Goal: Task Accomplishment & Management: Complete application form

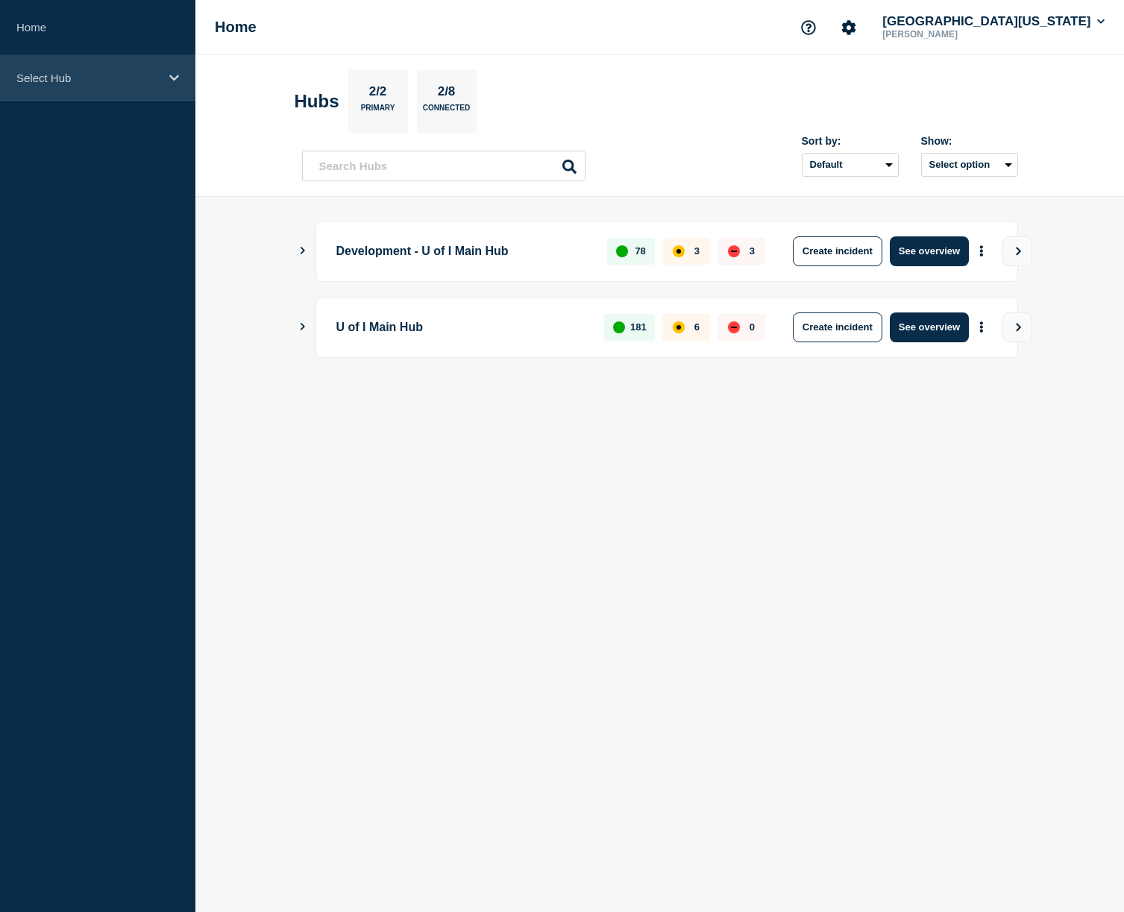
click at [73, 84] on p "Select Hub" at bounding box center [87, 78] width 143 height 13
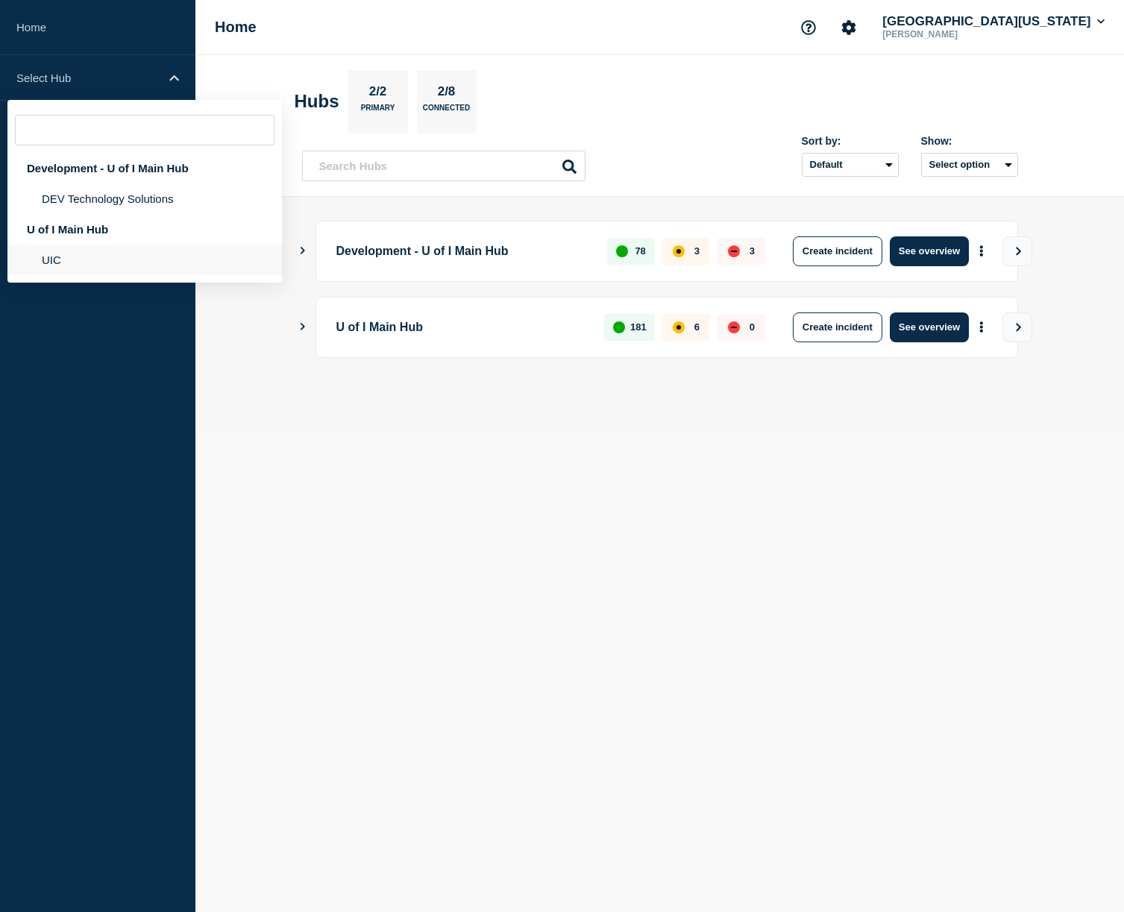
click at [63, 268] on li "UIC" at bounding box center [144, 260] width 274 height 31
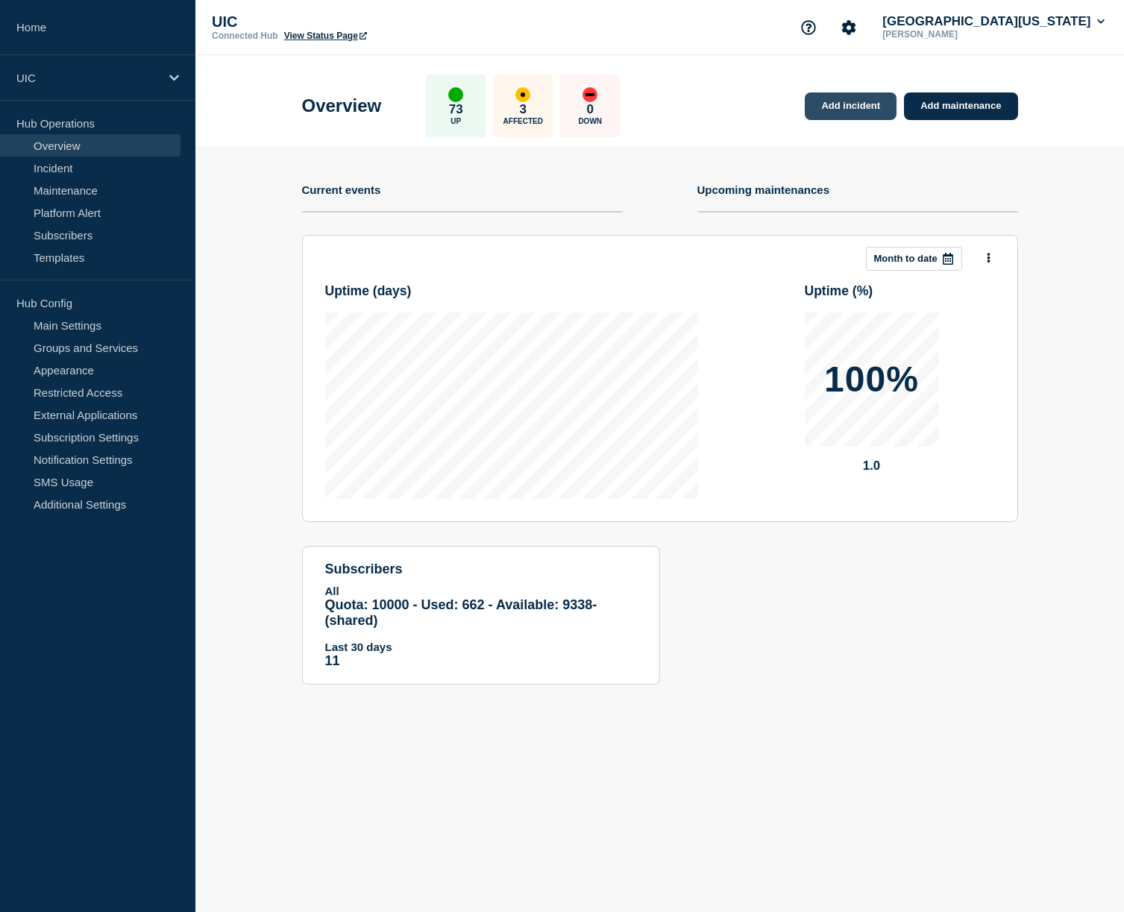
click at [857, 112] on link "Add incident" at bounding box center [851, 106] width 92 height 28
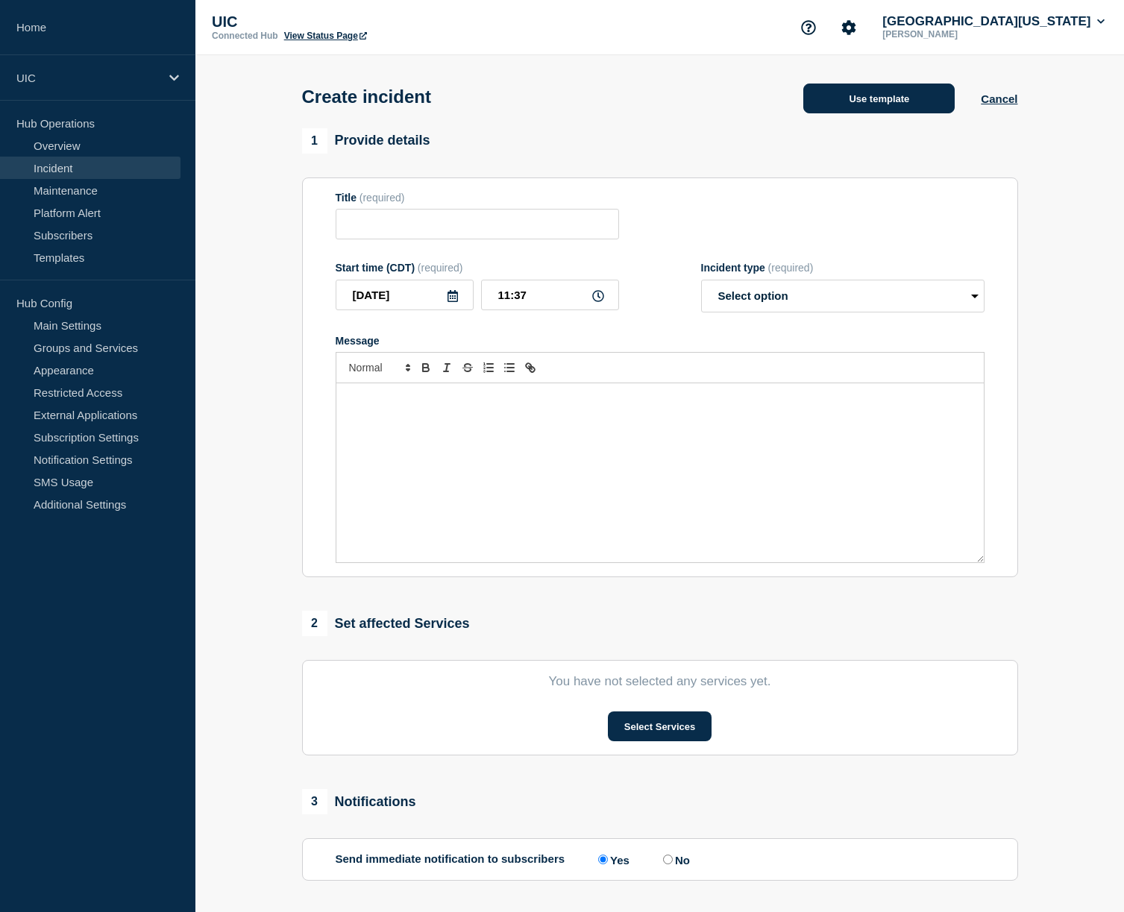
click at [911, 91] on button "Use template" at bounding box center [878, 99] width 151 height 30
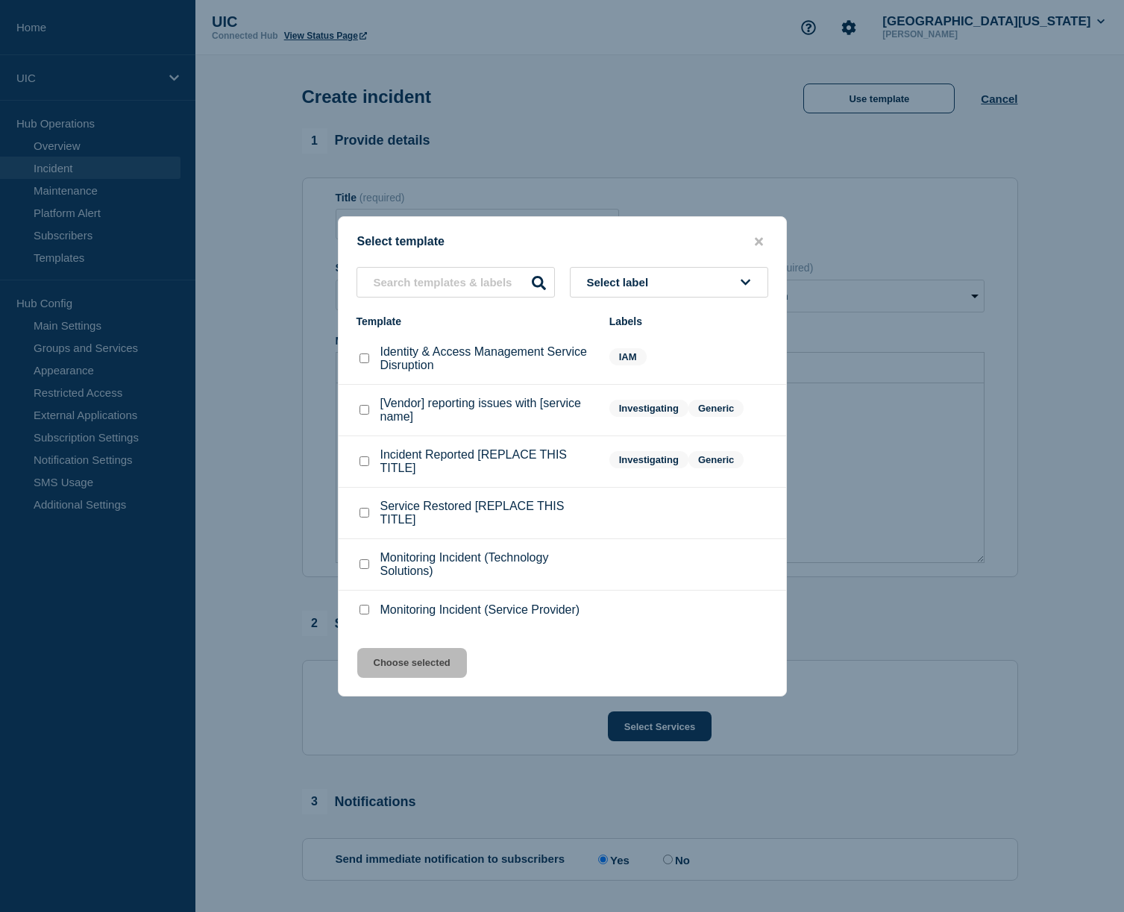
click at [430, 455] on p "Incident Reported [REPLACE THIS TITLE]" at bounding box center [487, 461] width 214 height 27
click at [391, 471] on p "Incident Reported [REPLACE THIS TITLE]" at bounding box center [487, 461] width 214 height 27
click at [353, 479] on li "Incident Reported [REPLACE THIS TITLE] Investigating Generic" at bounding box center [562, 461] width 447 height 51
click at [364, 466] on checkbox"] "Incident Reported [REPLACE THIS TITLE] checkbox" at bounding box center [364, 461] width 10 height 10
checkbox checkbox"] "true"
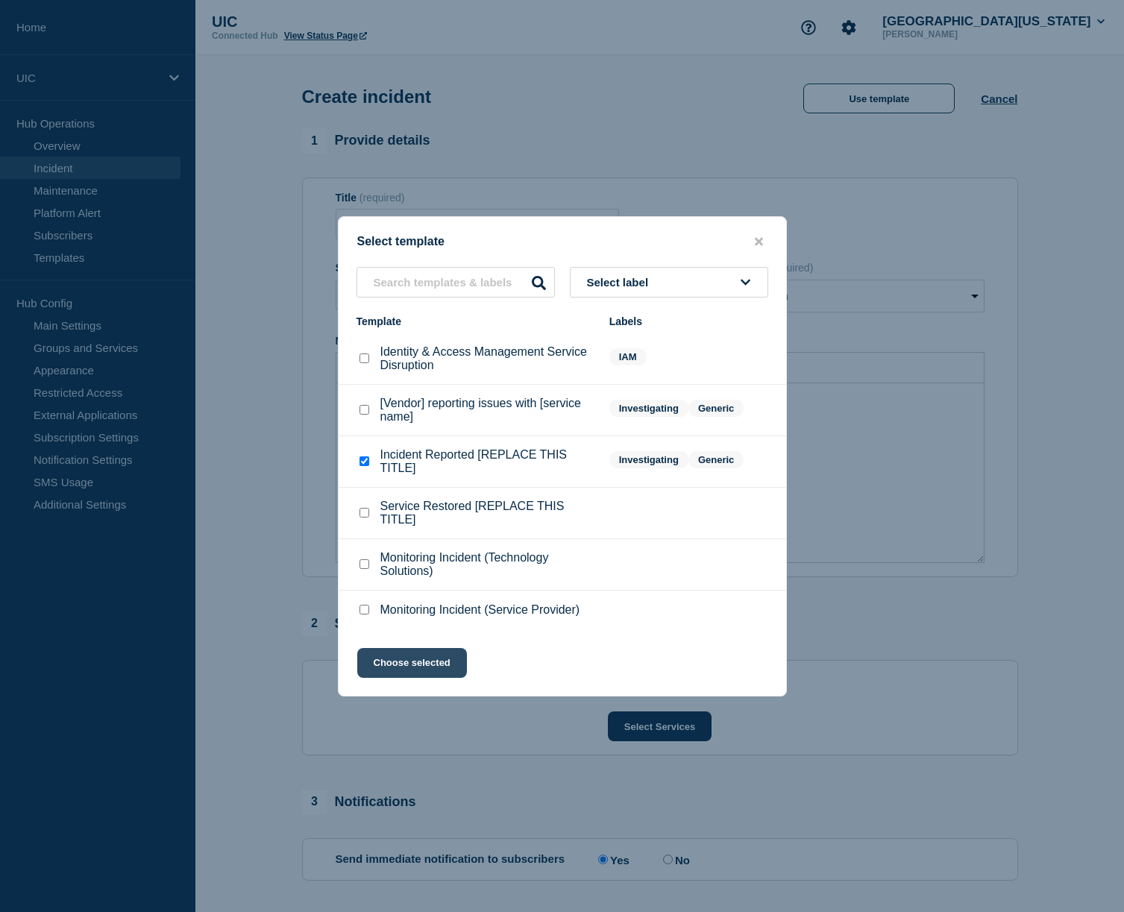
click at [394, 677] on button "Choose selected" at bounding box center [412, 663] width 110 height 30
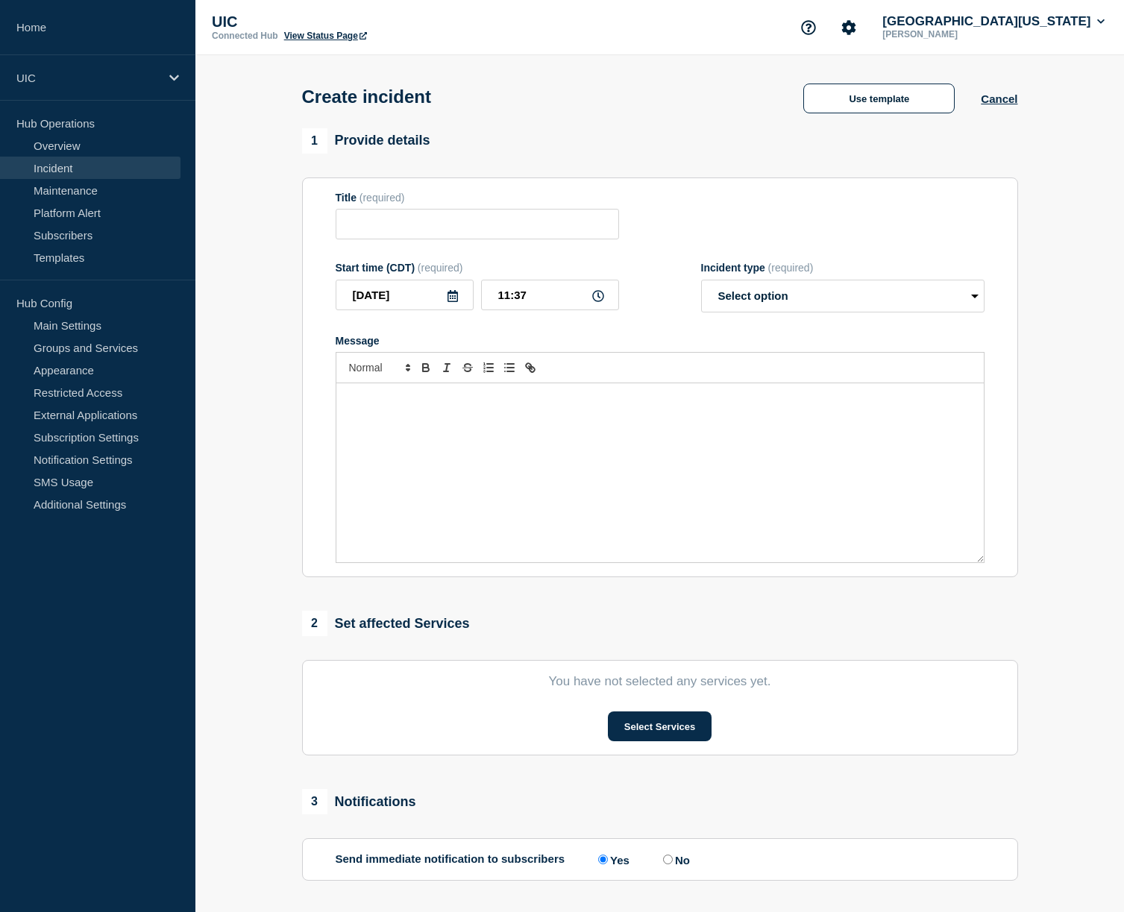
type input "Incident Reported [REPLACE THIS TITLE]"
select select "investigating"
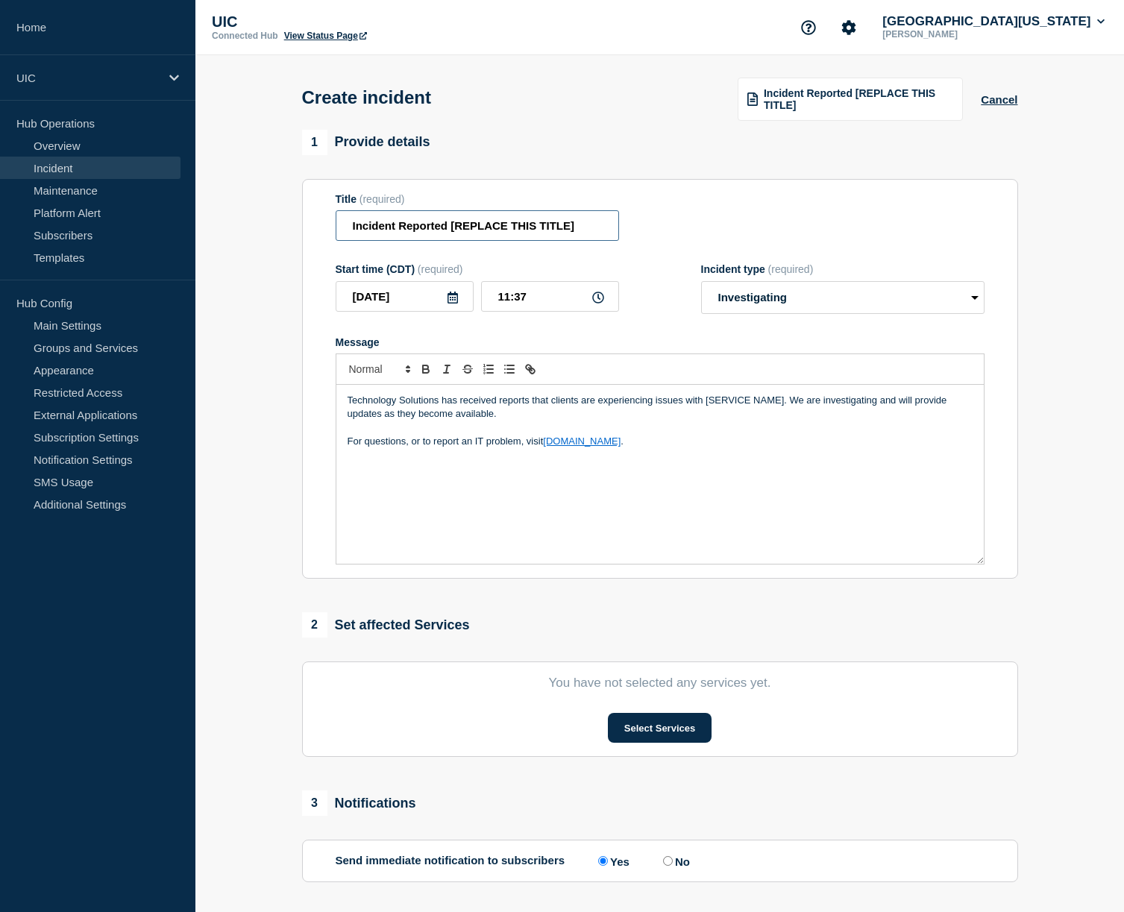
click at [397, 233] on input "Incident Reported [REPLACE THIS TITLE]" at bounding box center [477, 225] width 283 height 31
drag, startPoint x: 499, startPoint y: 232, endPoint x: 617, endPoint y: 231, distance: 118.6
click at [617, 231] on input "UIC-WiFi Incident Reported [REPLACE THIS TITLE]" at bounding box center [477, 225] width 283 height 31
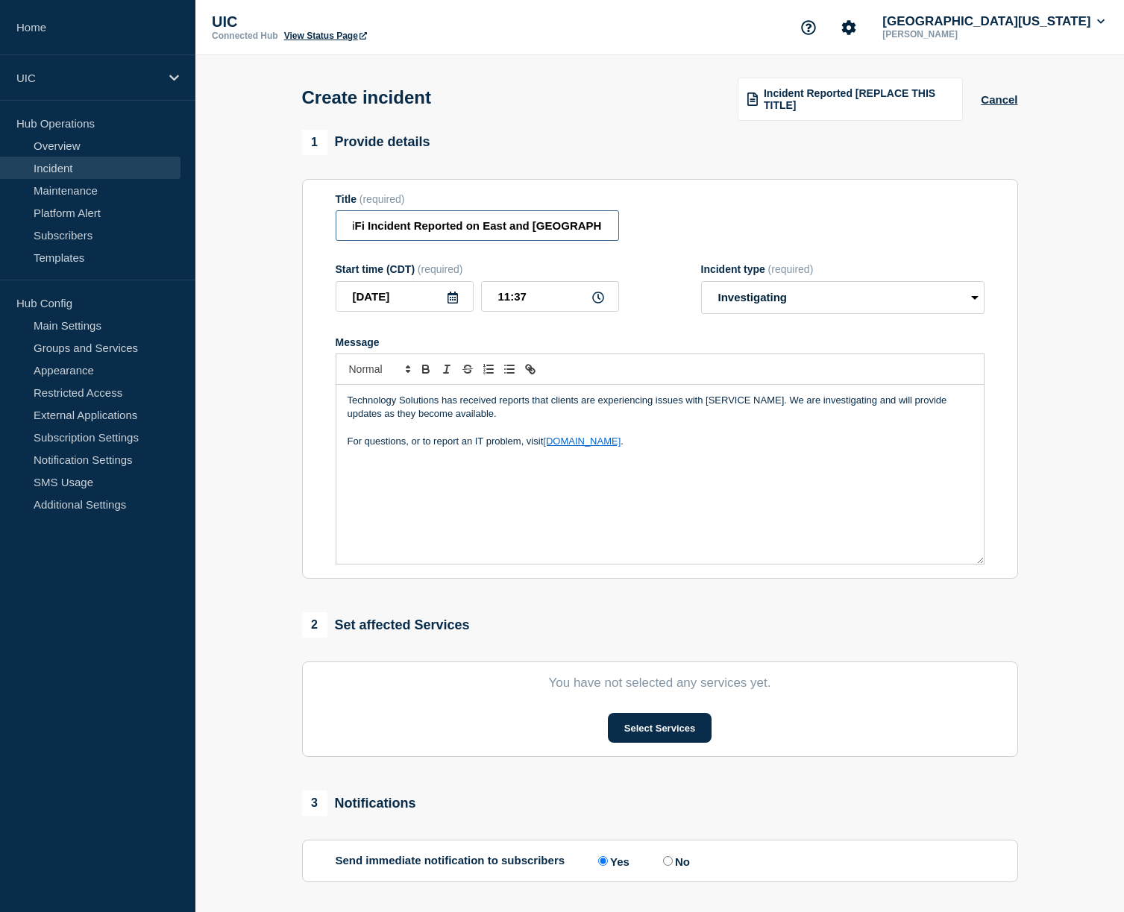
type input "UIC-WiFi Incident Reported on East and [GEOGRAPHIC_DATA]"
click at [655, 412] on p "Technology Solutions has received reports that clients are experiencing issues …" at bounding box center [659, 408] width 625 height 28
drag, startPoint x: 785, startPoint y: 412, endPoint x: 703, endPoint y: 415, distance: 82.1
click at [703, 415] on p "Technology Solutions has received reports that clients are experiencing issues …" at bounding box center [659, 408] width 625 height 28
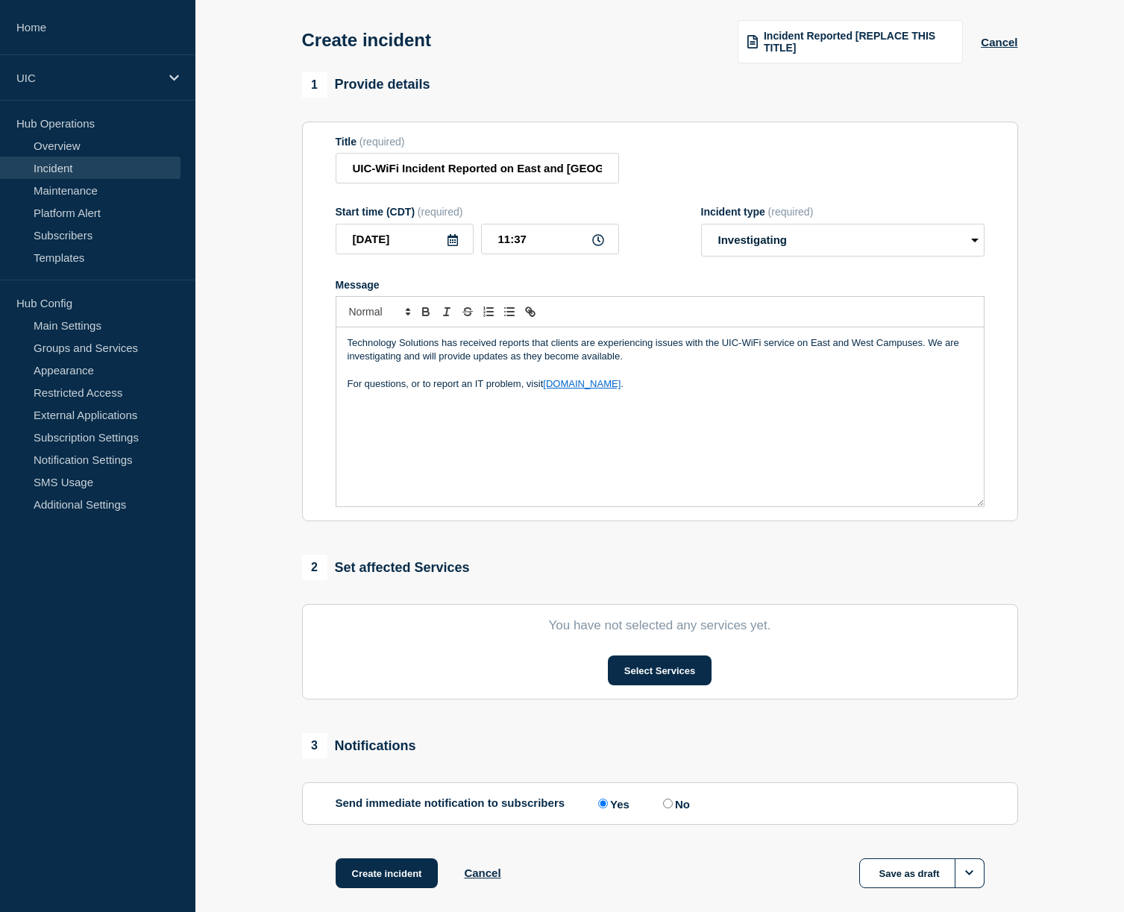
scroll to position [65, 0]
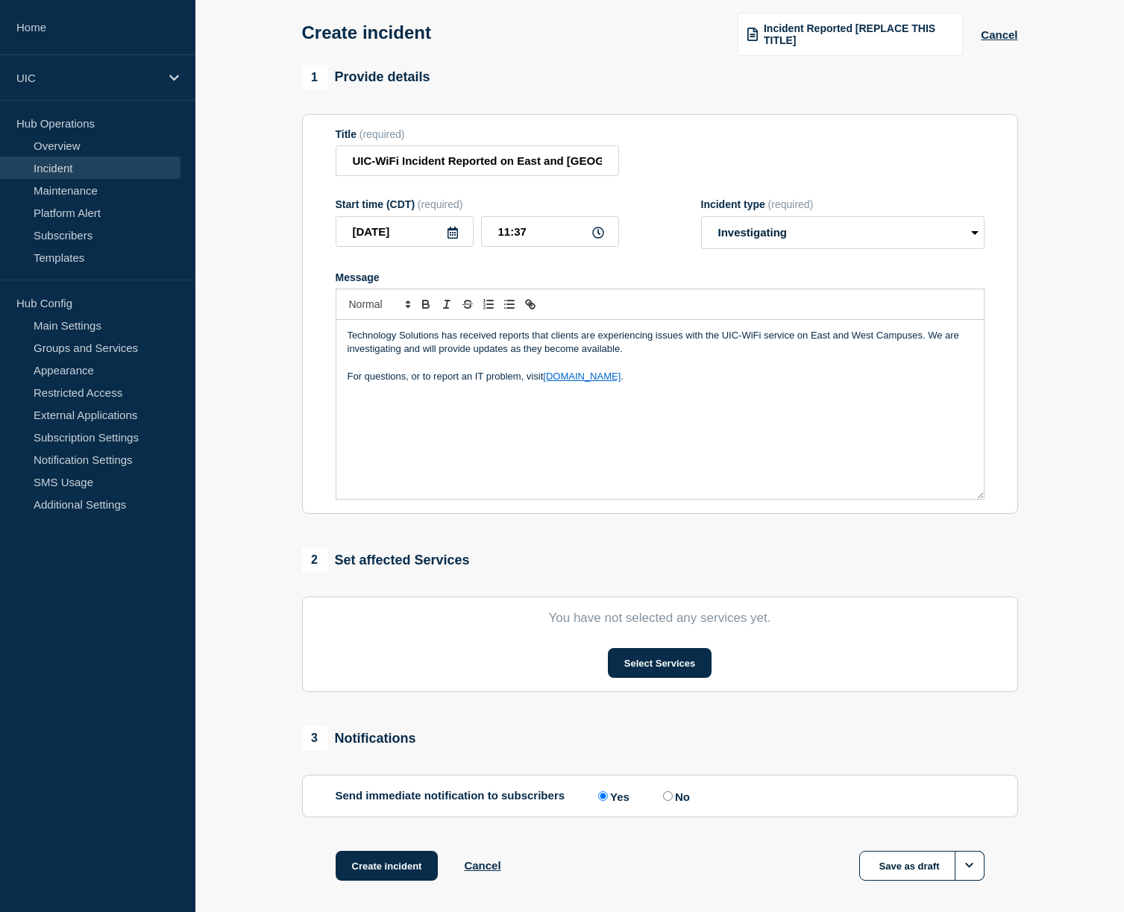
click at [685, 661] on section "You have not selected any services yet. Select Services" at bounding box center [660, 644] width 716 height 95
click at [679, 676] on button "Select Services" at bounding box center [660, 663] width 104 height 30
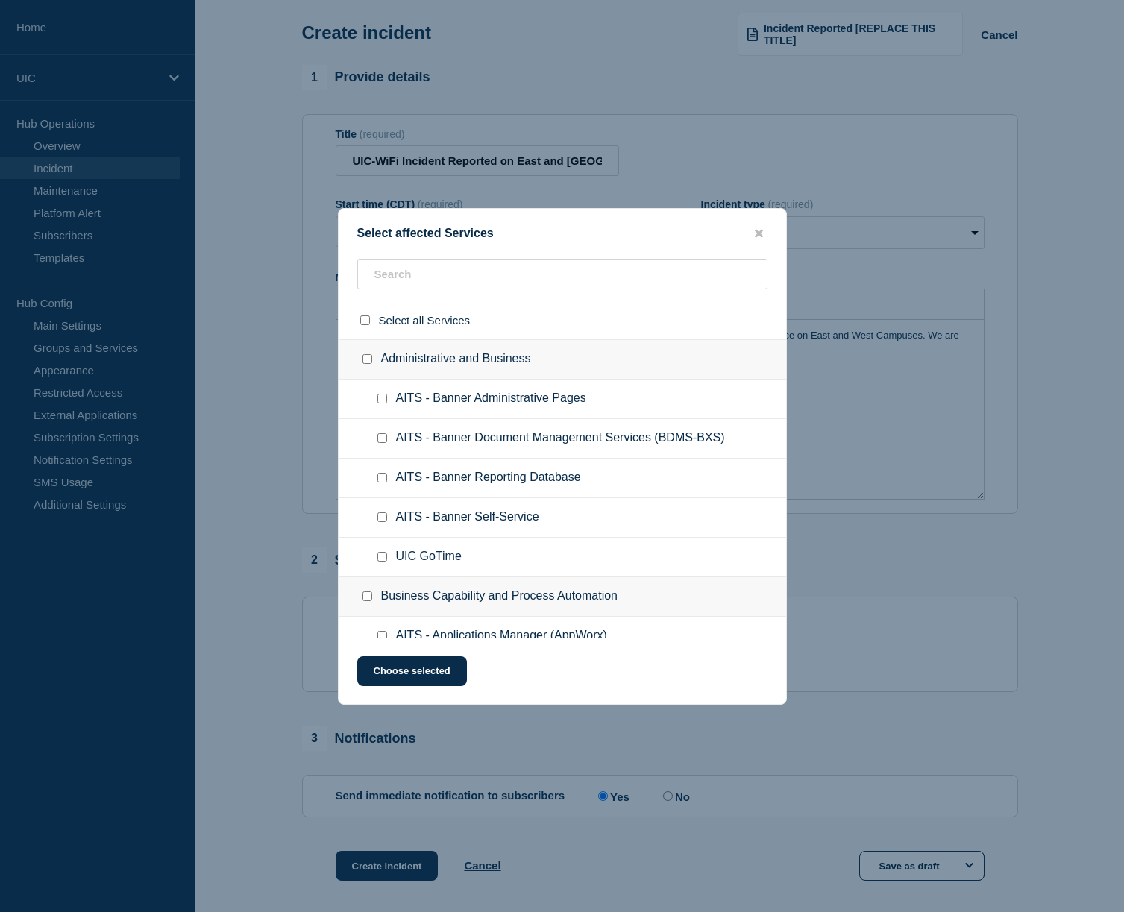
click at [520, 419] on ul "AITS - Banner Administrative Pages" at bounding box center [562, 400] width 447 height 40
click at [509, 288] on input "text" at bounding box center [562, 274] width 410 height 31
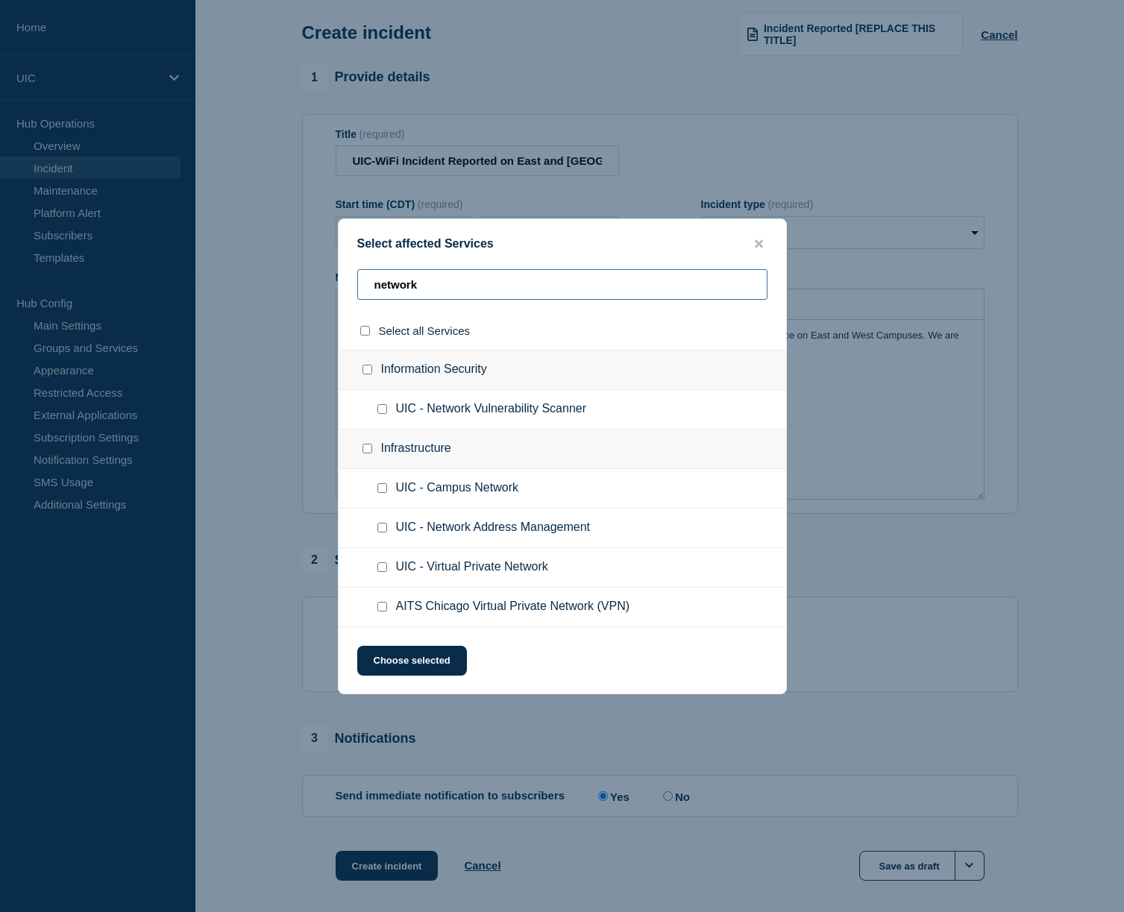
type input "network"
click at [513, 294] on input "network" at bounding box center [562, 284] width 410 height 31
click at [449, 496] on span "UIC - Campus Network" at bounding box center [457, 488] width 122 height 15
click at [390, 488] on div at bounding box center [385, 488] width 22 height 15
click at [387, 488] on div at bounding box center [385, 488] width 22 height 15
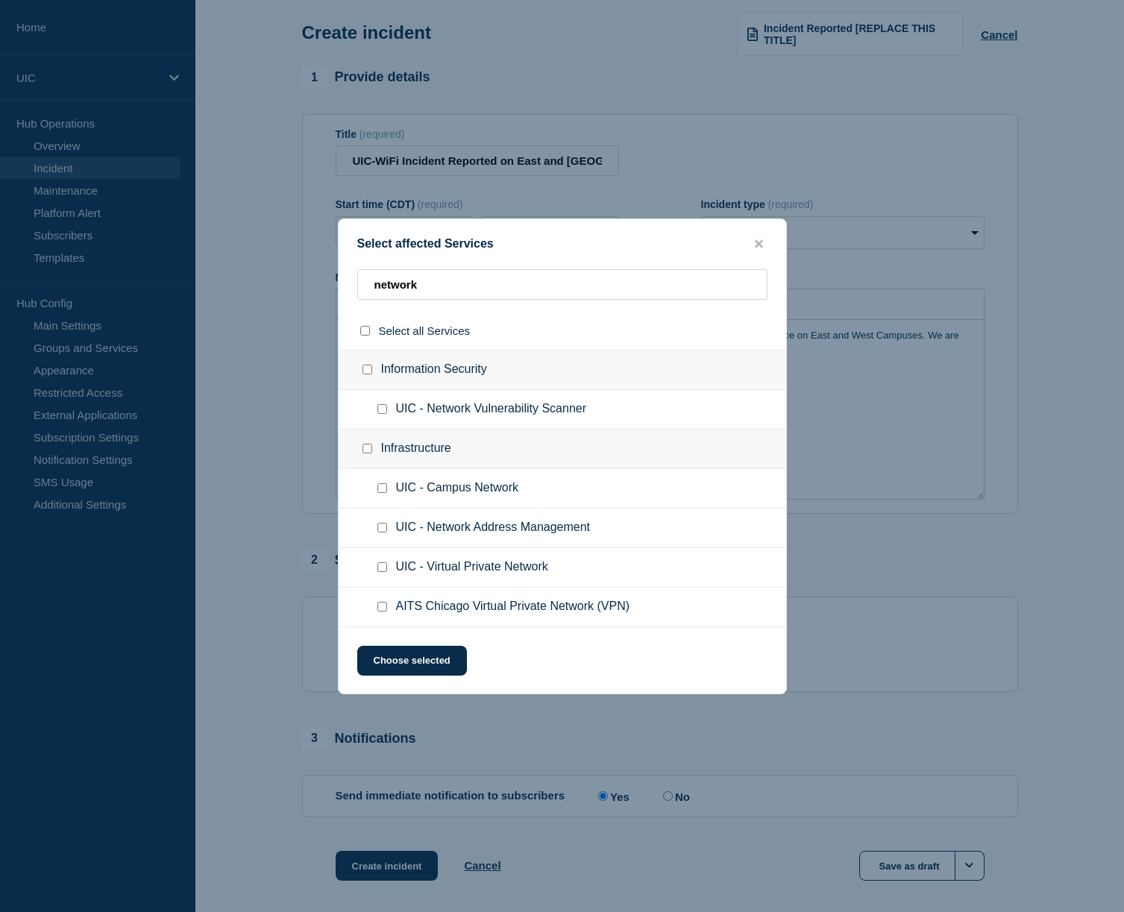
click at [381, 491] on input "UIC - Campus Network checkbox" at bounding box center [382, 488] width 10 height 10
checkbox input "true"
click at [400, 684] on div "Select affected Services network Select all Services Information Security UIC -…" at bounding box center [562, 456] width 449 height 476
click at [400, 676] on button "Choose selected" at bounding box center [412, 661] width 110 height 30
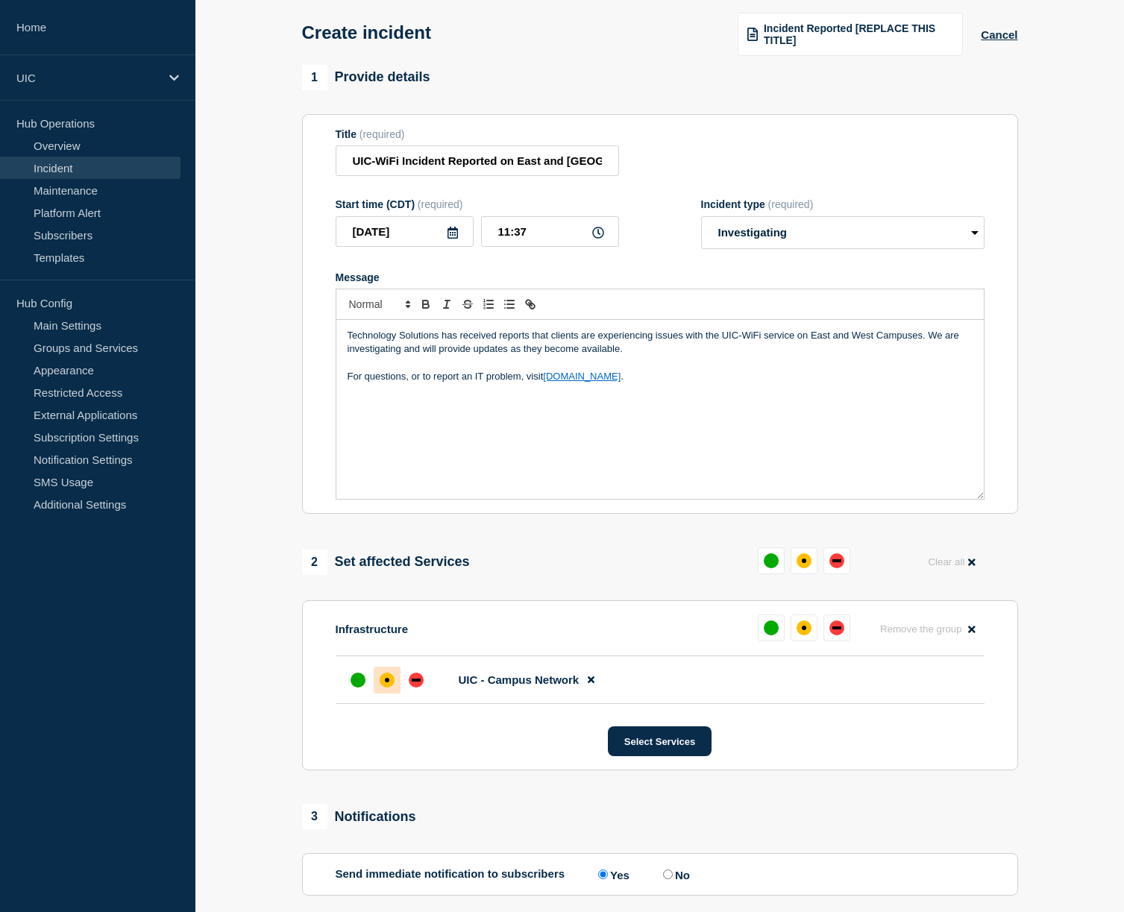
click at [388, 688] on div "affected" at bounding box center [387, 680] width 15 height 15
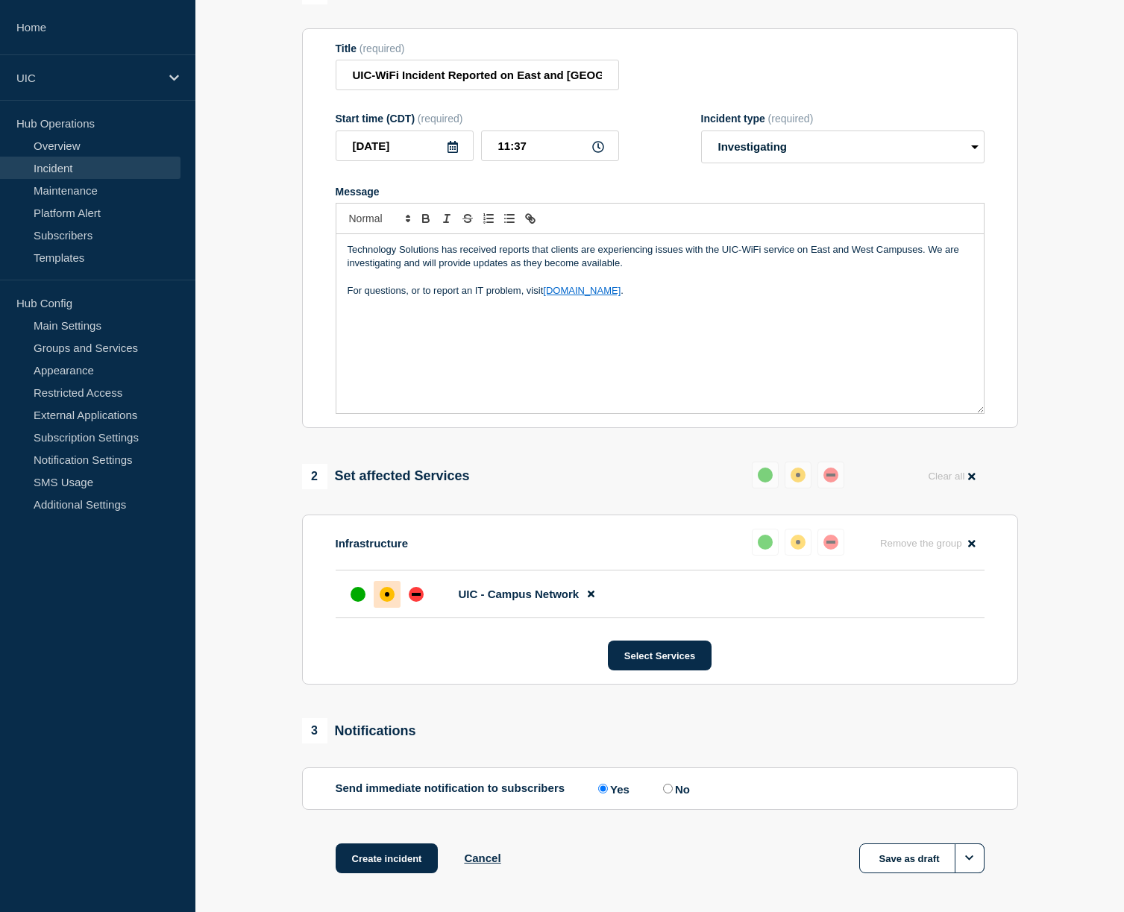
scroll to position [135, 0]
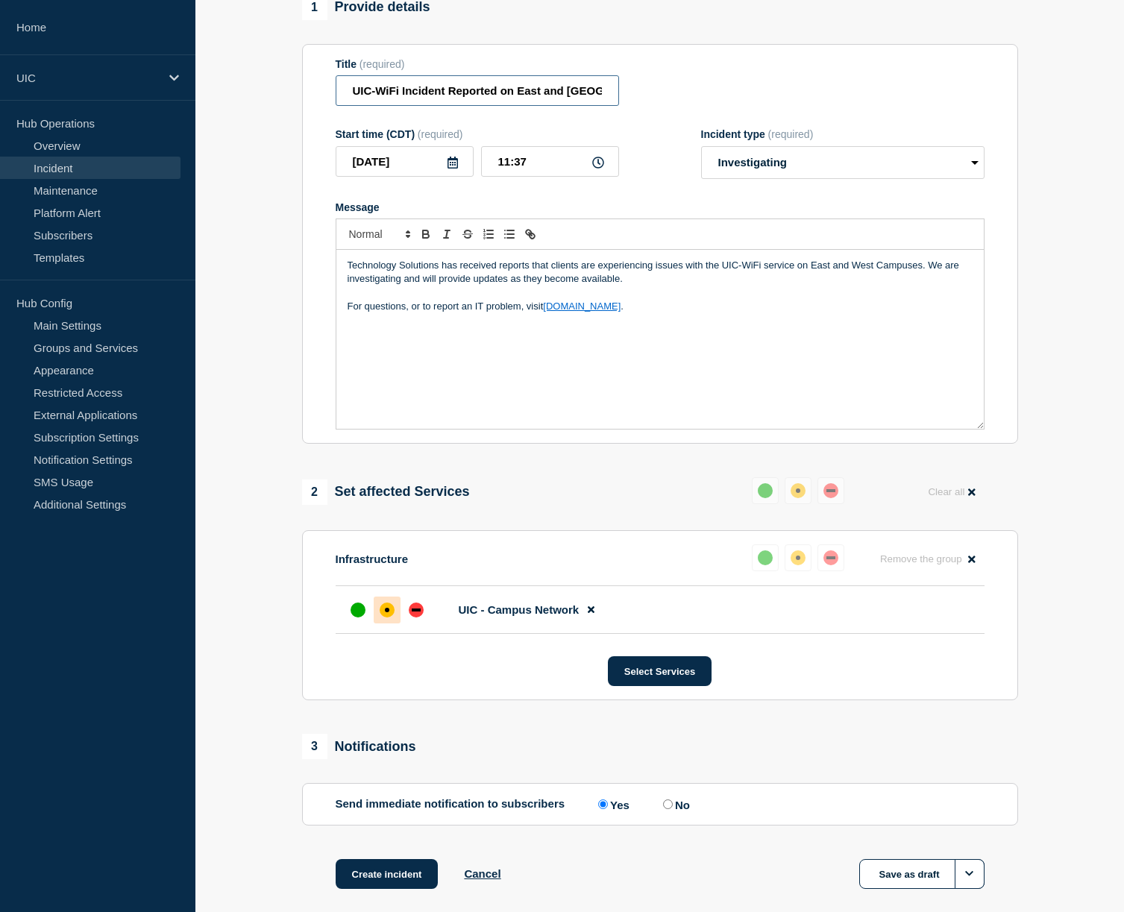
click at [444, 95] on input "UIC-WiFi Incident Reported on East and [GEOGRAPHIC_DATA]" at bounding box center [477, 90] width 283 height 31
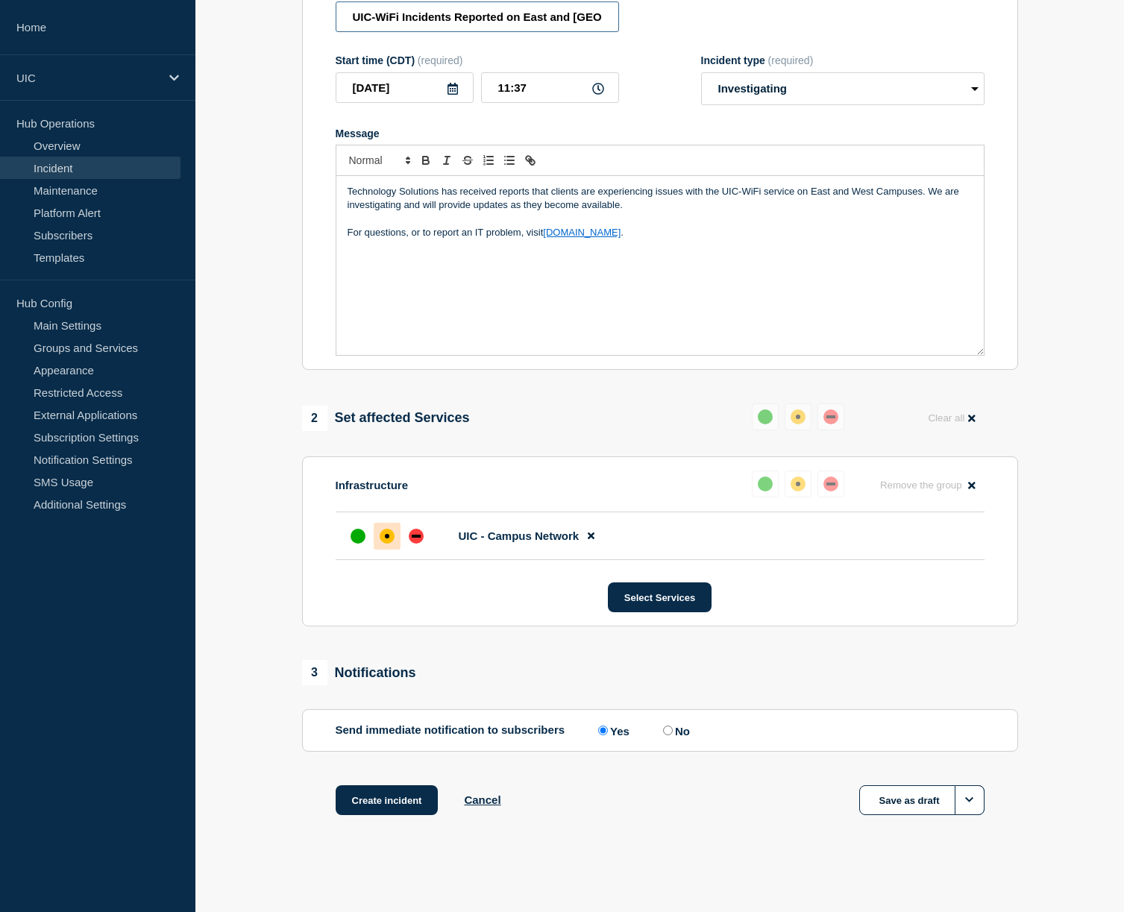
scroll to position [230, 0]
type input "UIC-WiFi Incidents Reported on East and [GEOGRAPHIC_DATA]"
click at [371, 799] on button "Create incident" at bounding box center [387, 800] width 103 height 30
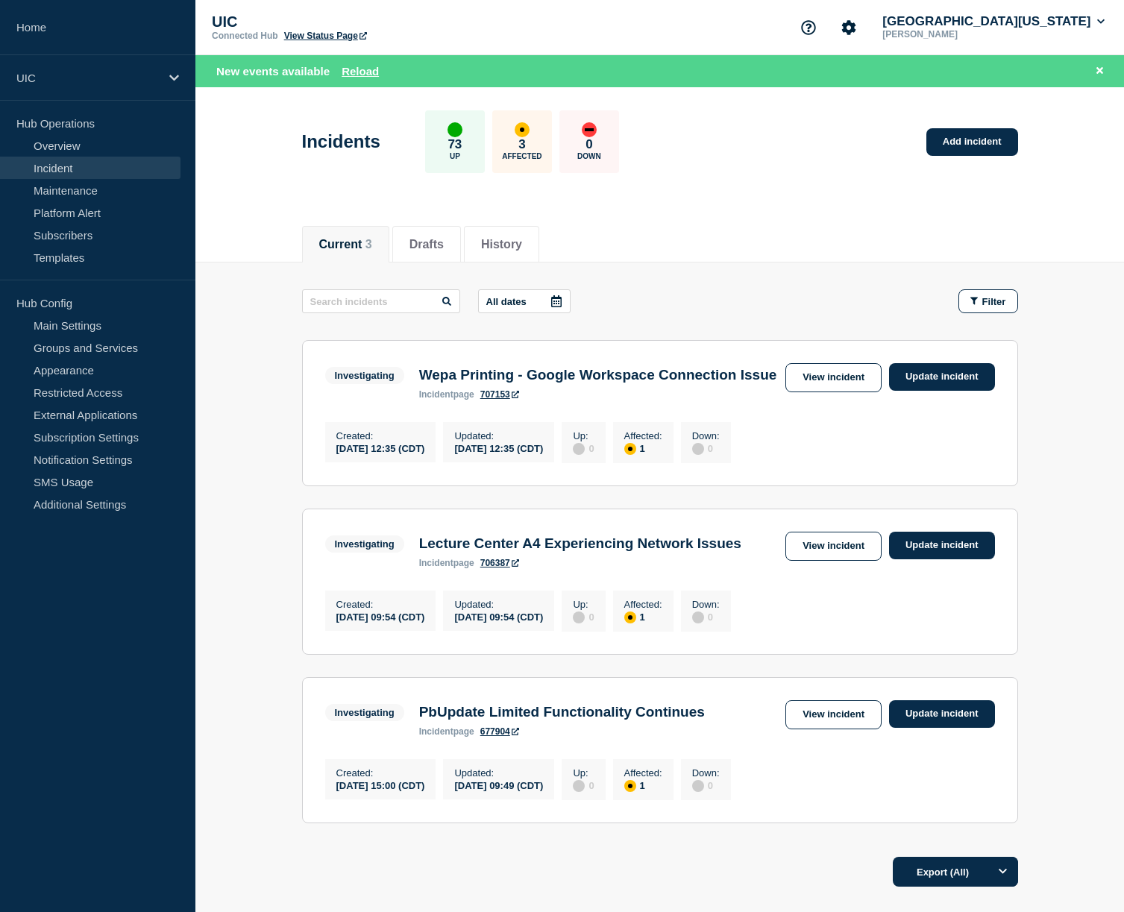
click at [154, 174] on link "Incident" at bounding box center [90, 168] width 180 height 22
click at [91, 174] on link "Incident" at bounding box center [90, 168] width 180 height 22
click at [66, 185] on link "Maintenance" at bounding box center [90, 190] width 180 height 22
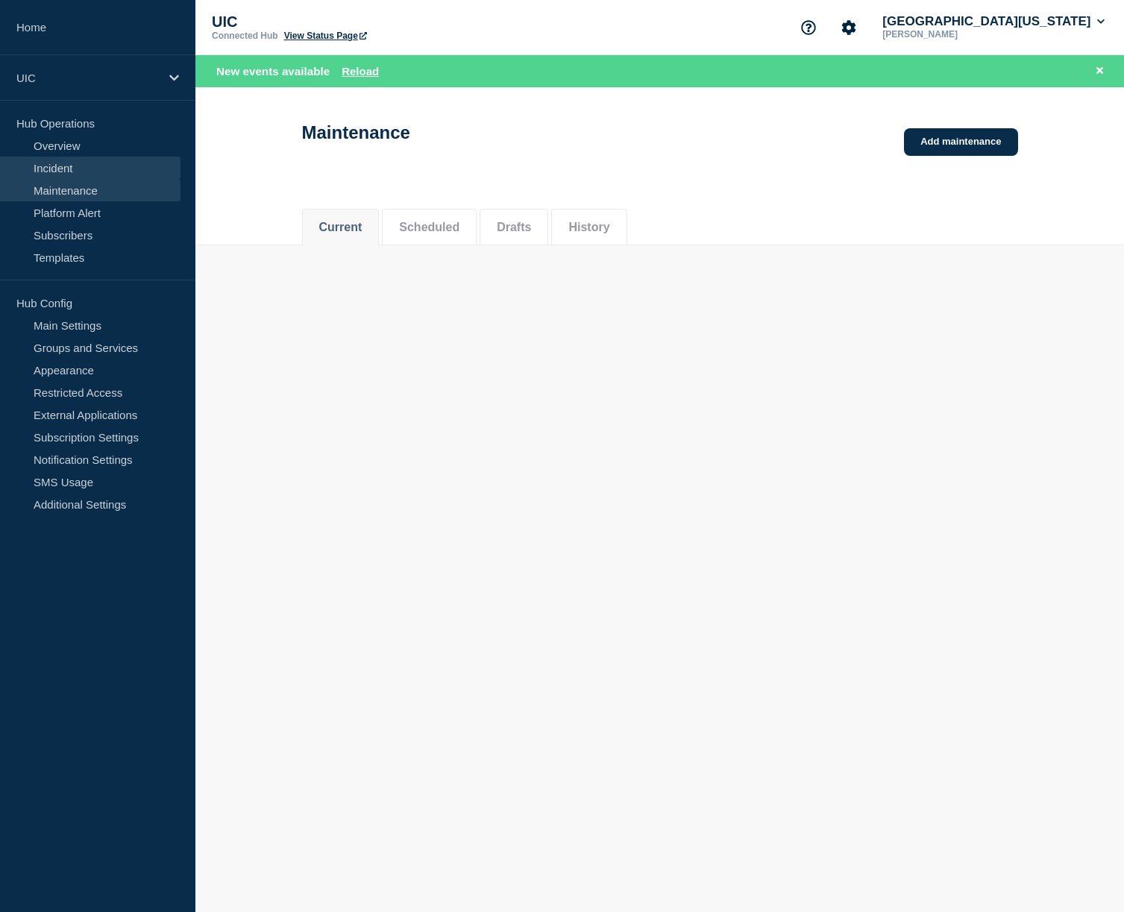
click at [58, 169] on link "Incident" at bounding box center [90, 168] width 180 height 22
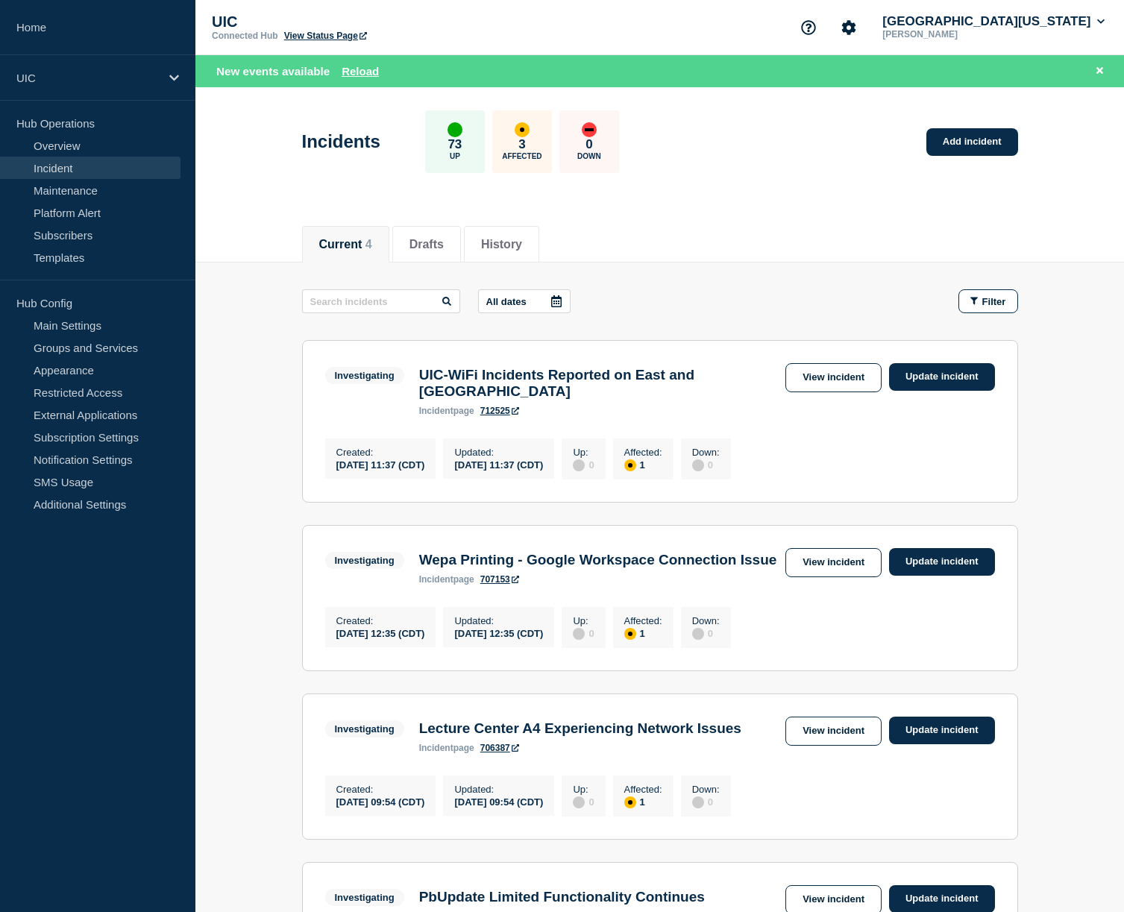
click at [435, 373] on h3 "UIC-WiFi Incidents Reported on East and [GEOGRAPHIC_DATA]" at bounding box center [598, 383] width 359 height 33
click at [920, 386] on link "Update incident" at bounding box center [942, 377] width 106 height 28
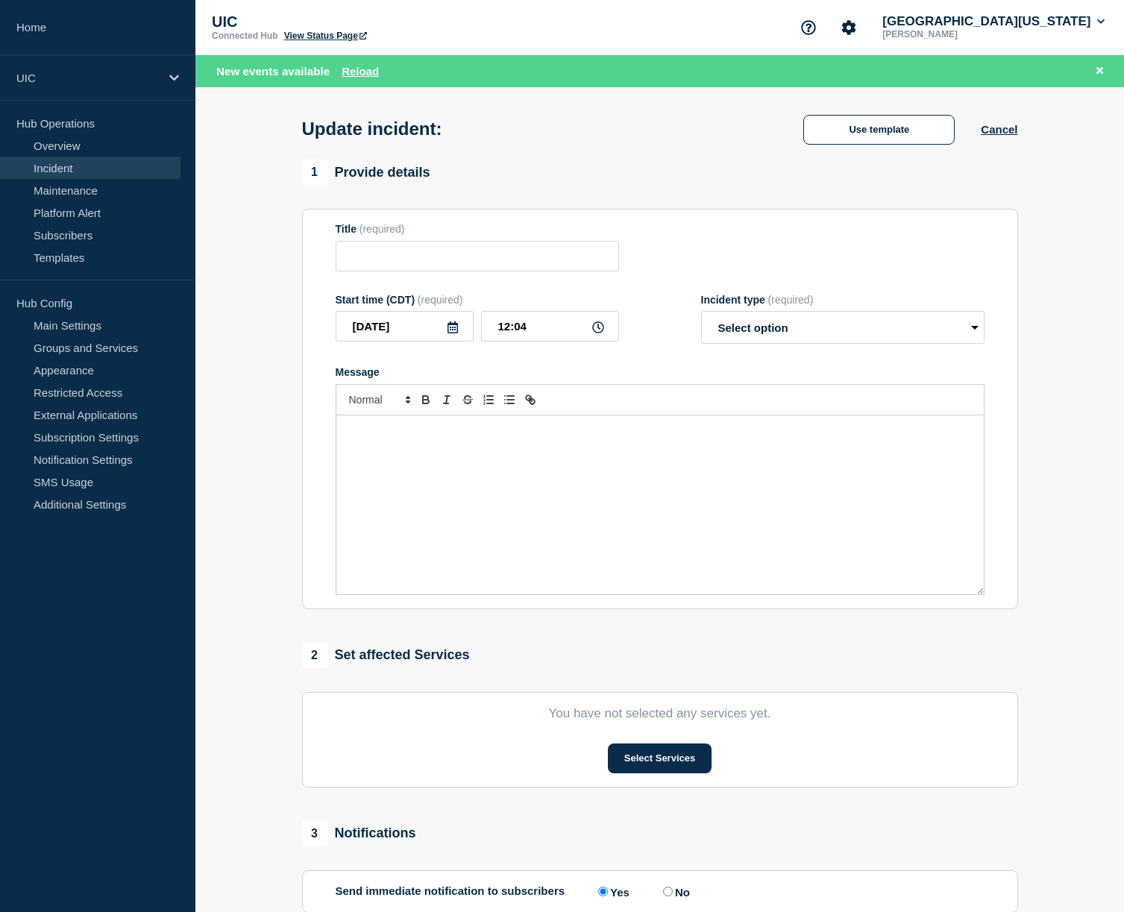
type input "UIC-WiFi Incidents Reported on East and [GEOGRAPHIC_DATA]"
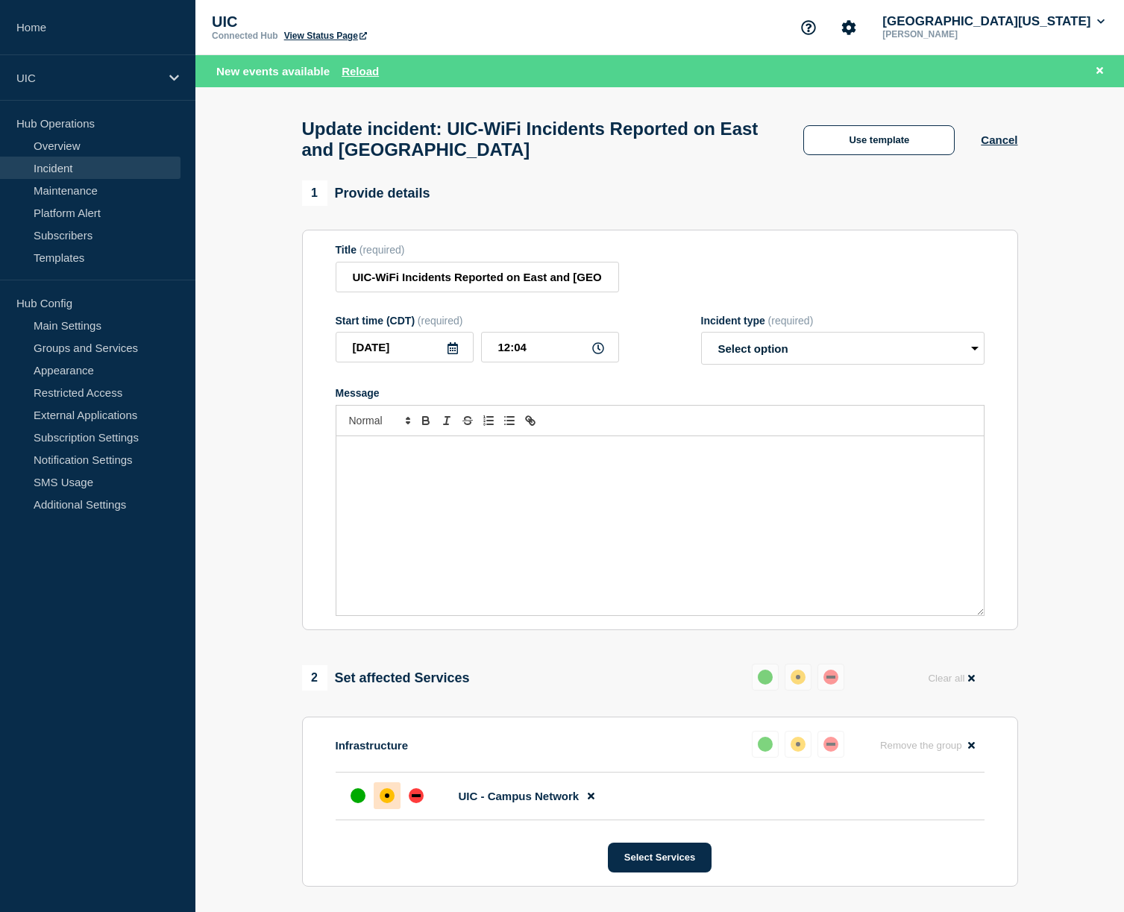
click at [1030, 129] on div "Update incident: UIC-WiFi Incidents Reported on East and West Campus Use templa…" at bounding box center [659, 134] width 749 height 94
click at [1007, 139] on button "Cancel" at bounding box center [999, 139] width 37 height 13
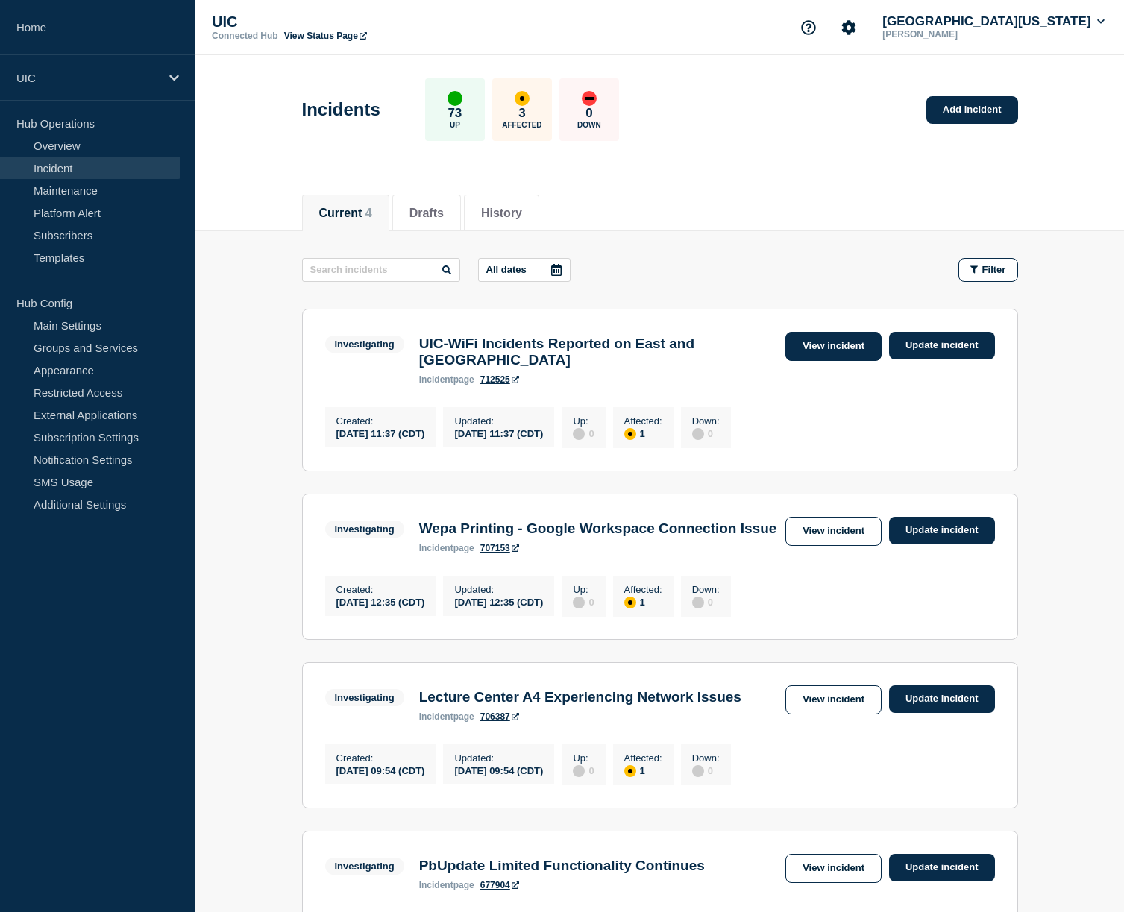
click at [851, 353] on link "View incident" at bounding box center [833, 346] width 96 height 29
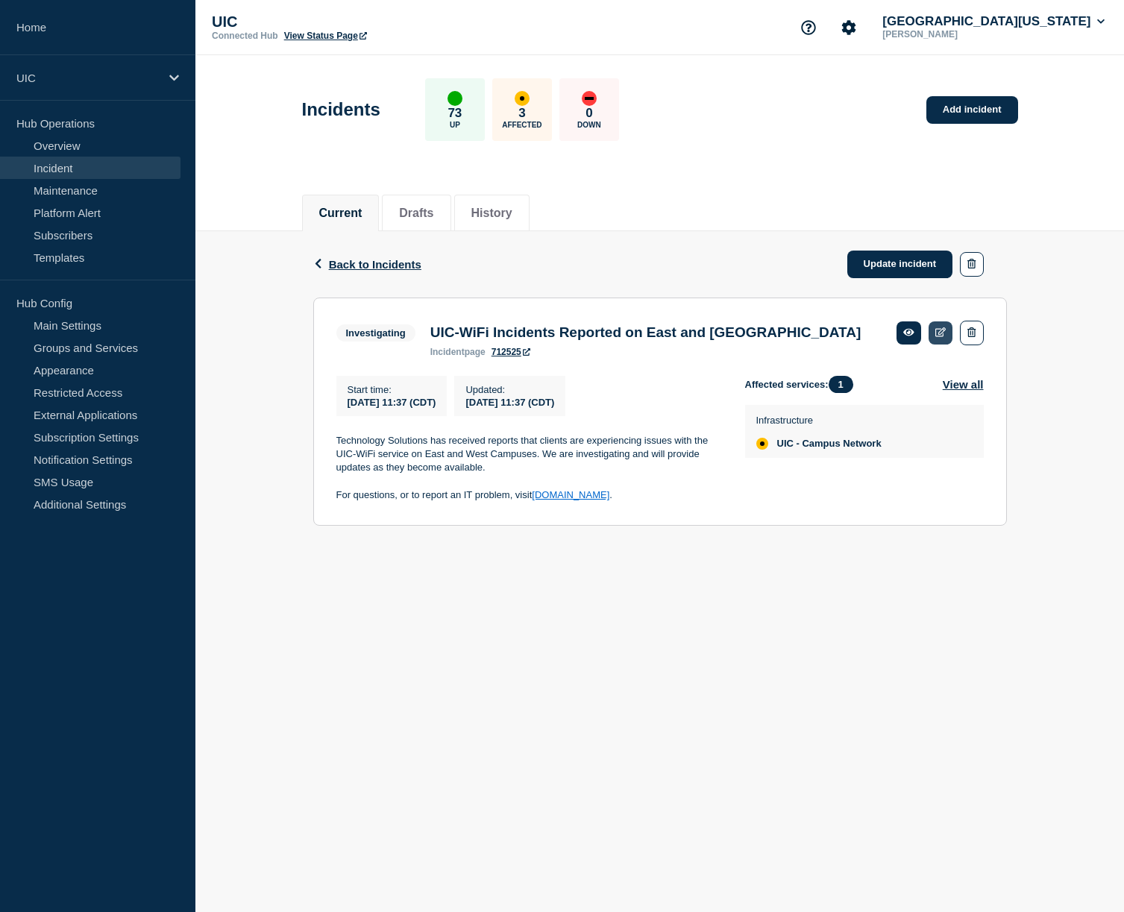
click at [938, 340] on link at bounding box center [940, 332] width 25 height 23
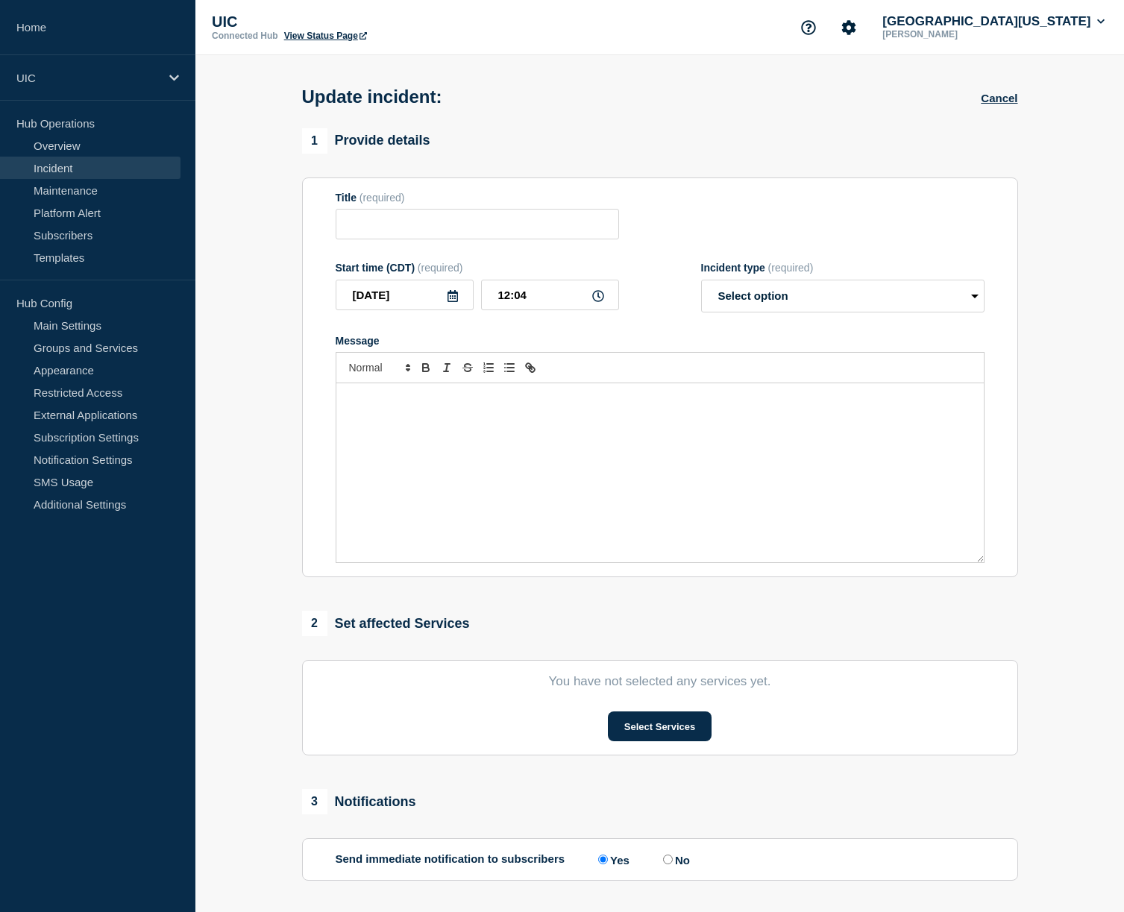
type input "UIC-WiFi Incidents Reported on East and [GEOGRAPHIC_DATA]"
type input "11:37"
select select "investigating"
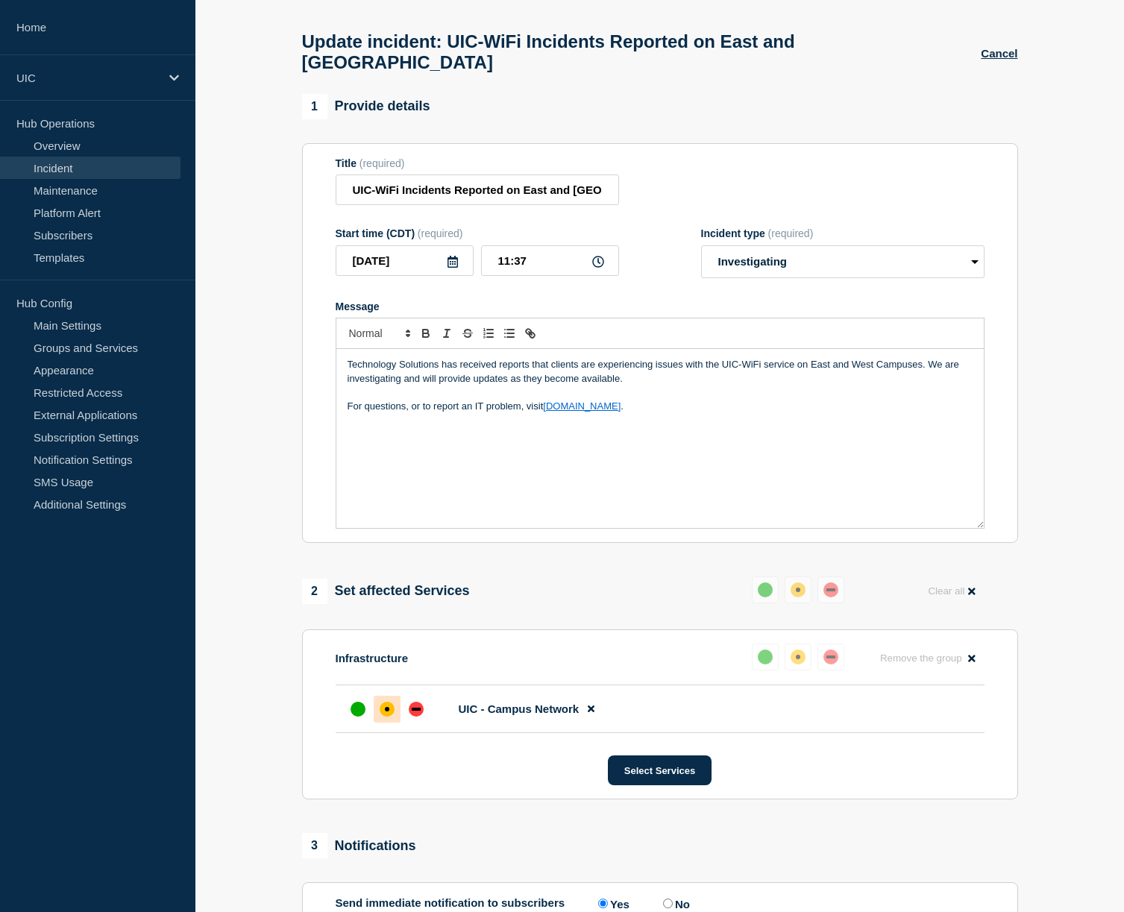
scroll to position [57, 0]
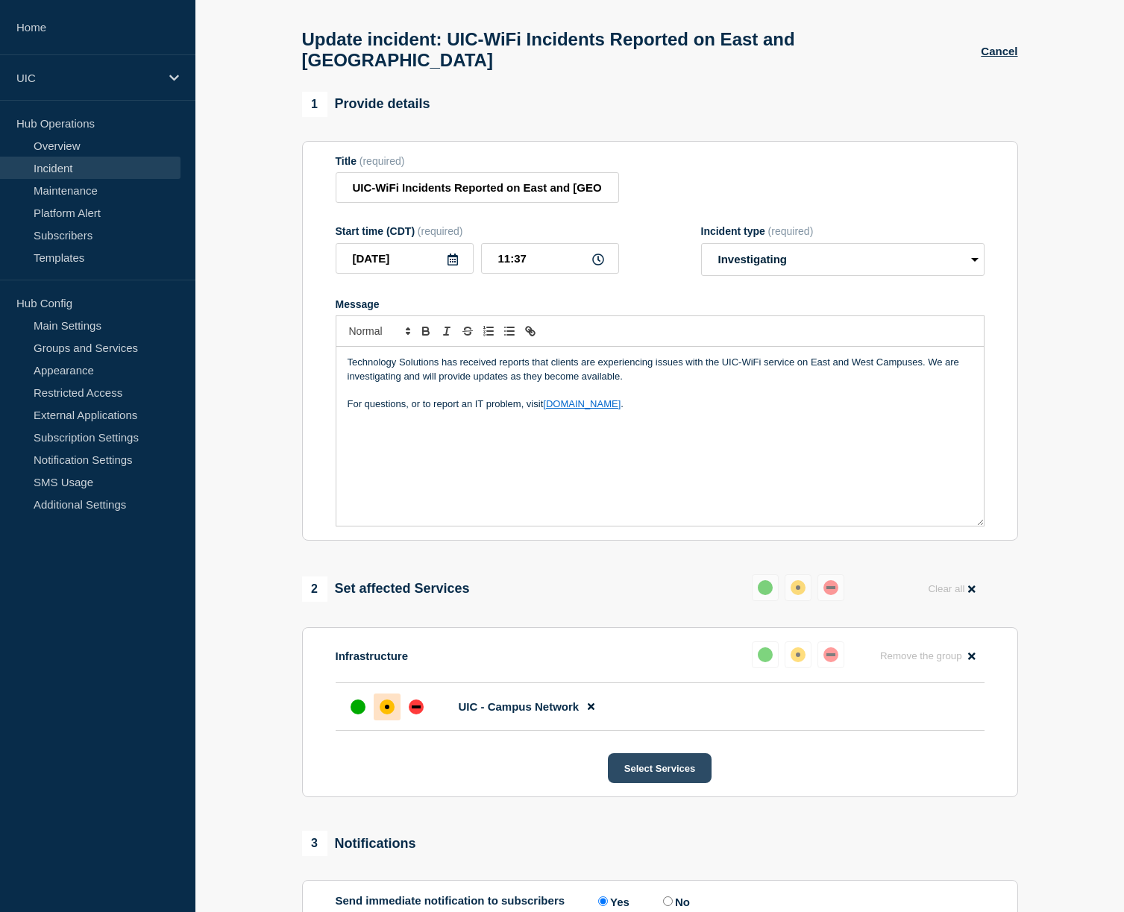
click at [676, 762] on button "Select Services" at bounding box center [660, 768] width 104 height 30
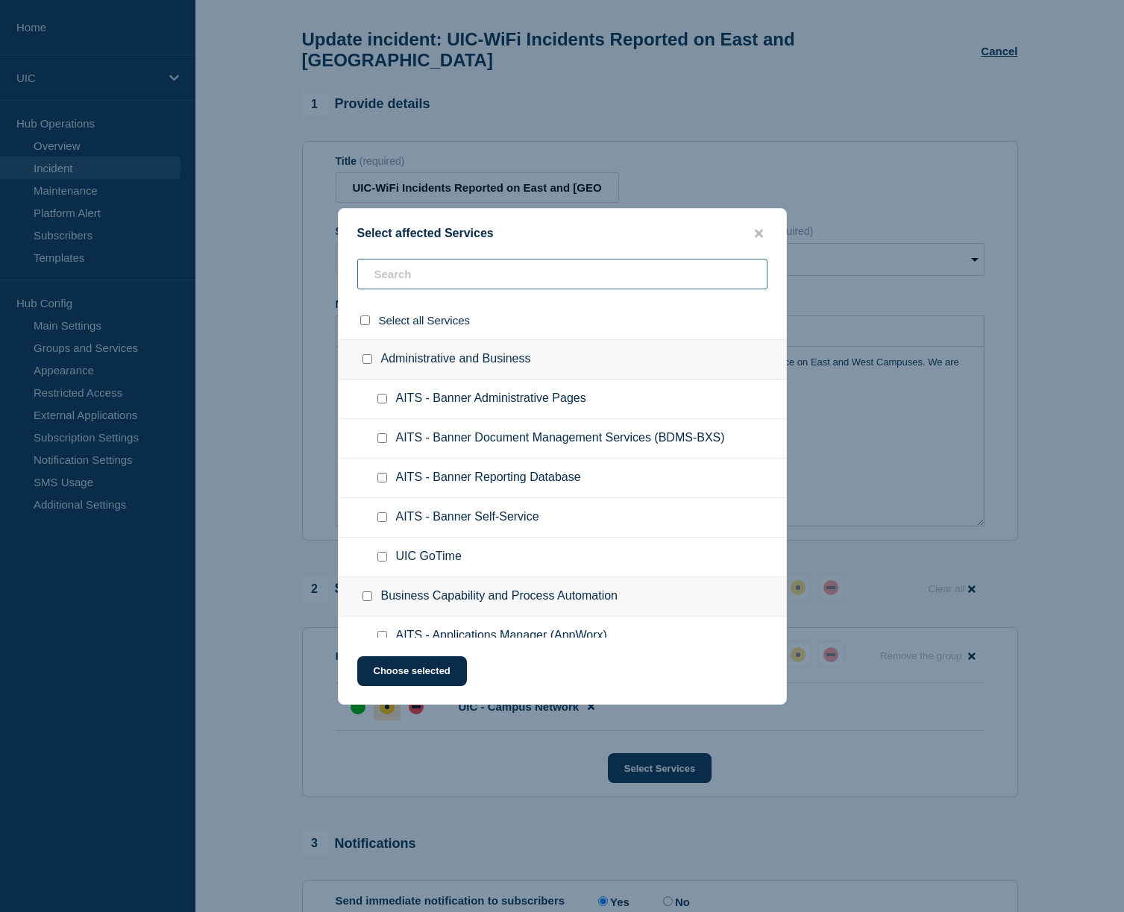
click at [498, 277] on input "text" at bounding box center [562, 274] width 410 height 31
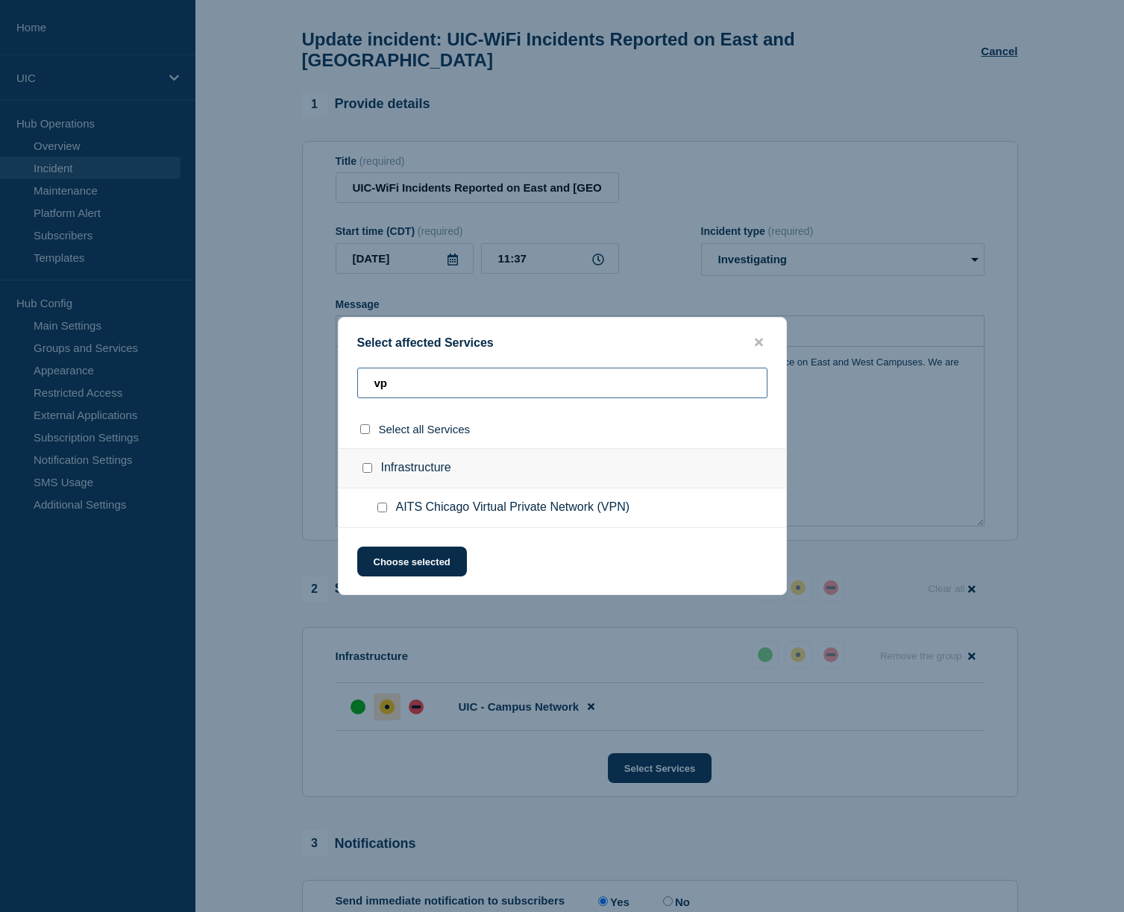
type input "v"
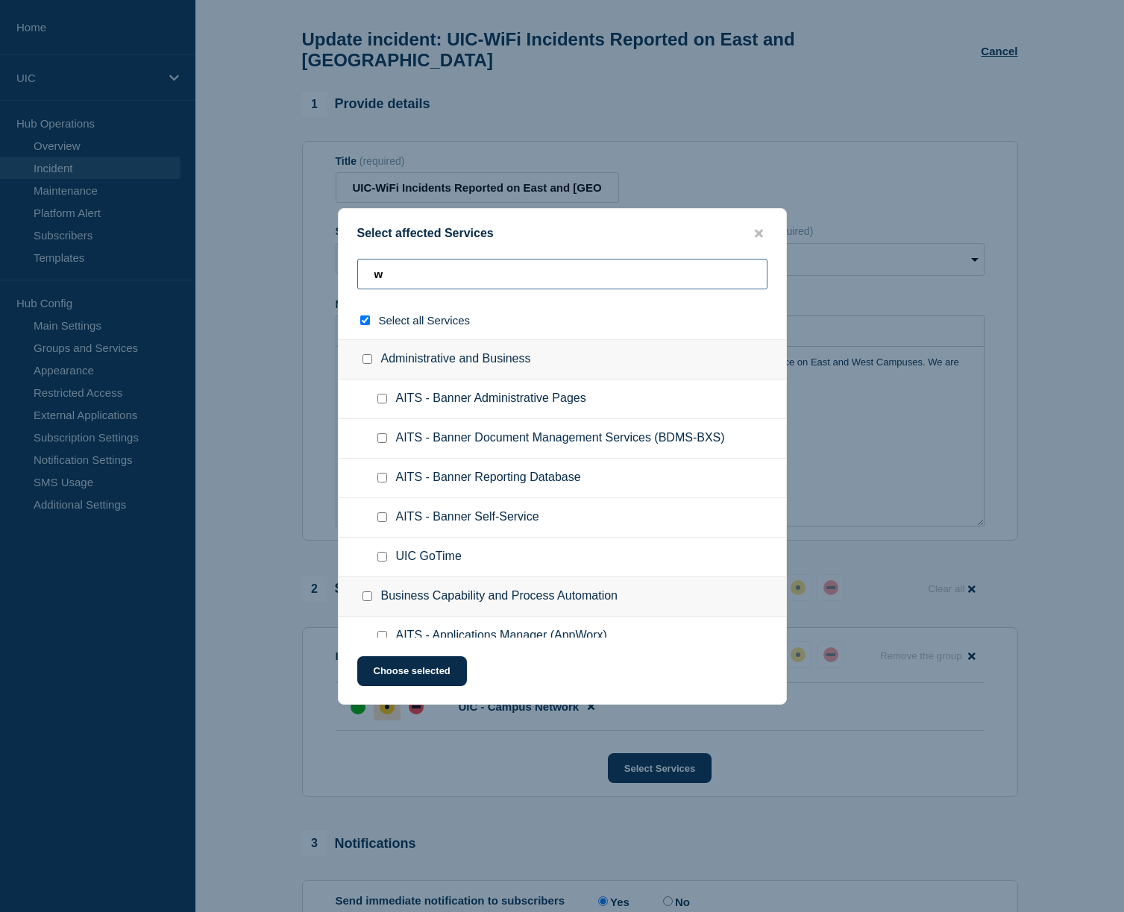
type input "wi"
checkbox input "true"
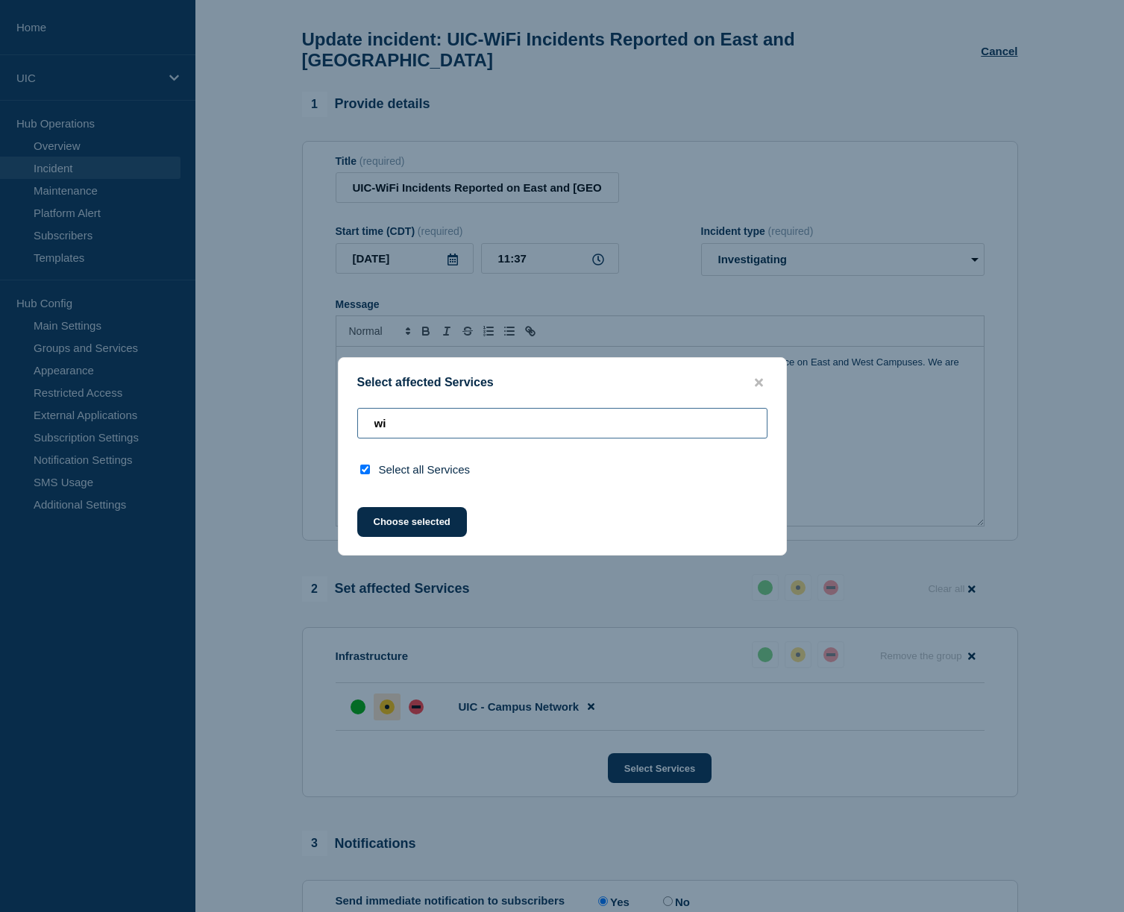
type input "w"
checkbox input "false"
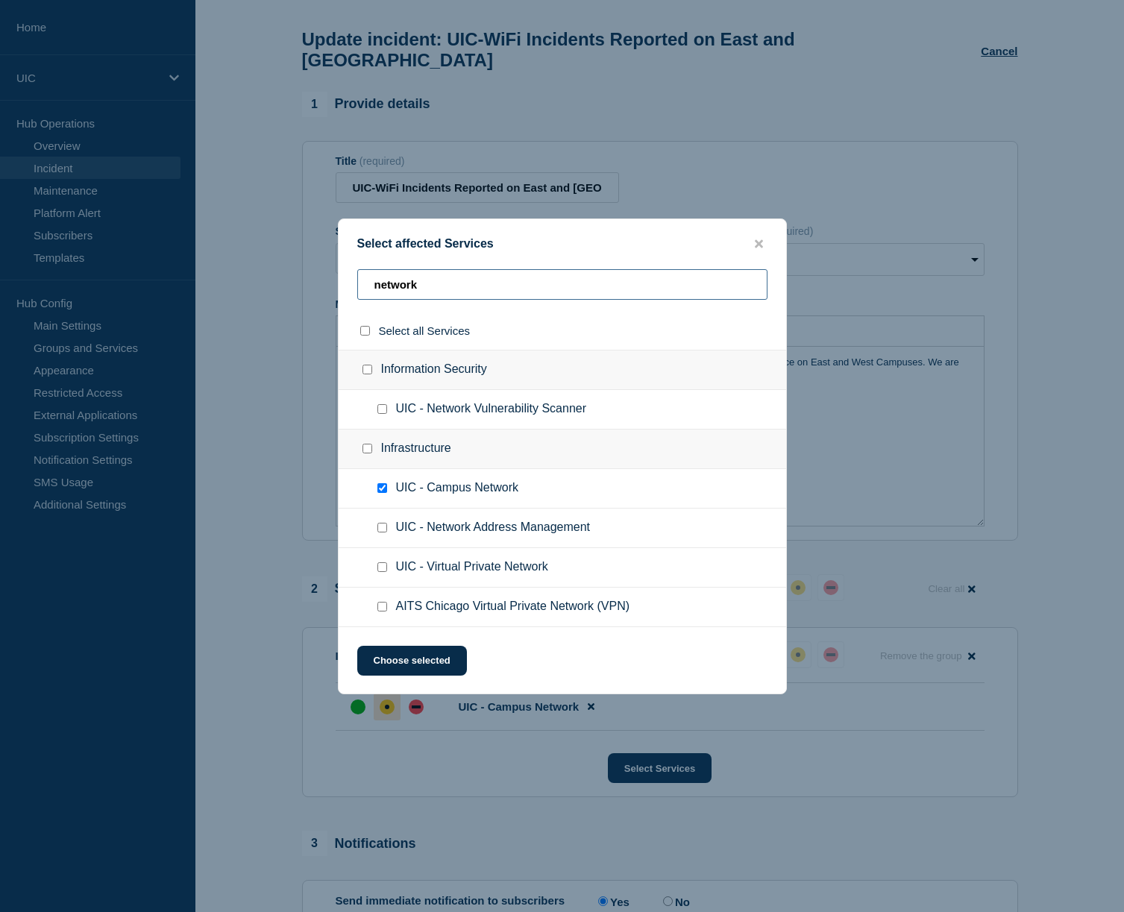
type input "network"
click at [484, 575] on span "UIC - Virtual Private Network" at bounding box center [472, 567] width 152 height 15
click at [383, 572] on input "UIC - Virtual Private Network checkbox" at bounding box center [382, 567] width 10 height 10
checkbox input "true"
click at [415, 273] on input "network" at bounding box center [562, 284] width 410 height 31
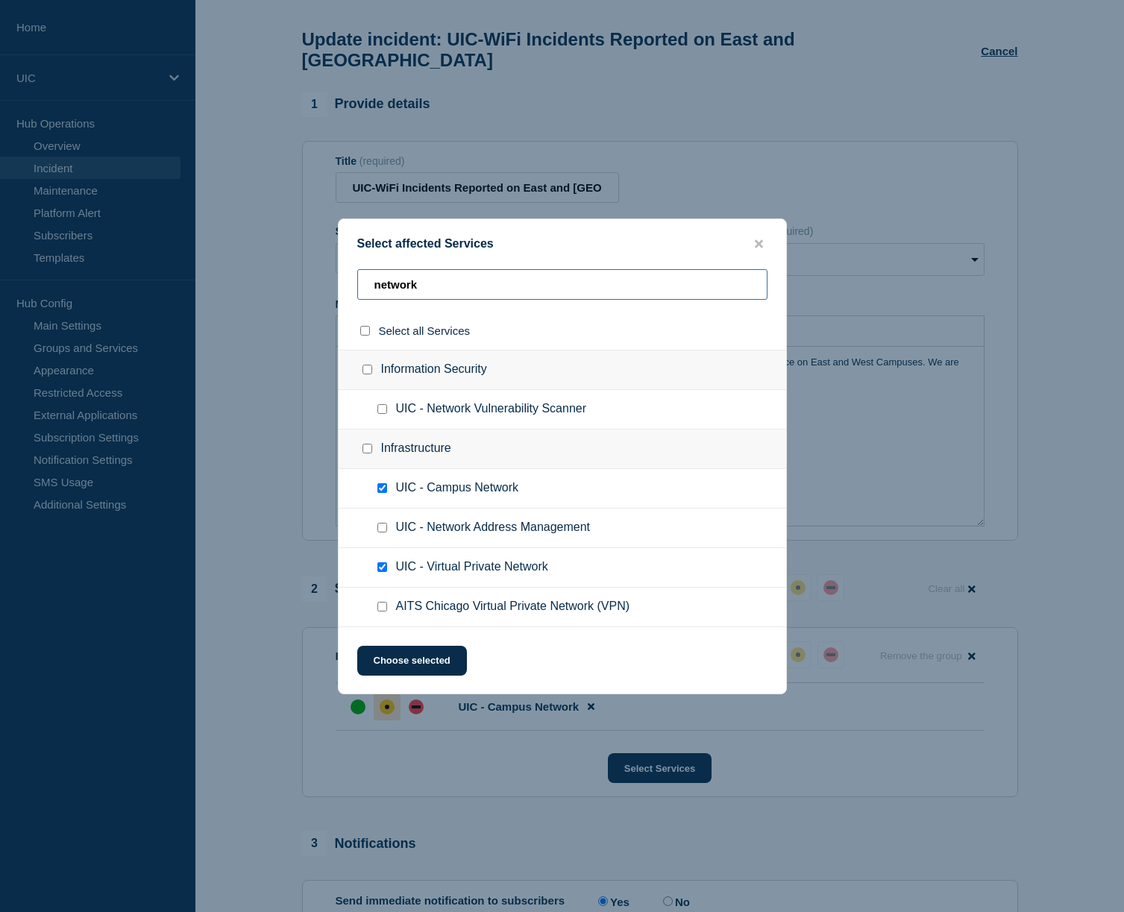
drag, startPoint x: 427, startPoint y: 278, endPoint x: 338, endPoint y: 275, distance: 88.8
click at [339, 275] on div "network" at bounding box center [562, 290] width 447 height 43
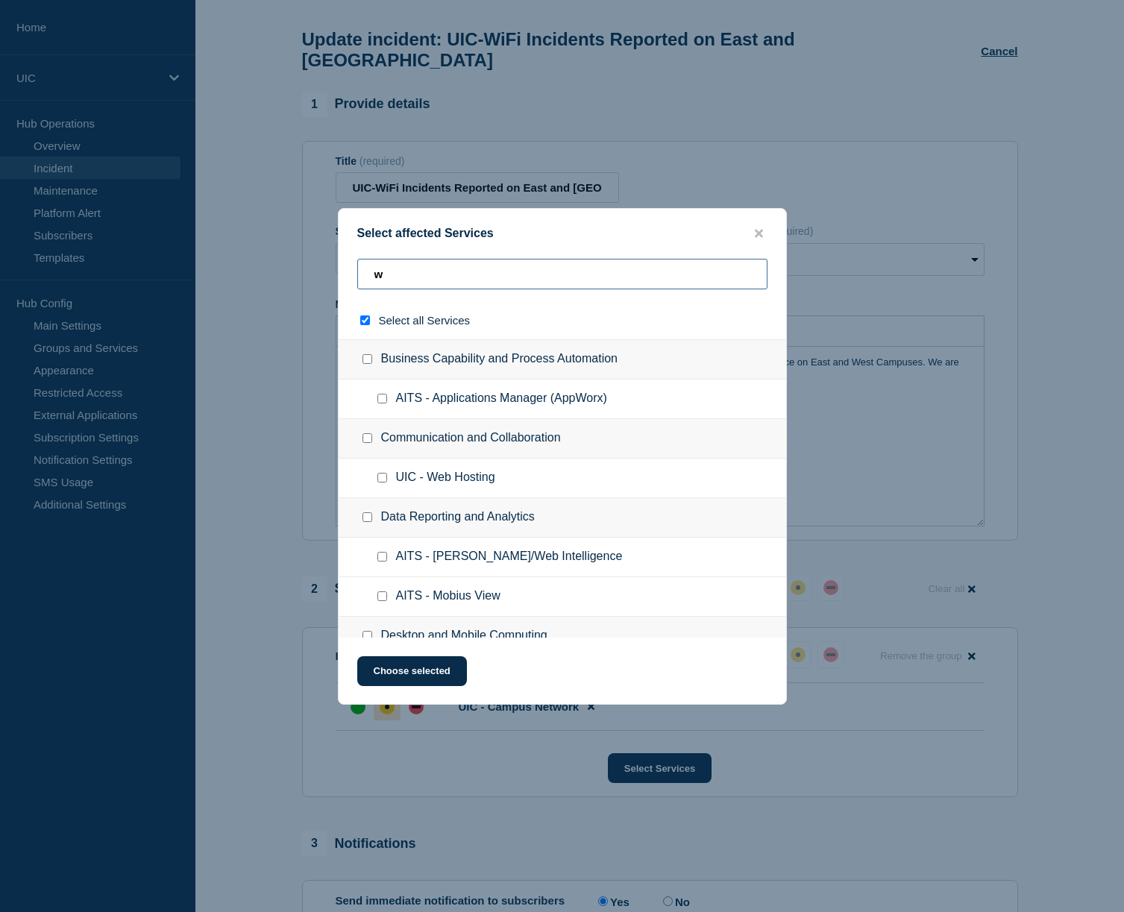
type input "wi"
checkbox input "true"
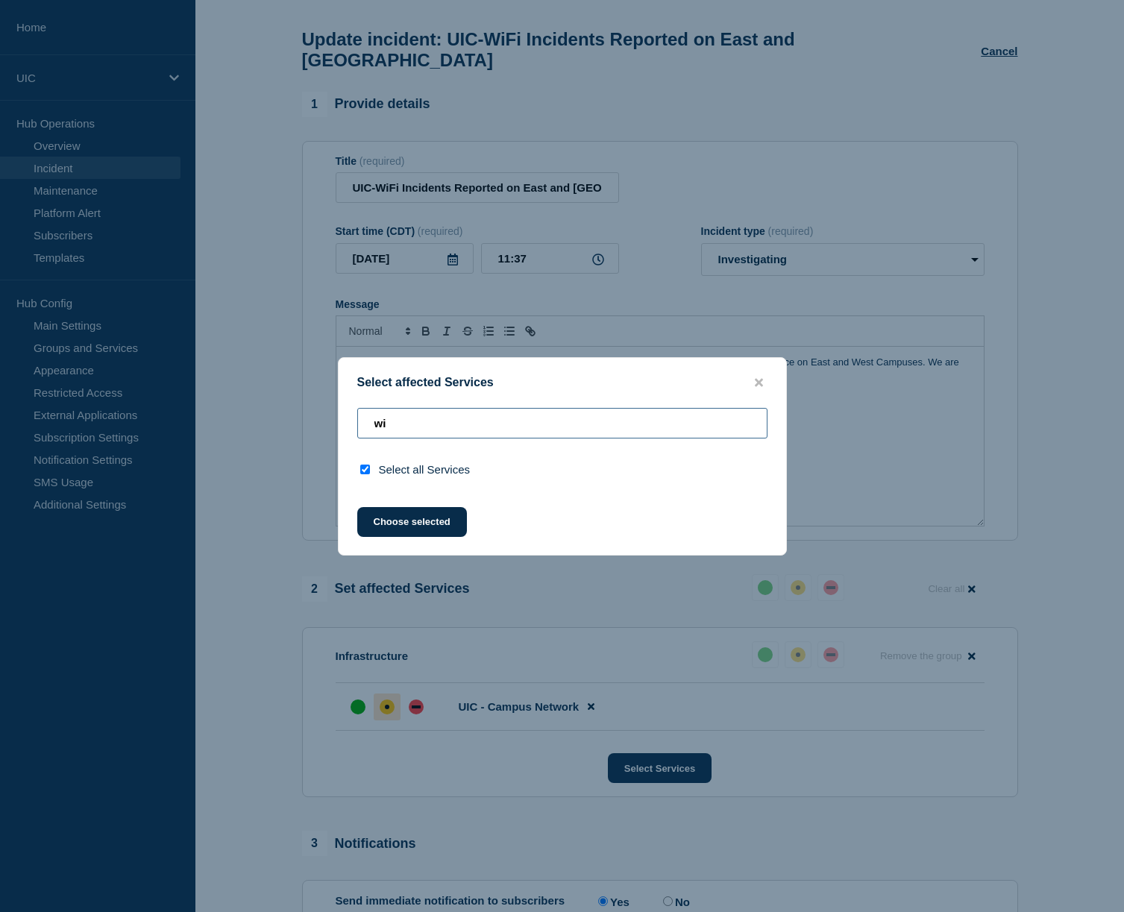
type input "w"
checkbox input "false"
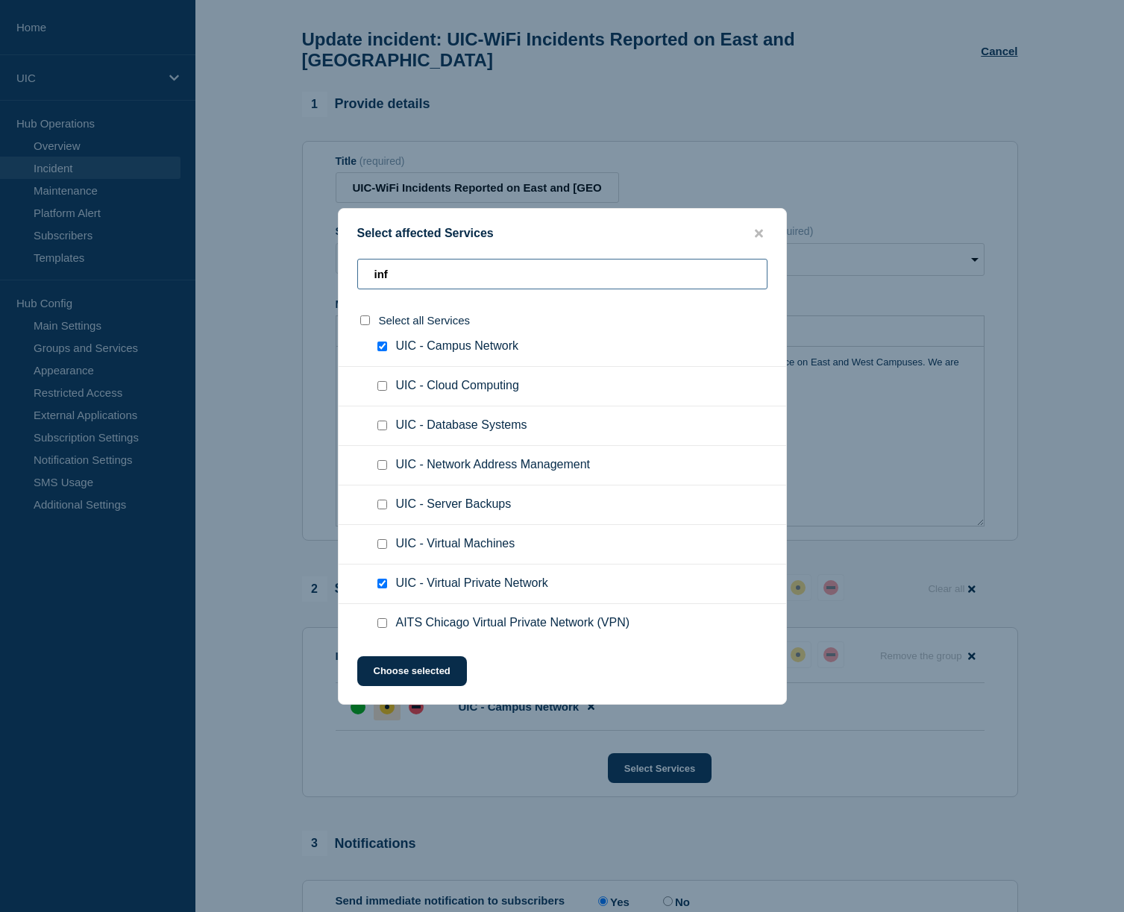
scroll to position [709, 0]
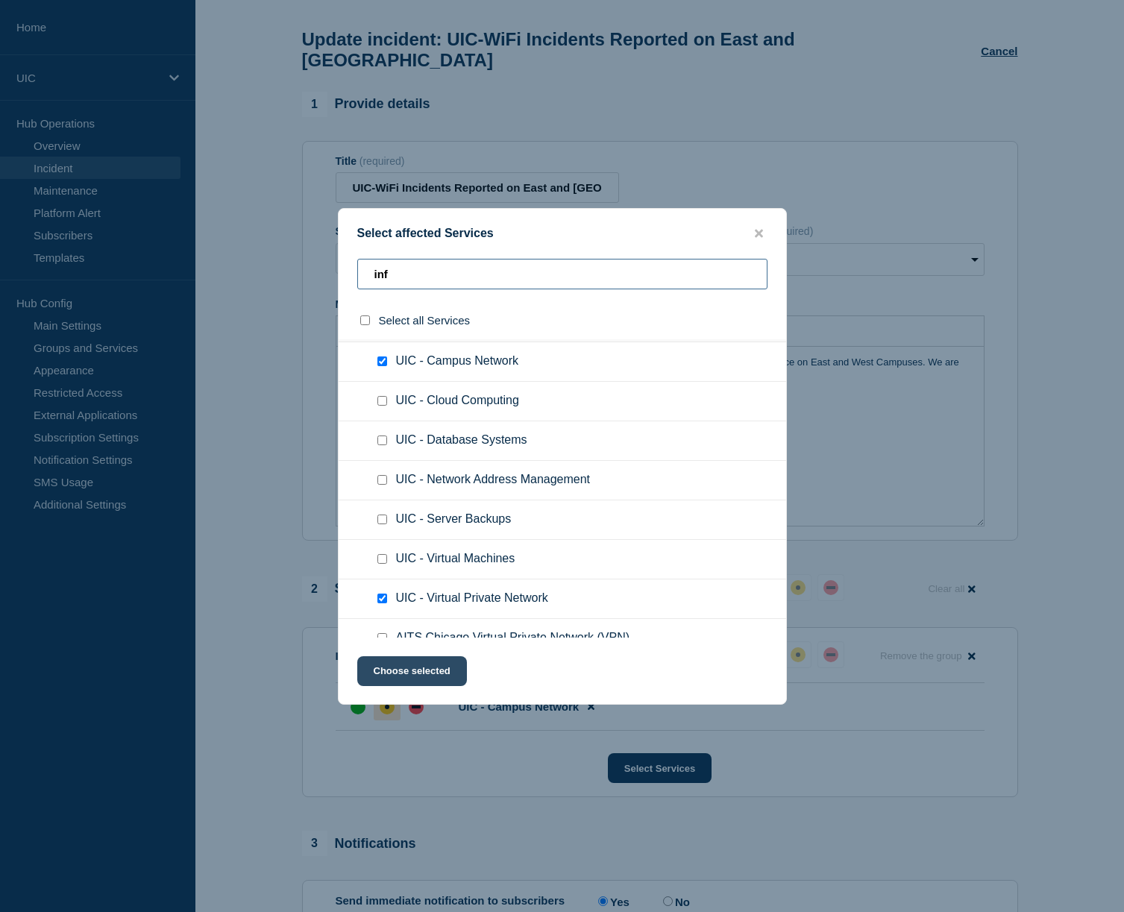
type input "inf"
click at [409, 667] on button "Choose selected" at bounding box center [412, 671] width 110 height 30
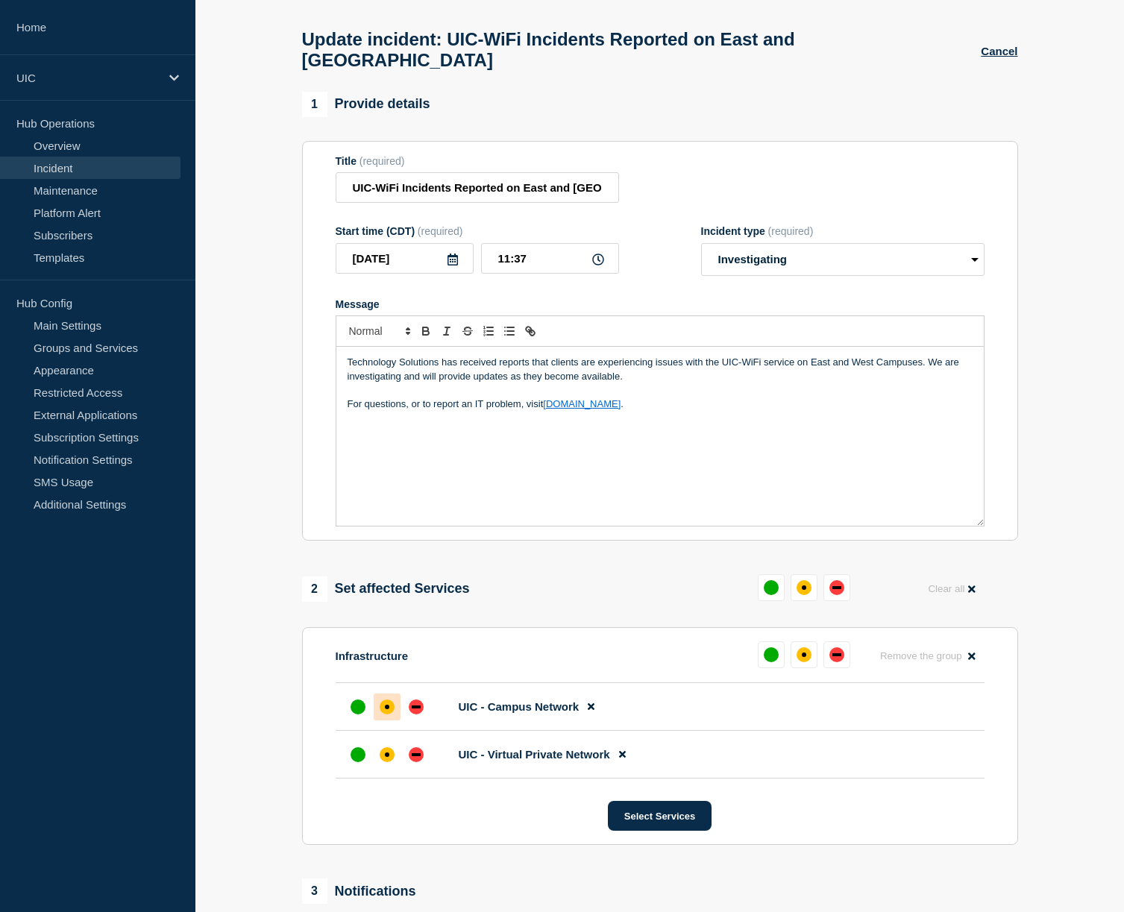
click at [658, 370] on p "Technology Solutions has received reports that clients are experiencing issues …" at bounding box center [659, 370] width 625 height 28
click at [764, 356] on p "Technology Solutions has received reports that clients are experiencing issues …" at bounding box center [659, 370] width 625 height 28
click at [920, 356] on p "Technology Solutions has received reports that clients are experiencing issues …" at bounding box center [659, 370] width 625 height 28
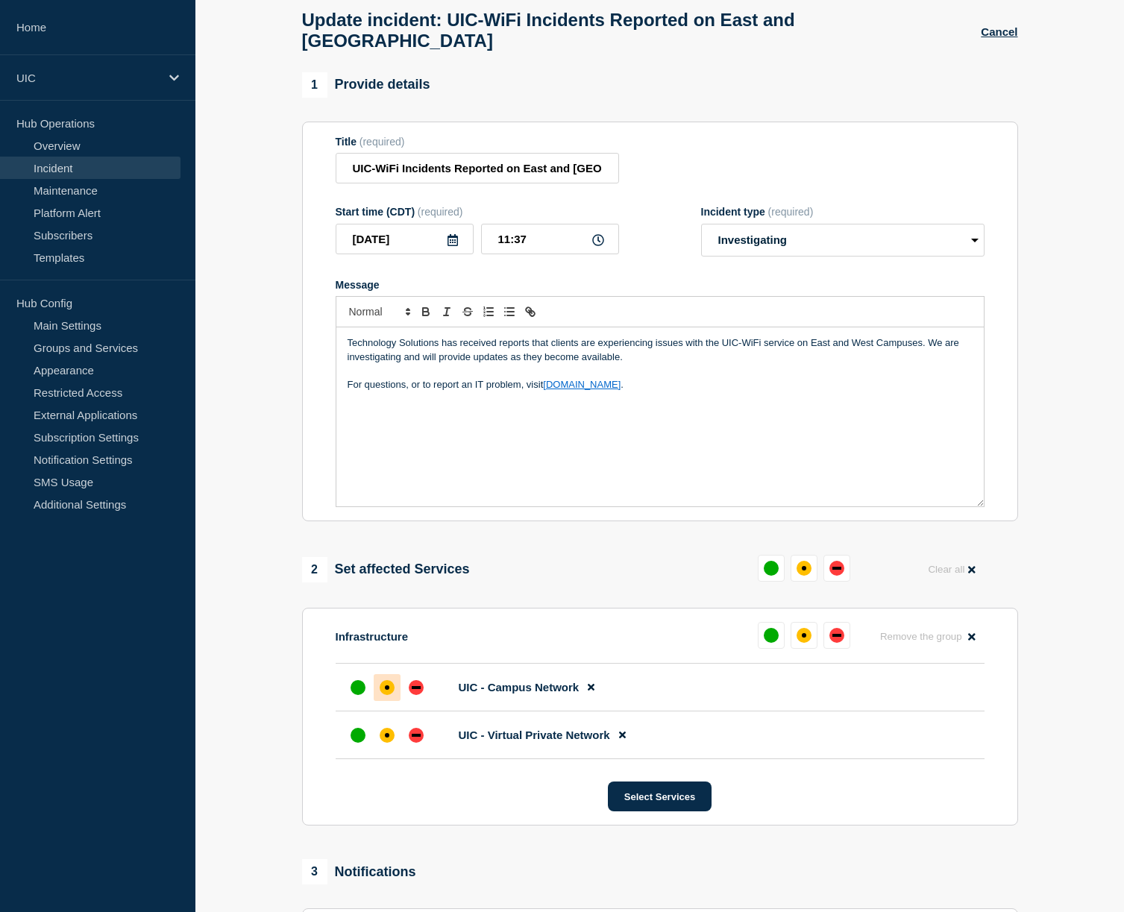
scroll to position [0, 0]
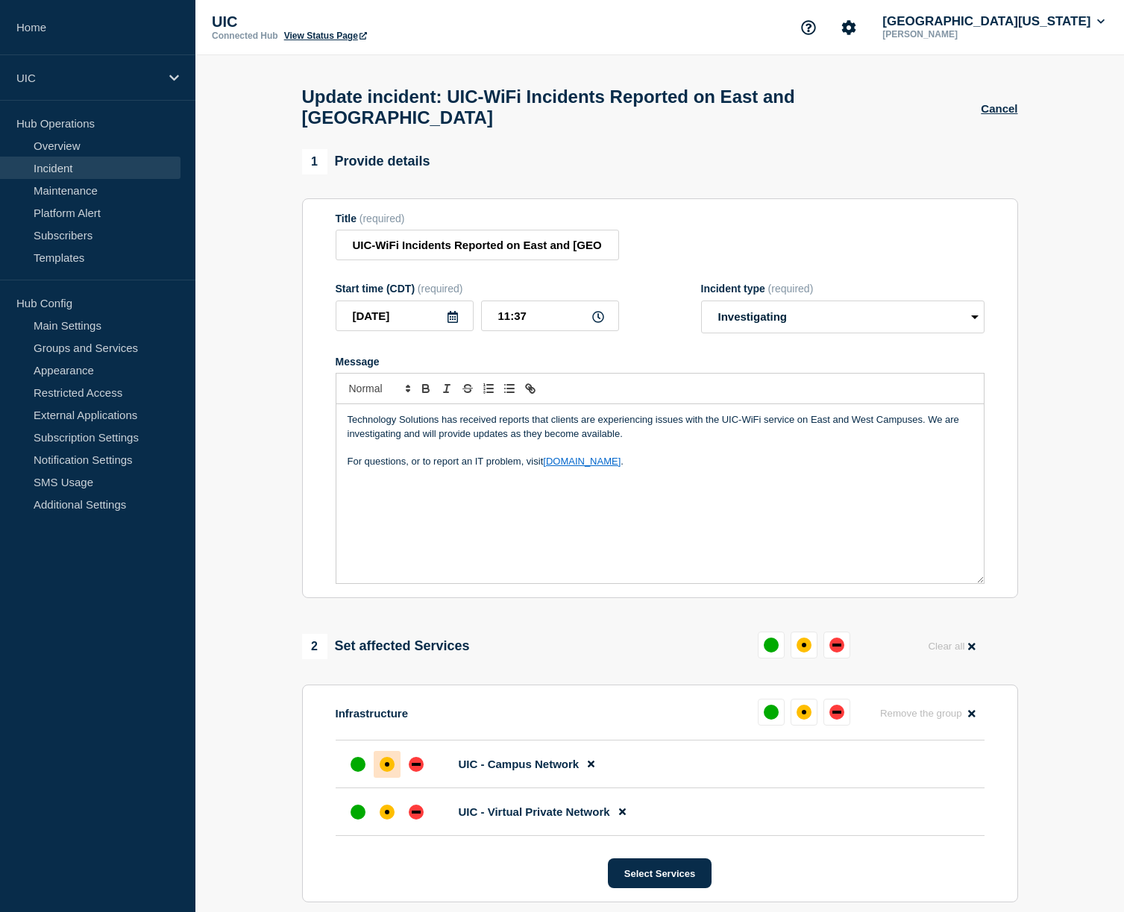
click at [931, 414] on p "Technology Solutions has received reports that clients are experiencing issues …" at bounding box center [659, 427] width 625 height 28
click at [761, 414] on p "Technology Solutions has received reports that clients are experiencing issues …" at bounding box center [659, 427] width 625 height 28
click at [796, 413] on p "Technology Solutions has received reports that clients are experiencing issues …" at bounding box center [659, 427] width 625 height 28
click at [931, 413] on p "Technology Solutions has received reports that clients are experiencing issues …" at bounding box center [659, 427] width 625 height 28
click at [723, 413] on p "Technology Solutions has received reports that clients are experiencing issues …" at bounding box center [659, 427] width 625 height 28
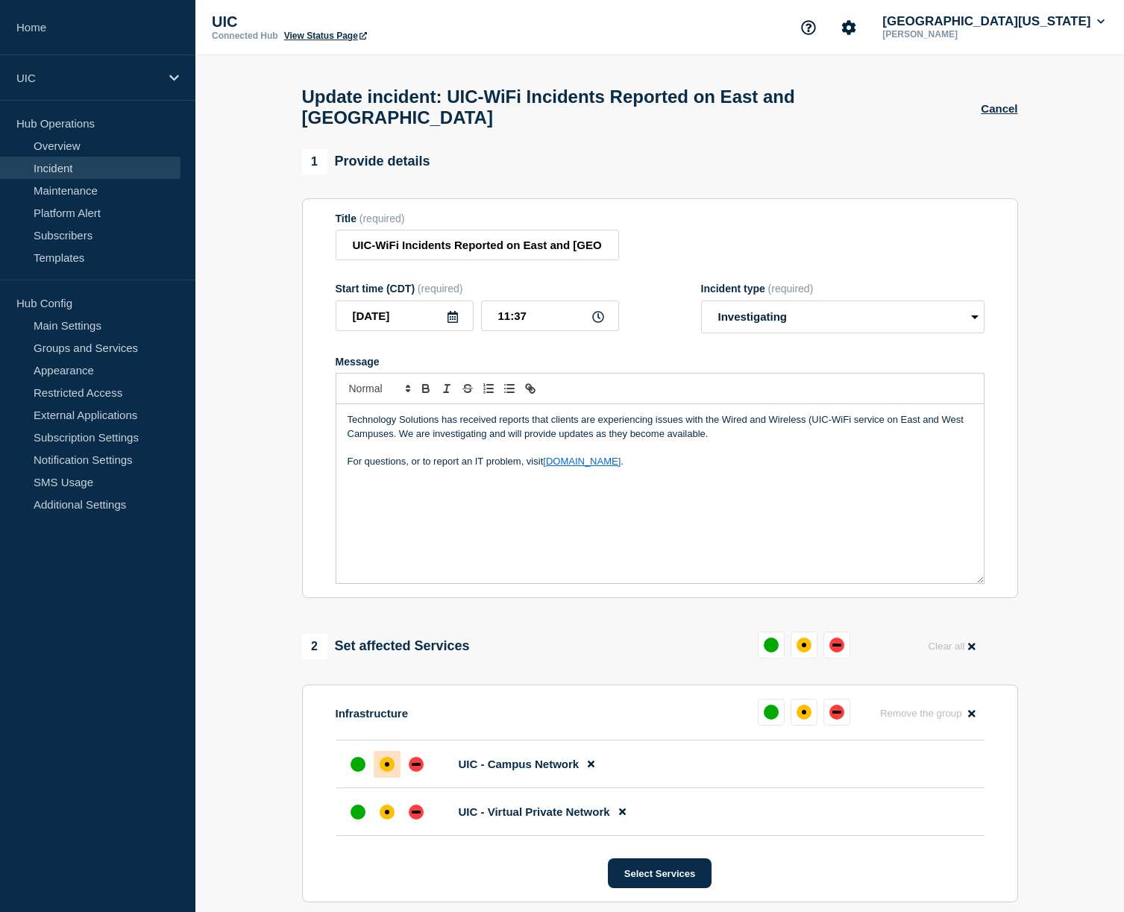
click at [850, 413] on p "Technology Solutions has received reports that clients are experiencing issues …" at bounding box center [659, 427] width 625 height 28
click at [887, 413] on p "Technology Solutions has received reports that clients are experiencing issues …" at bounding box center [659, 427] width 625 height 28
click at [397, 417] on p "Technology Solutions has received reports that clients are experiencing issues …" at bounding box center [659, 427] width 625 height 28
click at [400, 427] on p "Technology Solutions has received reports that clients are experiencing issues …" at bounding box center [659, 427] width 625 height 28
click at [717, 413] on p "Technology Solutions has received reports that clients are experiencing issues …" at bounding box center [659, 427] width 625 height 28
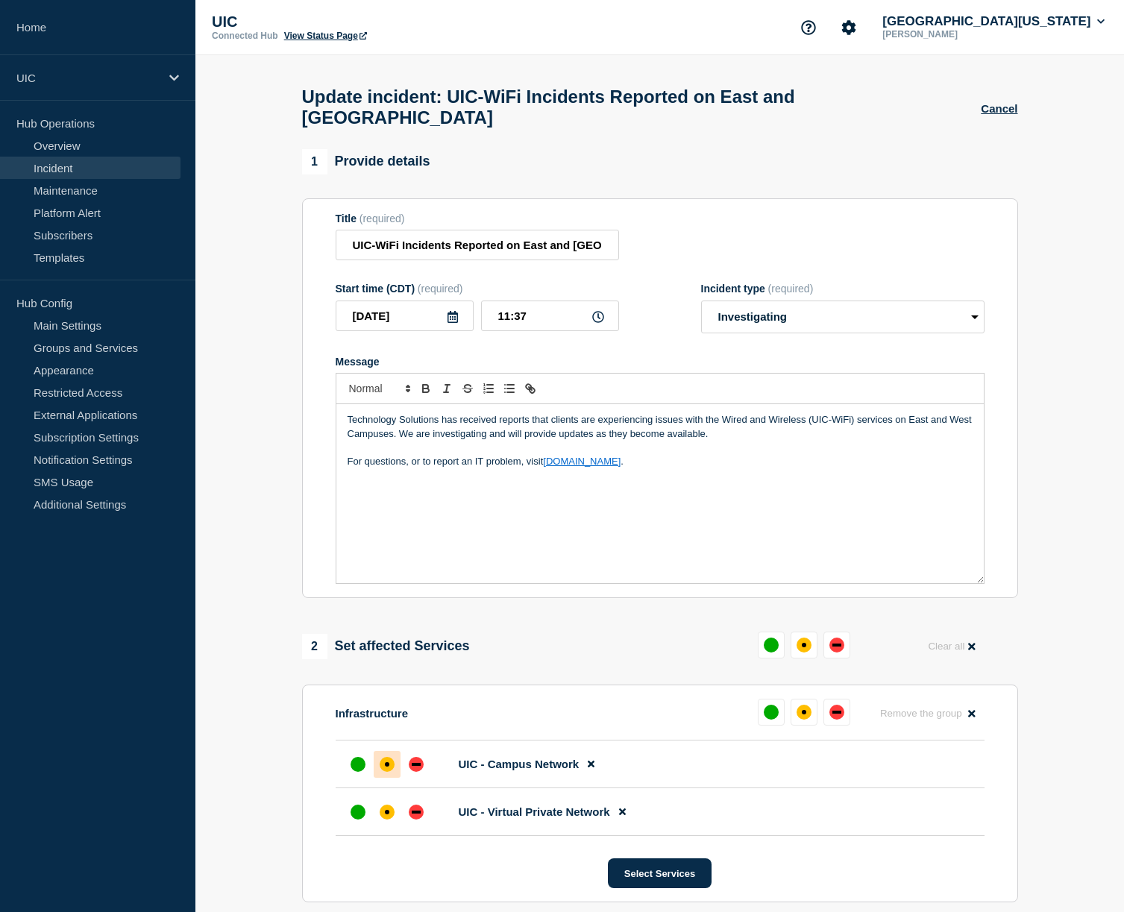
click at [755, 415] on p "Technology Solutions has received reports that clients are experiencing issues …" at bounding box center [659, 427] width 625 height 28
click at [835, 413] on p "Technology Solutions has received reports that clients are experiencing issues …" at bounding box center [659, 427] width 625 height 28
click at [768, 444] on p "Message" at bounding box center [659, 447] width 625 height 13
click at [769, 427] on p "Technology Solutions has received reports that clients are experiencing issues …" at bounding box center [659, 427] width 625 height 28
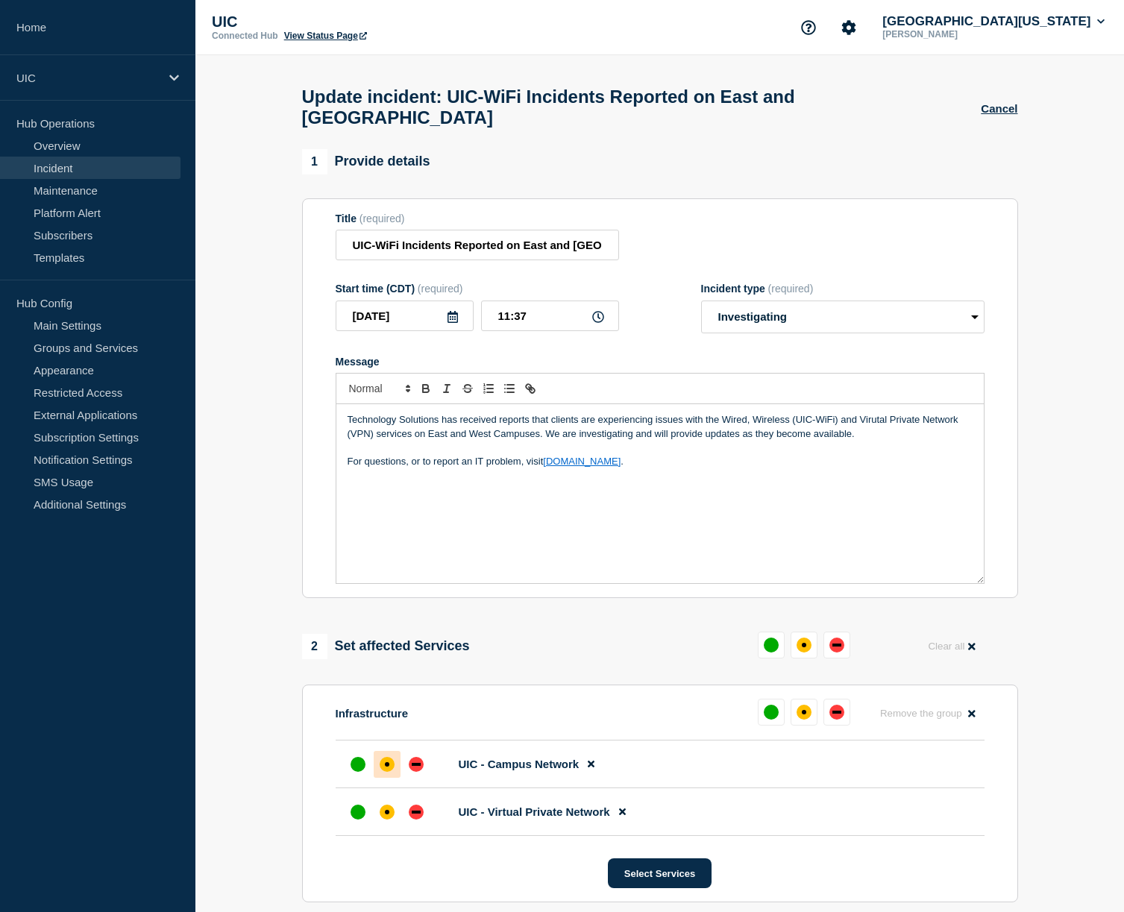
click at [855, 413] on p "Technology Solutions has received reports that clients are experiencing issues …" at bounding box center [659, 427] width 625 height 28
click at [415, 427] on p "Technology Solutions has received reports that clients are experiencing issues …" at bounding box center [659, 427] width 625 height 28
click at [411, 461] on div "Technology Solutions has received reports that clients are experiencing issues …" at bounding box center [659, 493] width 647 height 179
click at [393, 455] on p "For questions, or to report an IT problem, visit [DOMAIN_NAME] ." at bounding box center [659, 461] width 625 height 13
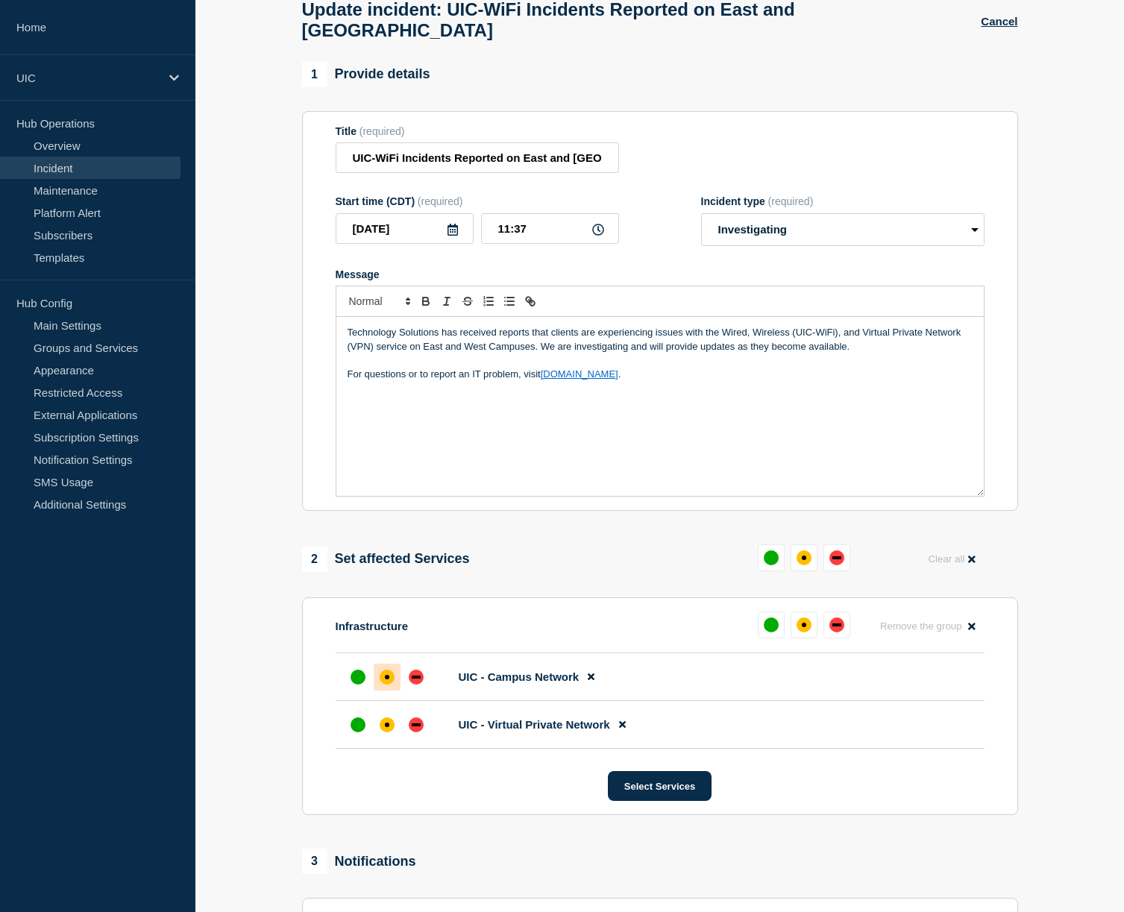
scroll to position [134, 0]
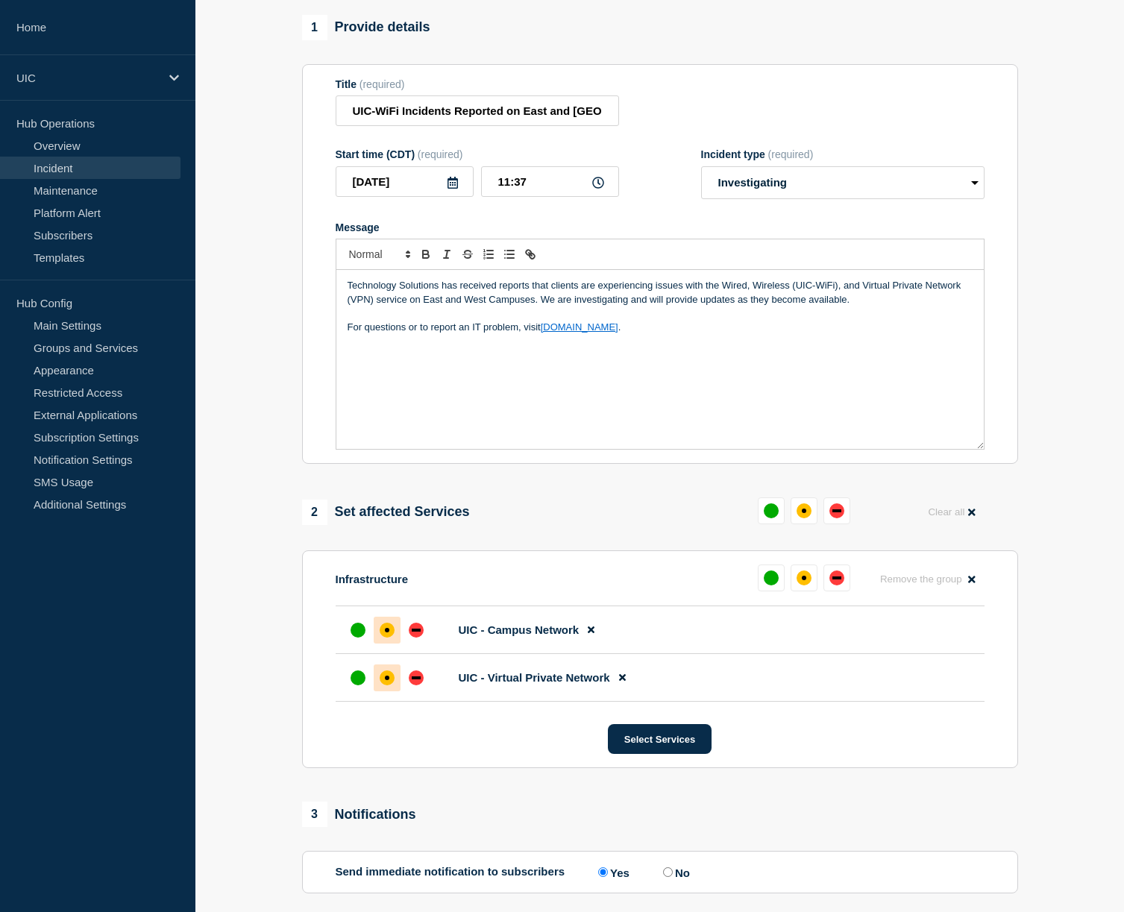
click at [391, 676] on div "affected" at bounding box center [387, 677] width 15 height 15
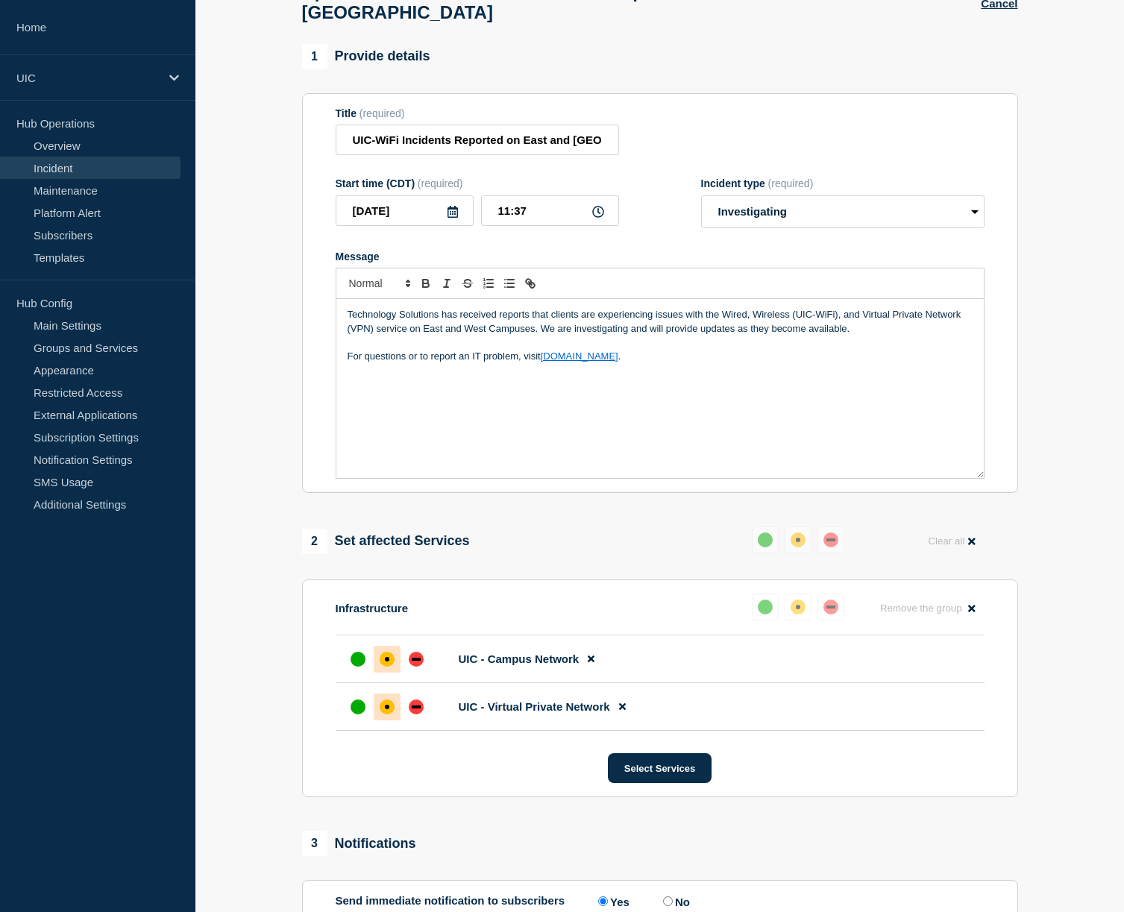
scroll to position [16, 0]
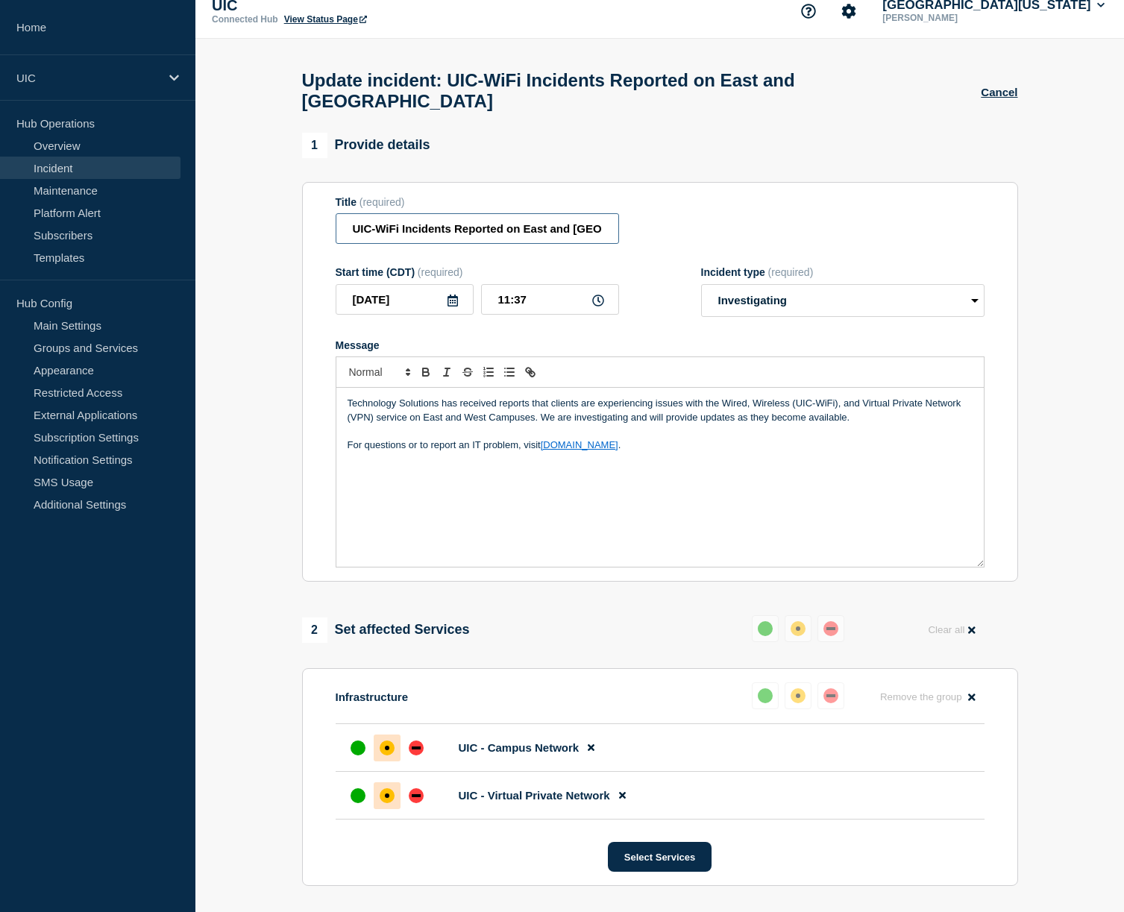
click at [509, 216] on input "UIC-WiFi Incidents Reported on East and [GEOGRAPHIC_DATA]" at bounding box center [477, 228] width 283 height 31
click at [483, 216] on input "UIC-WiFi Incidents Reported on East and [GEOGRAPHIC_DATA]" at bounding box center [477, 228] width 283 height 31
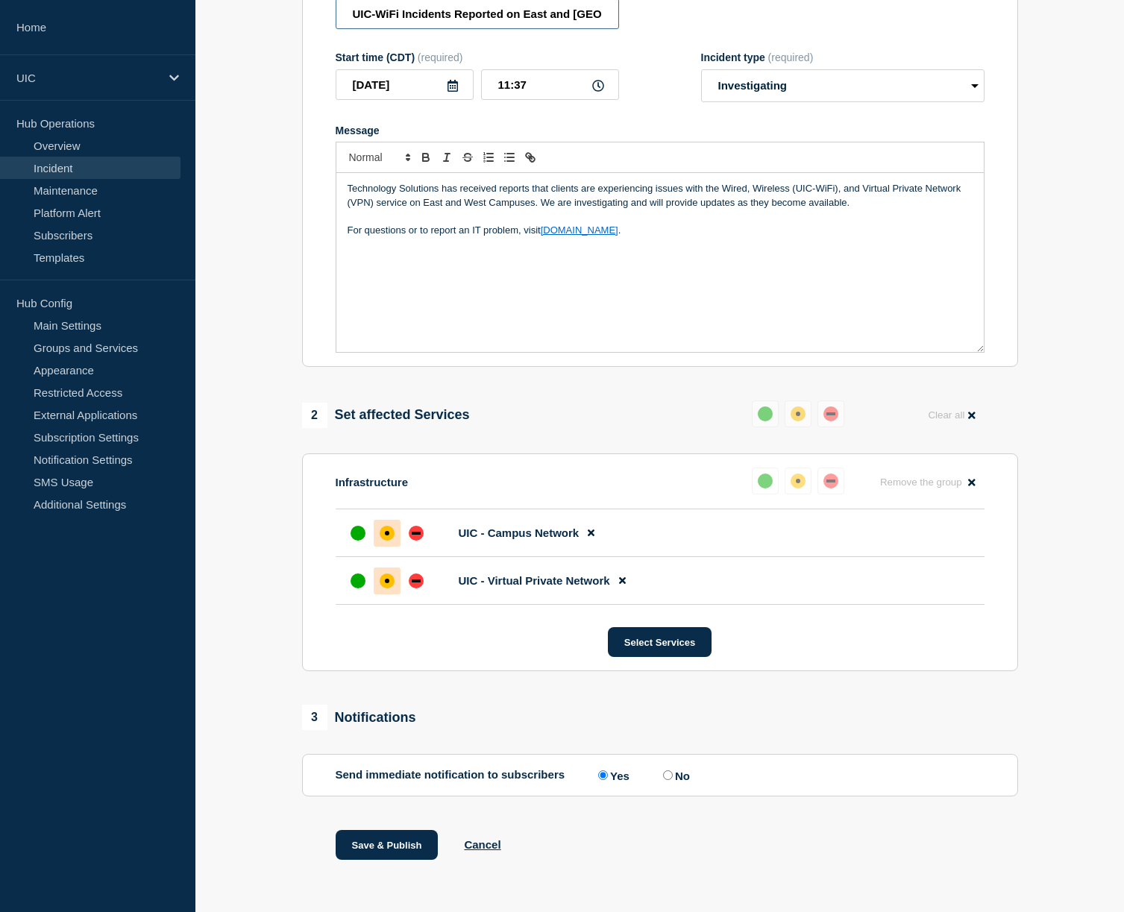
scroll to position [241, 0]
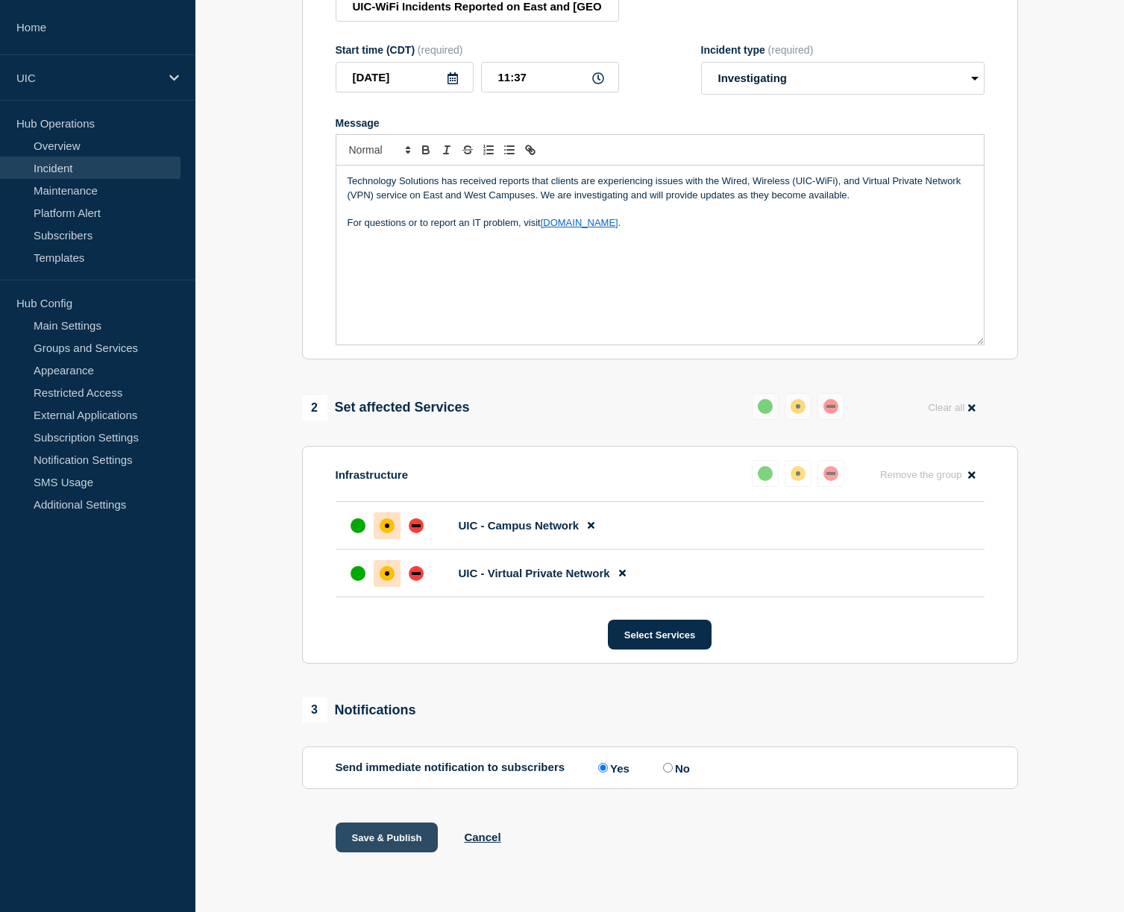
click at [405, 837] on button "Save & Publish" at bounding box center [387, 837] width 103 height 30
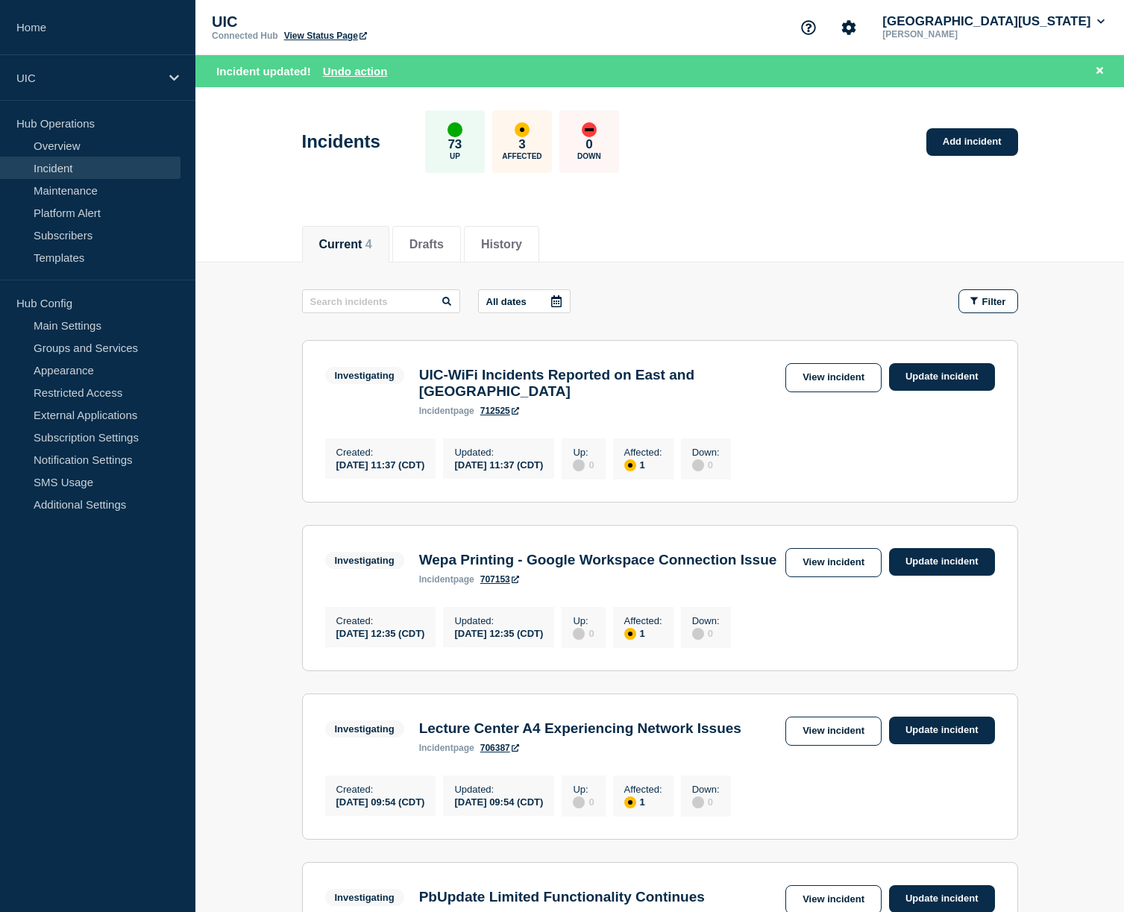
click at [591, 374] on h3 "UIC-WiFi Incidents Reported on East and [GEOGRAPHIC_DATA]" at bounding box center [598, 383] width 359 height 33
click at [487, 416] on link "712525" at bounding box center [499, 411] width 39 height 10
click at [576, 380] on h3 "UIC-WiFi Incidents Reported on East and [GEOGRAPHIC_DATA]" at bounding box center [598, 383] width 359 height 33
click at [73, 176] on link "Incident" at bounding box center [90, 168] width 180 height 22
click at [69, 170] on link "Incident" at bounding box center [90, 168] width 180 height 22
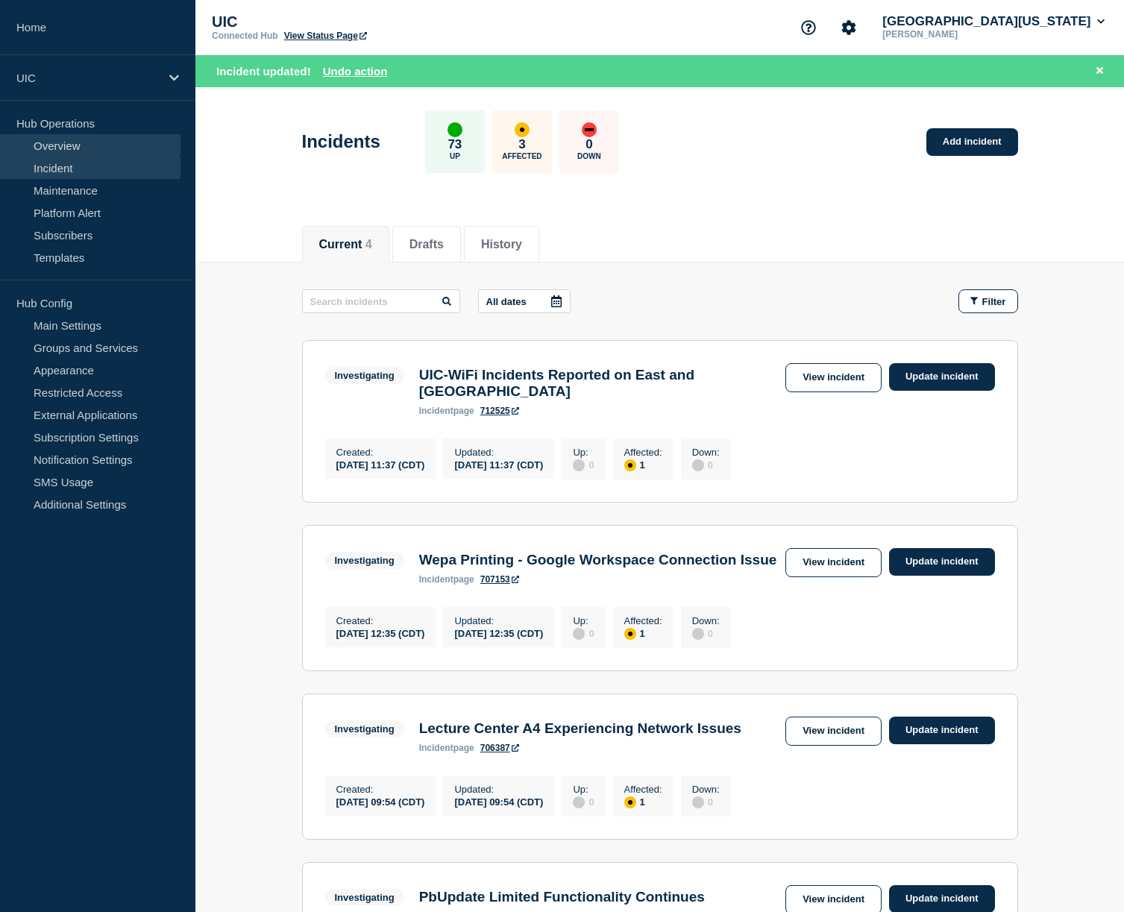
click at [61, 145] on link "Overview" at bounding box center [90, 145] width 180 height 22
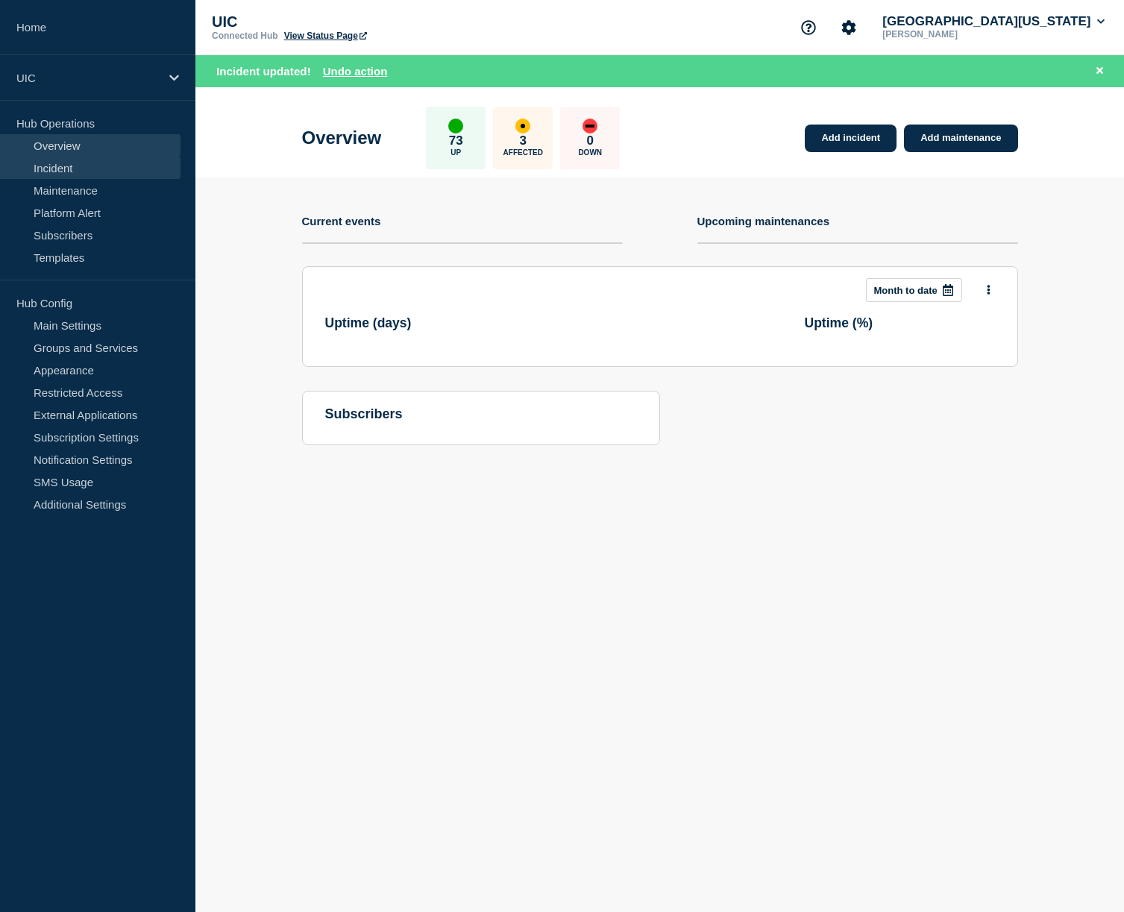
click at [63, 169] on link "Incident" at bounding box center [90, 168] width 180 height 22
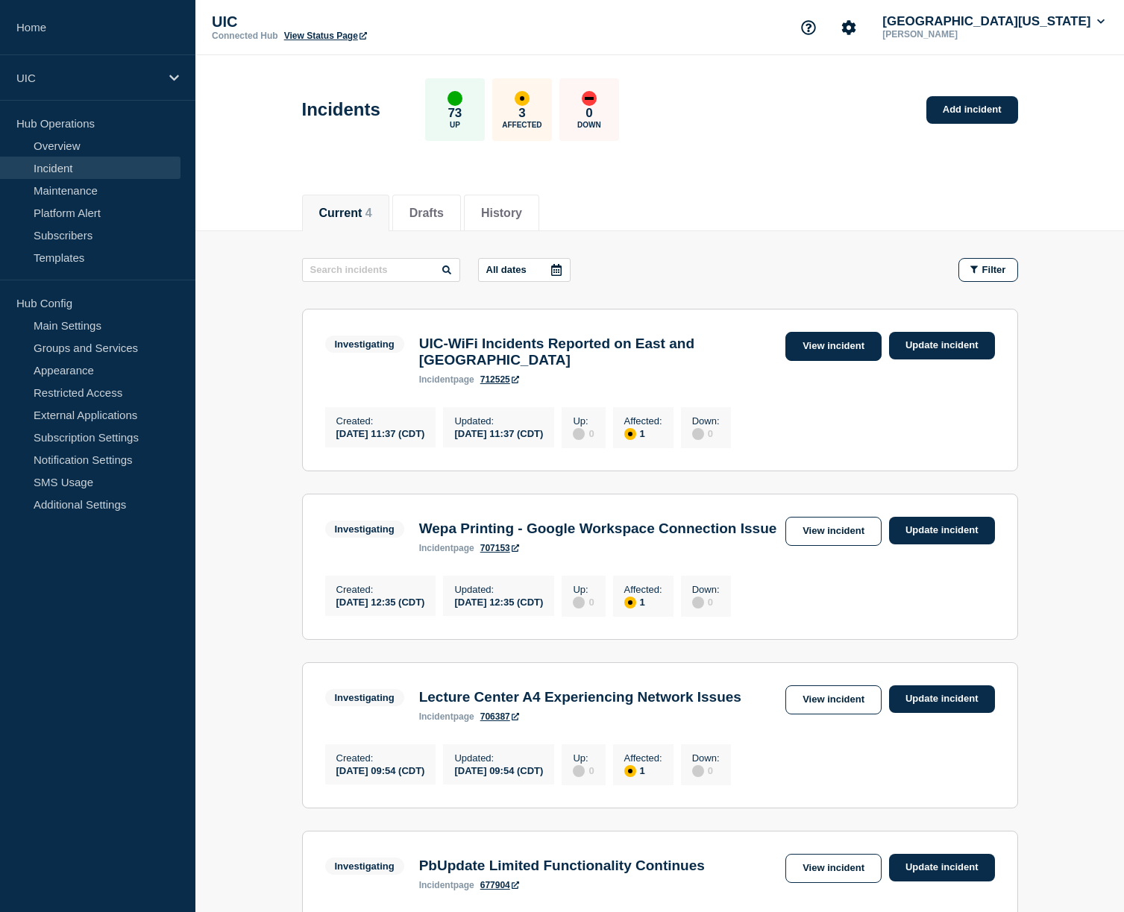
click at [860, 341] on link "View incident" at bounding box center [833, 346] width 96 height 29
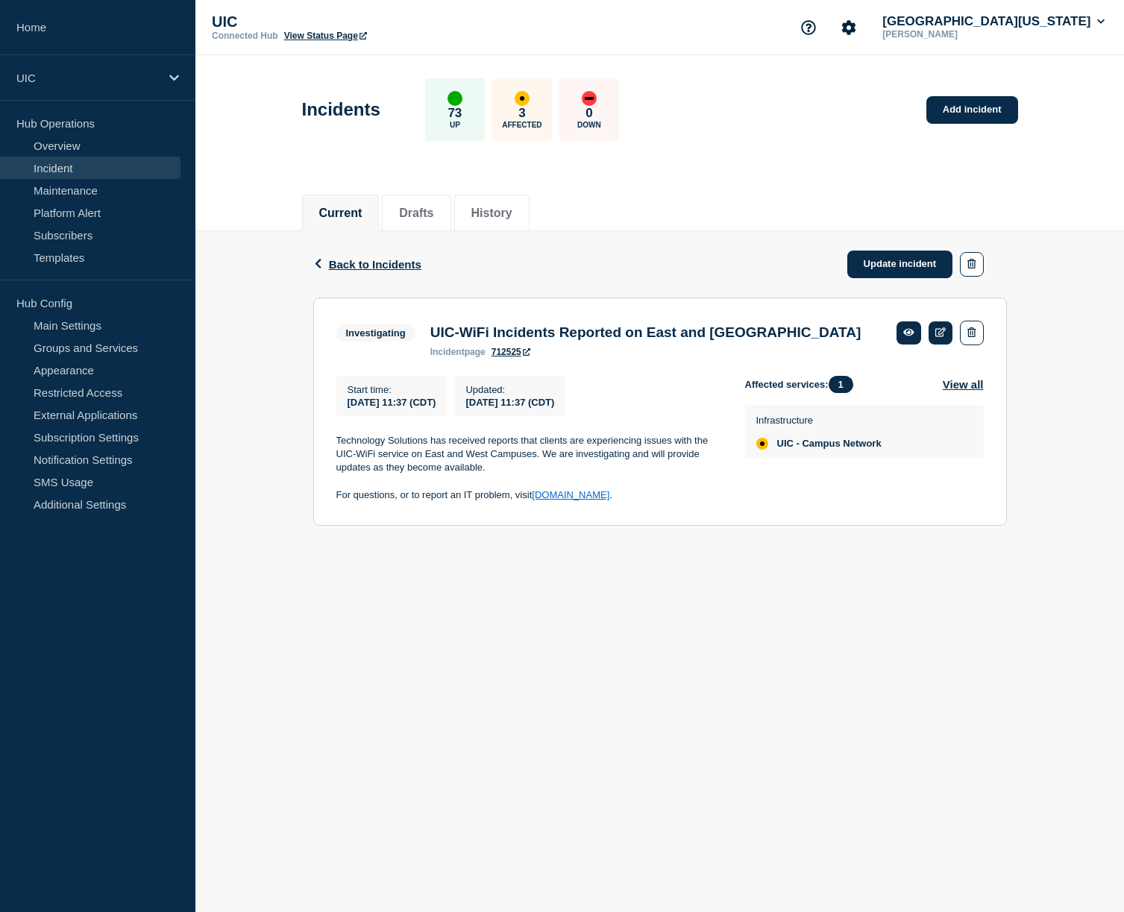
click at [150, 167] on link "Incident" at bounding box center [90, 168] width 180 height 22
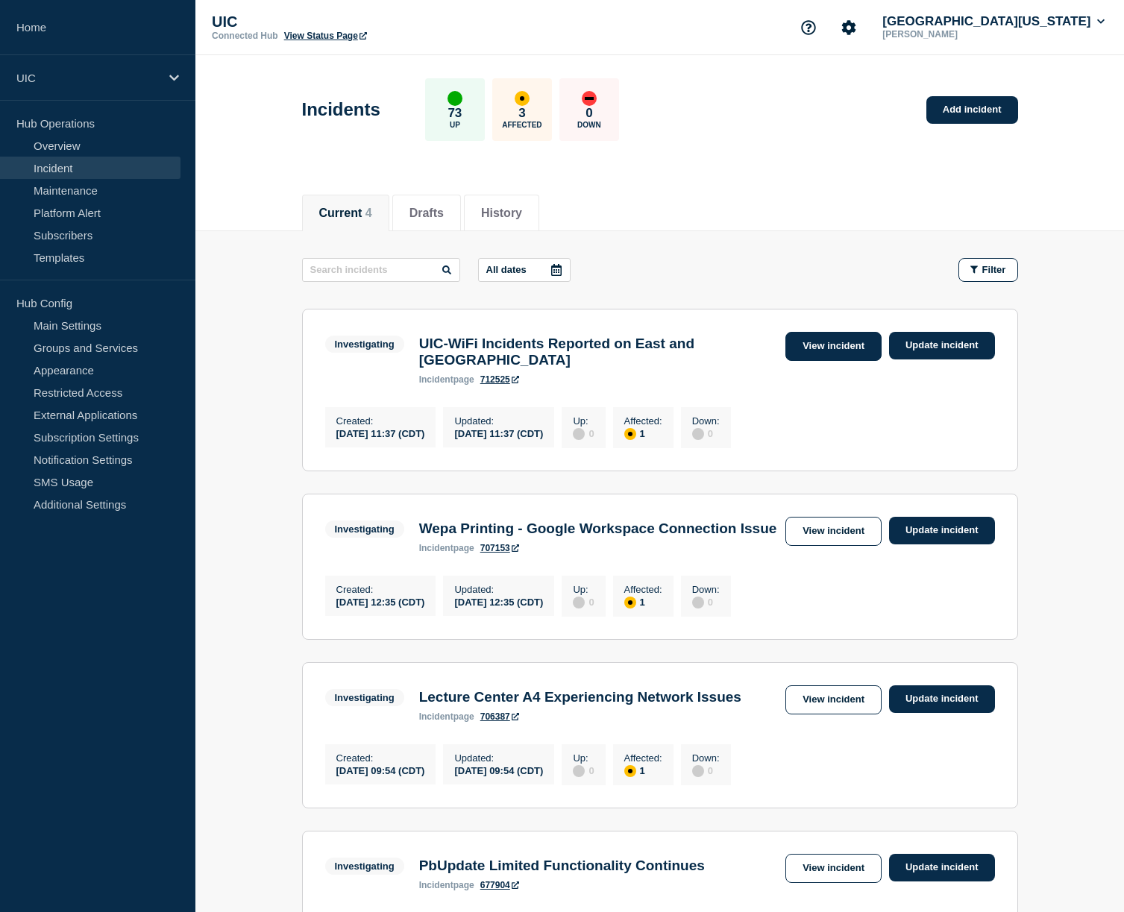
click at [867, 337] on link "View incident" at bounding box center [833, 346] width 96 height 29
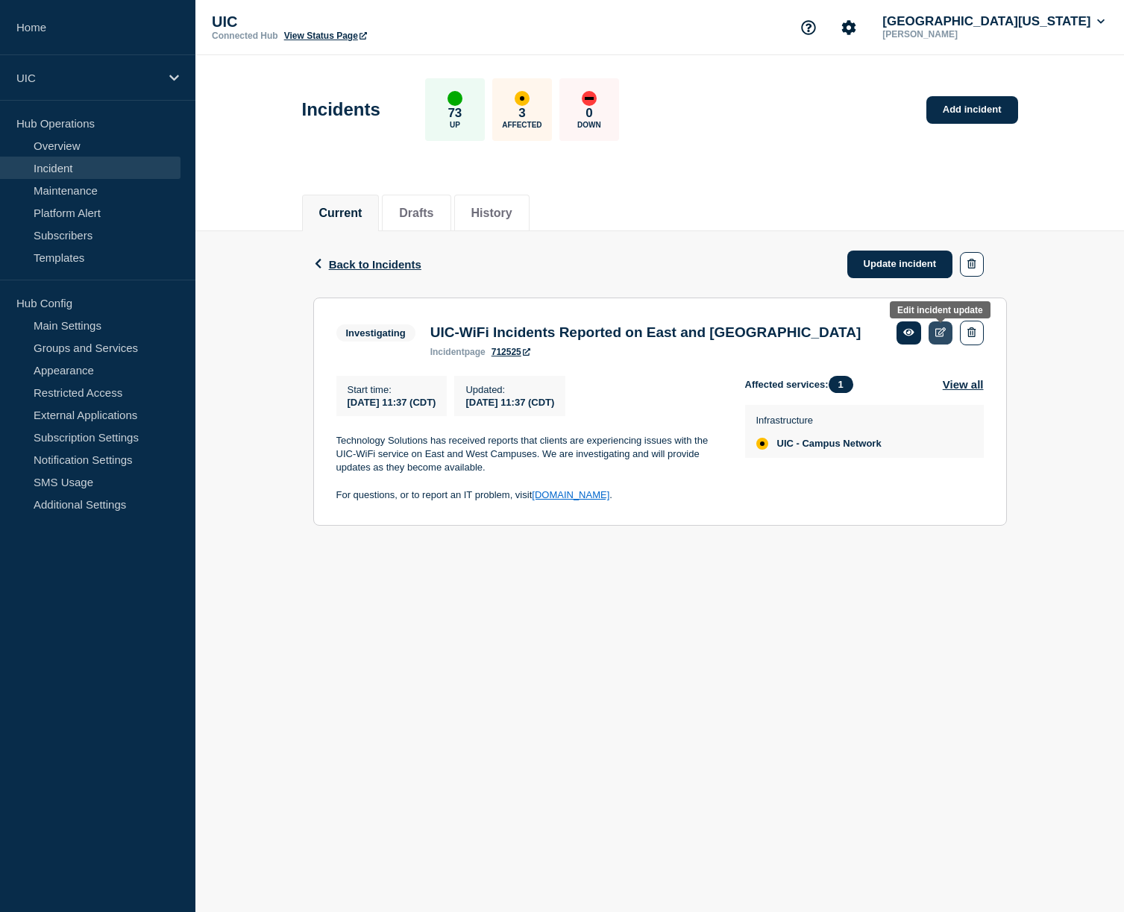
click at [944, 335] on icon at bounding box center [940, 332] width 11 height 10
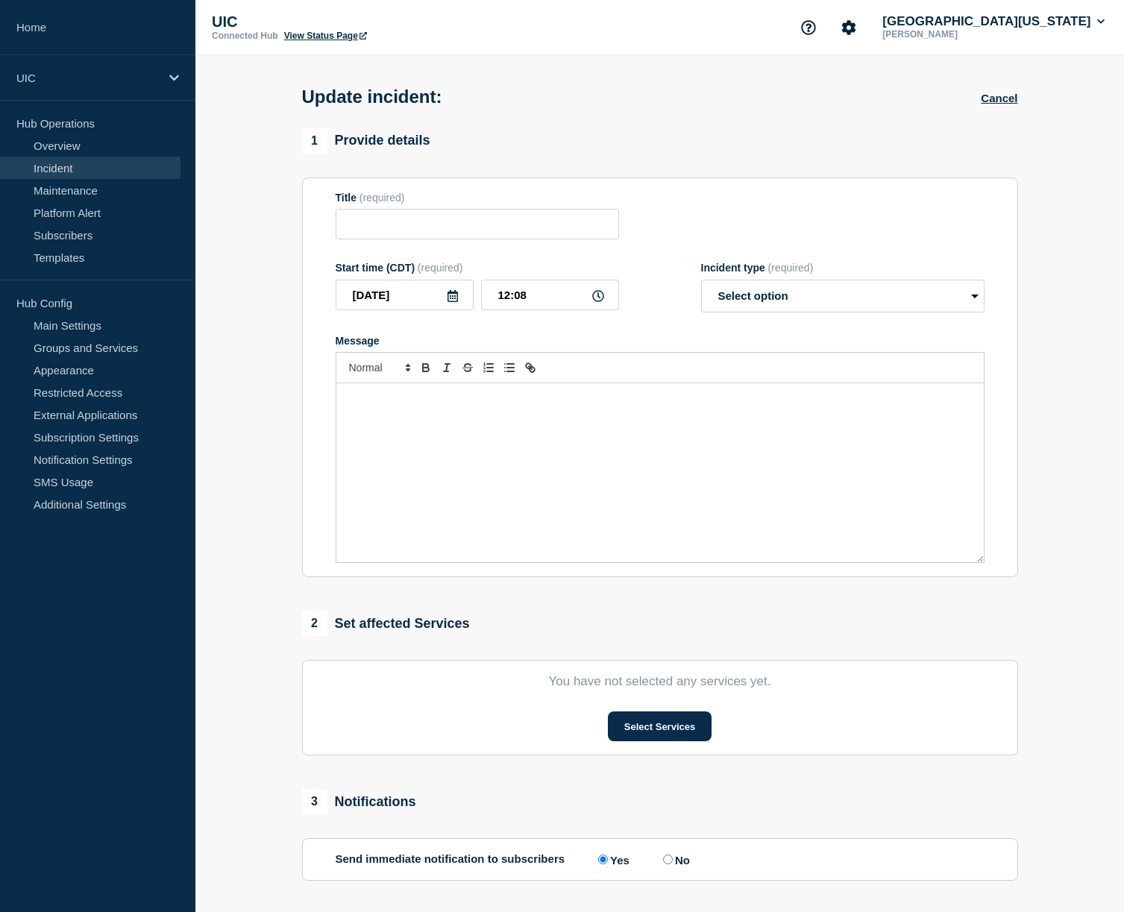
type input "UIC-WiFi Incidents Reported on East and [GEOGRAPHIC_DATA]"
type input "11:37"
select select "investigating"
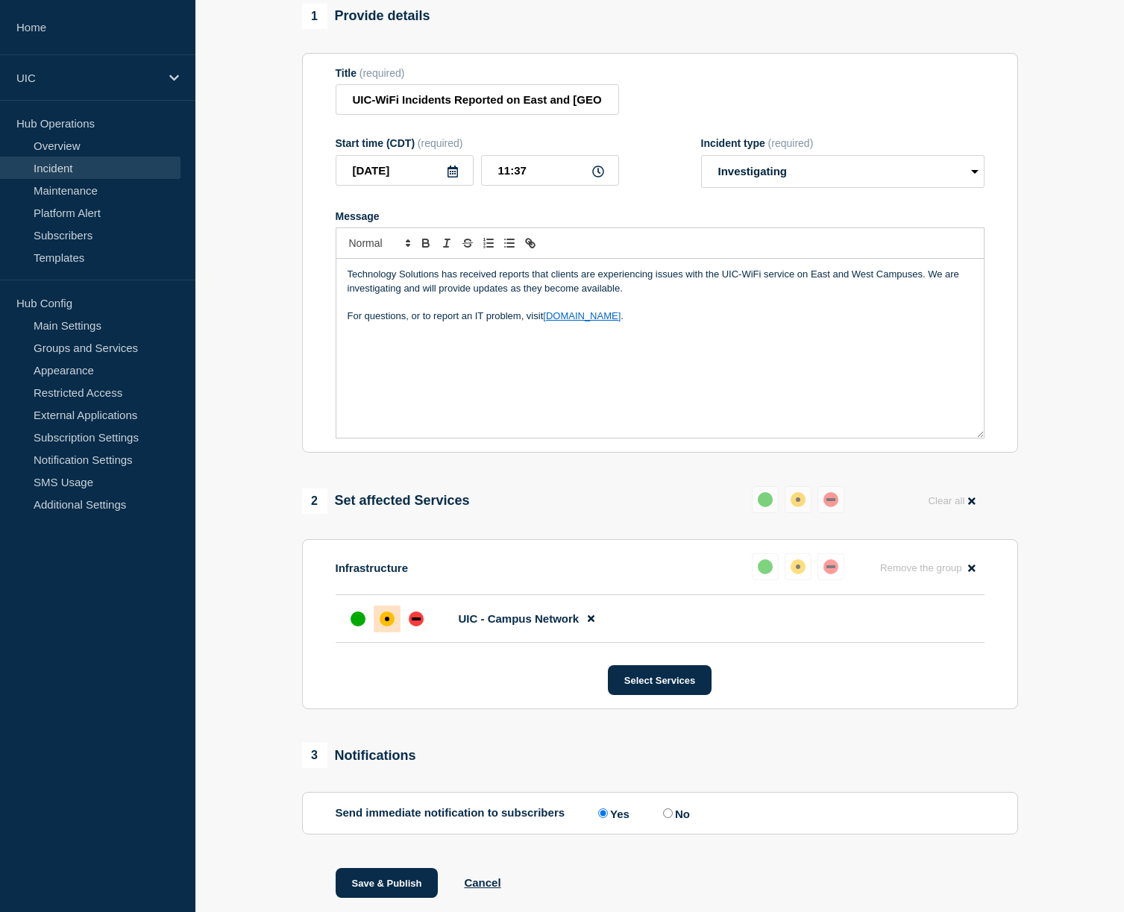
scroll to position [191, 0]
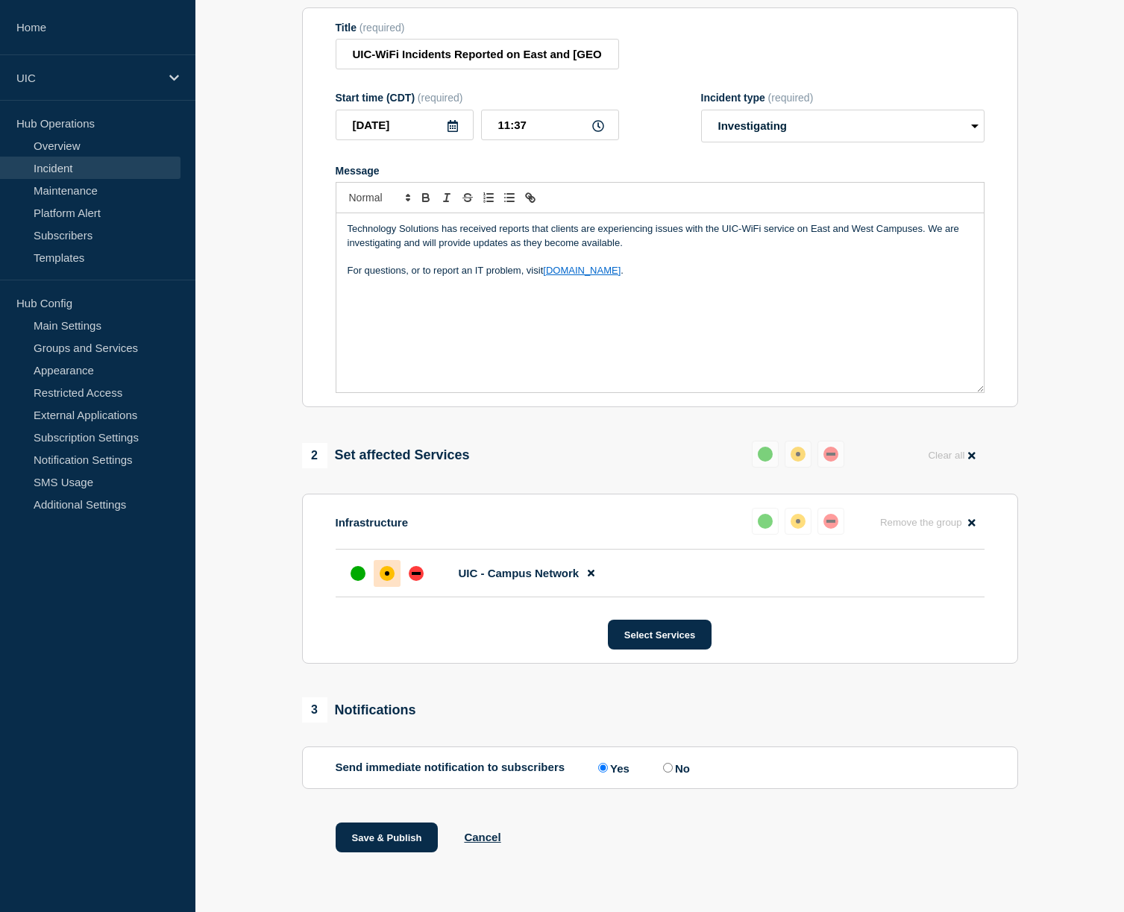
click at [116, 172] on link "Incident" at bounding box center [90, 168] width 180 height 22
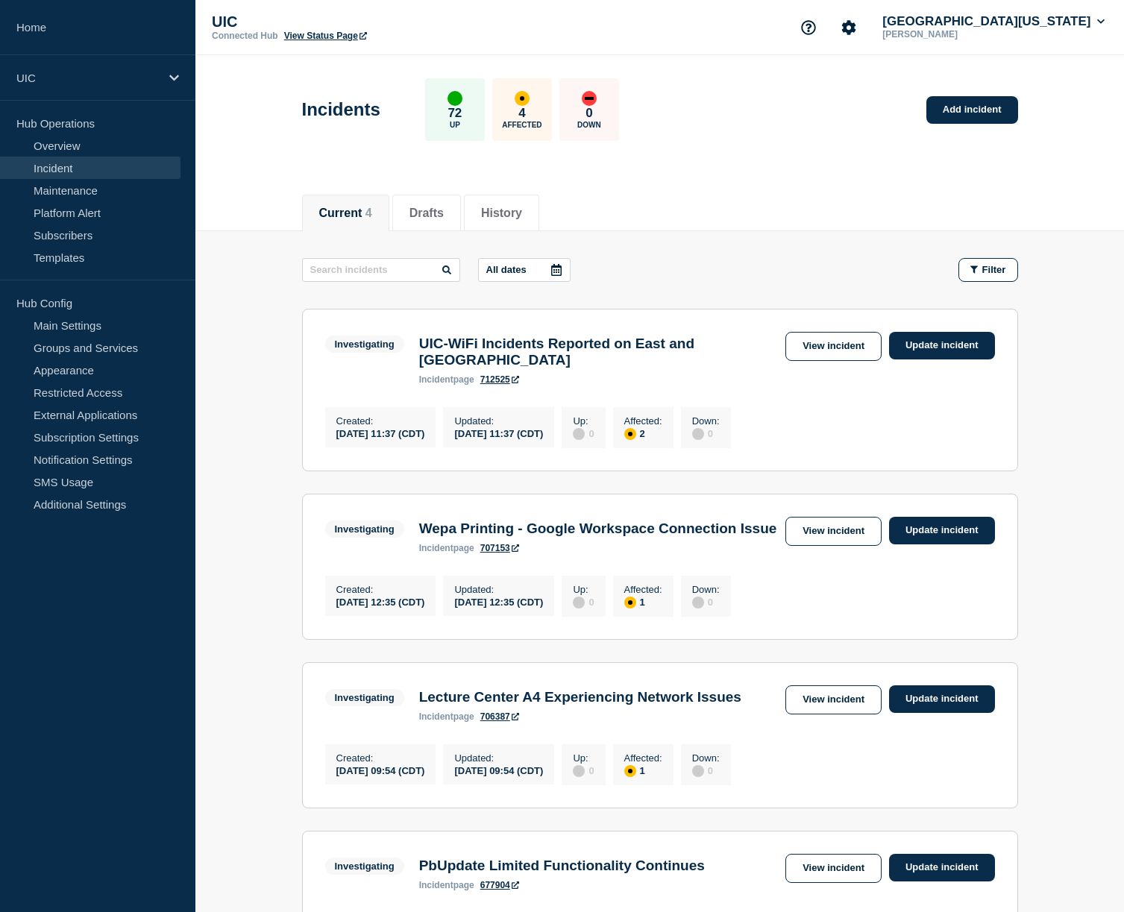
click at [564, 346] on h3 "UIC-WiFi Incidents Reported on East and [GEOGRAPHIC_DATA]" at bounding box center [598, 352] width 359 height 33
click at [901, 346] on link "Update incident" at bounding box center [942, 346] width 106 height 28
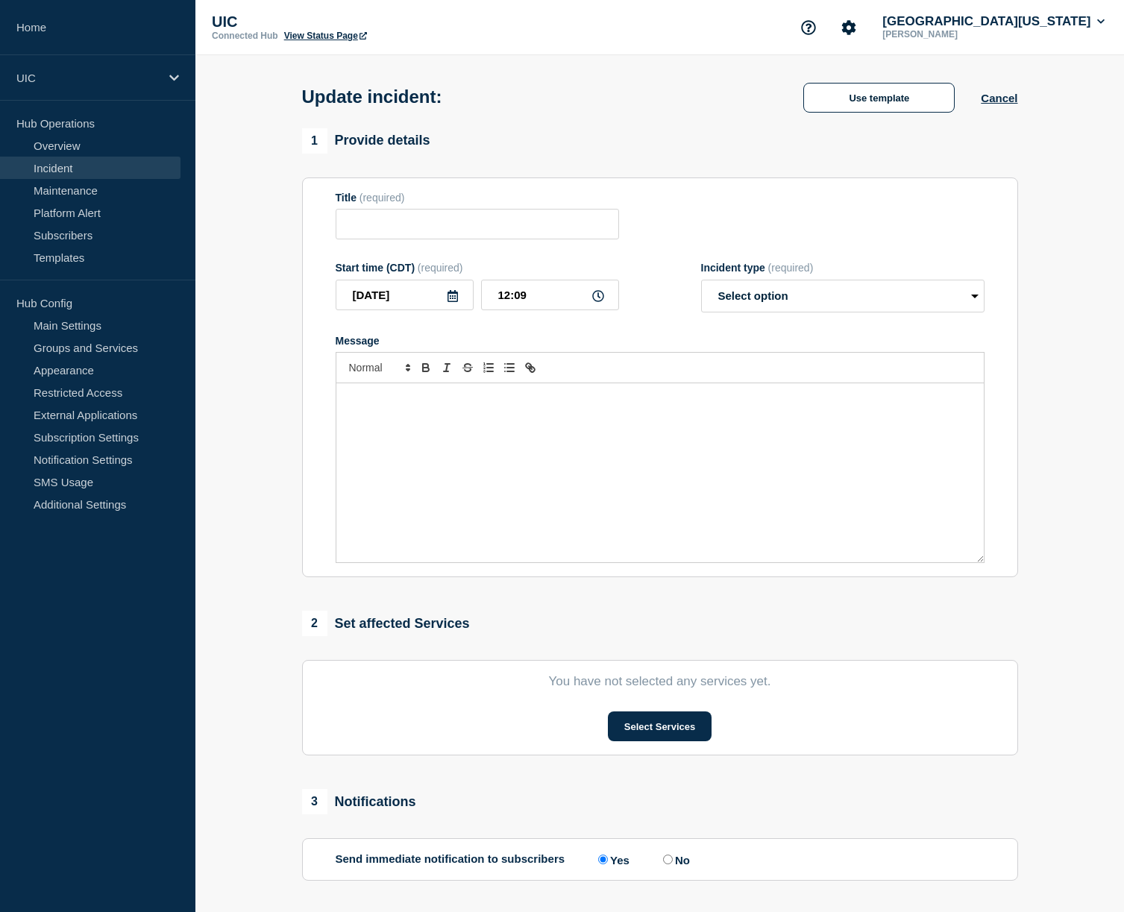
type input "UIC-WiFi Incidents Reported on East and [GEOGRAPHIC_DATA]"
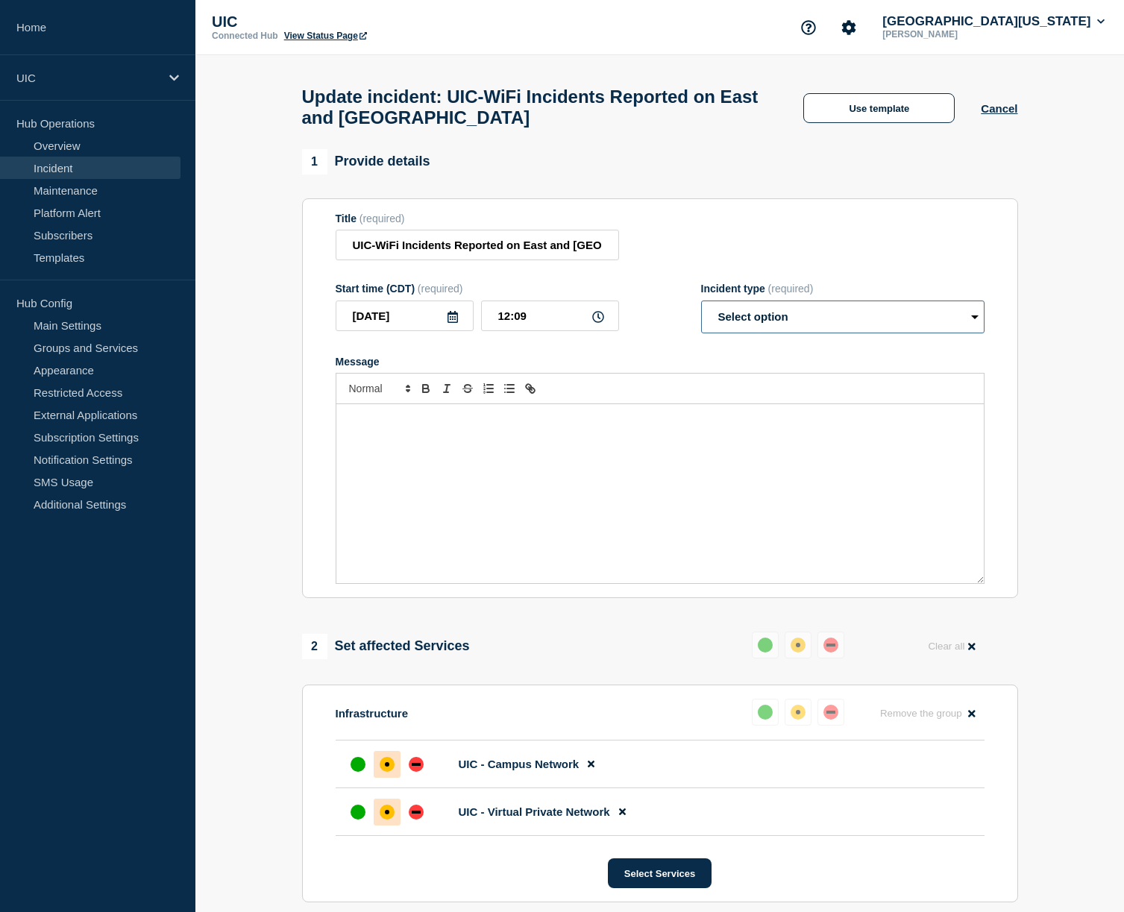
click at [884, 321] on select "Select option Investigating Identified Monitoring Resolved" at bounding box center [842, 317] width 283 height 33
select select "investigating"
click at [794, 463] on div "Message" at bounding box center [659, 493] width 647 height 179
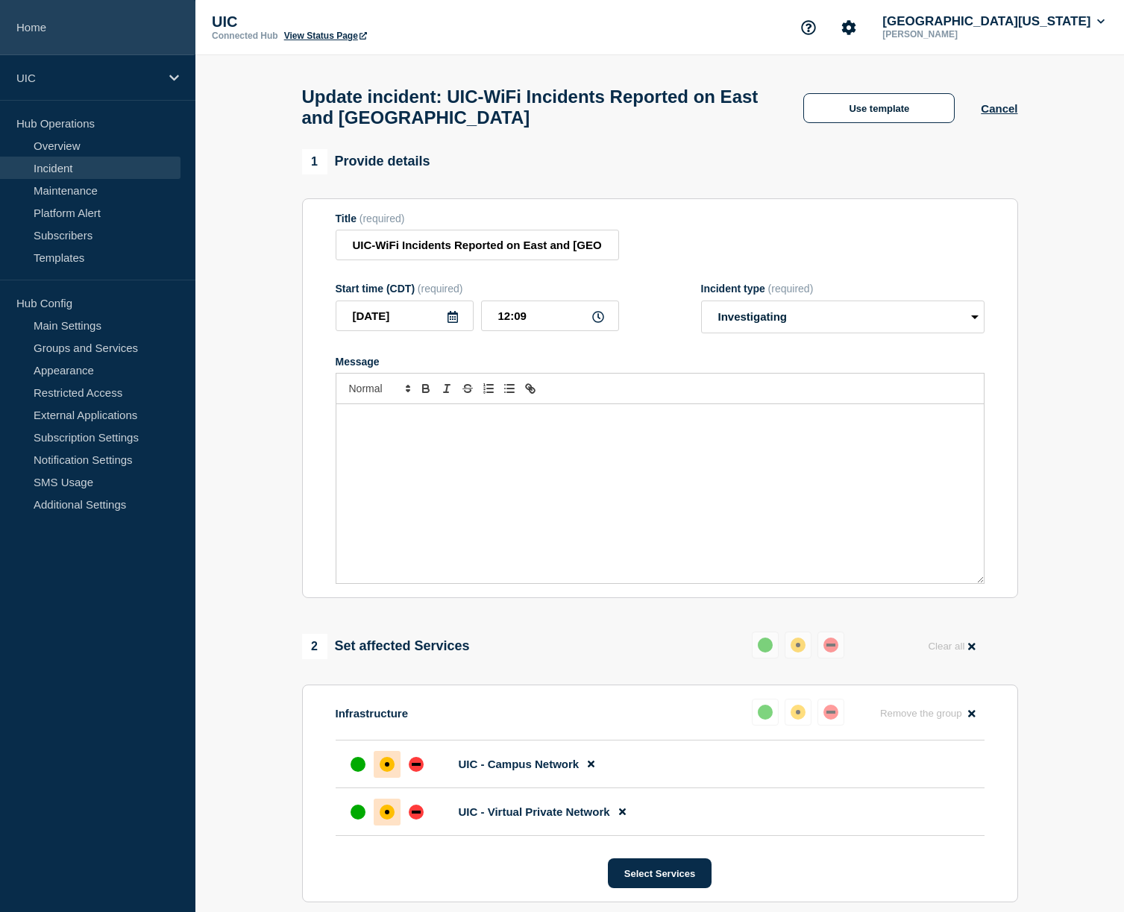
click at [48, 33] on link "Home" at bounding box center [97, 27] width 195 height 55
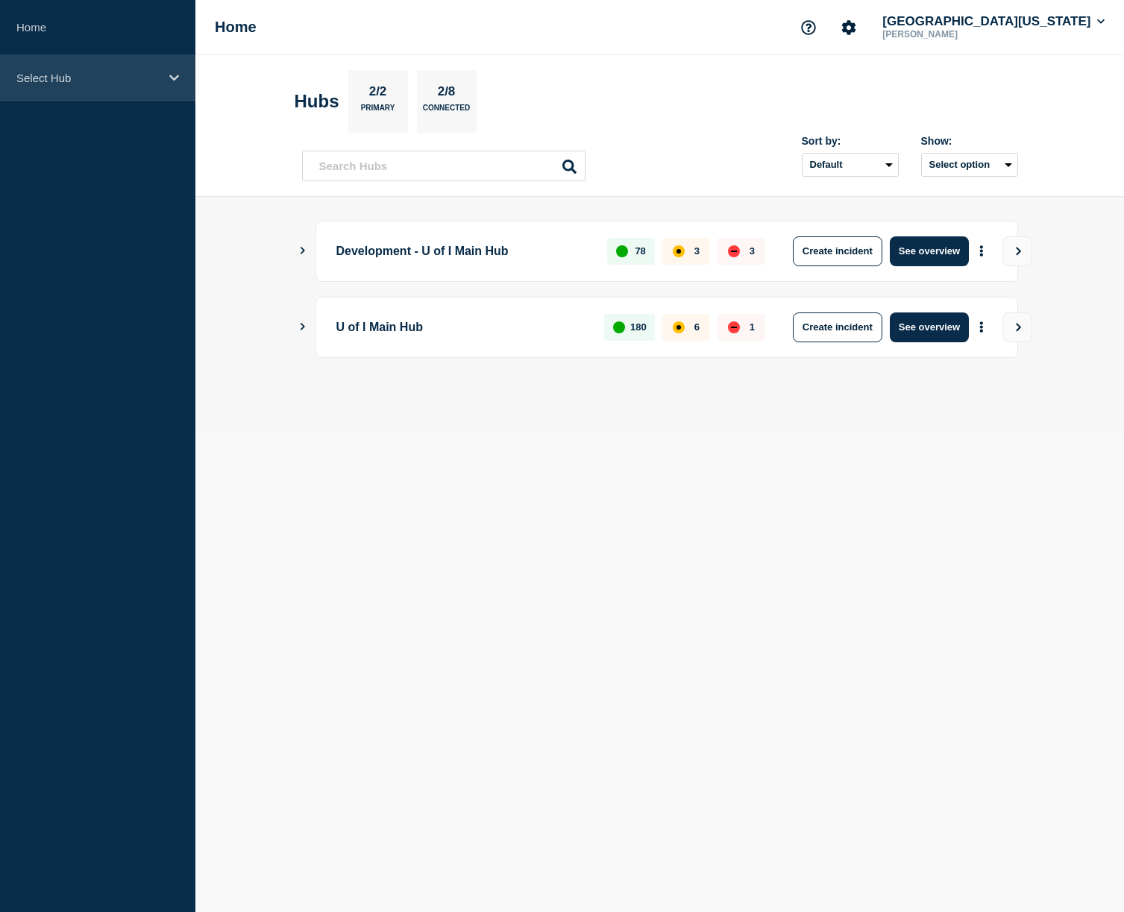
click at [113, 72] on p "Select Hub" at bounding box center [87, 78] width 143 height 13
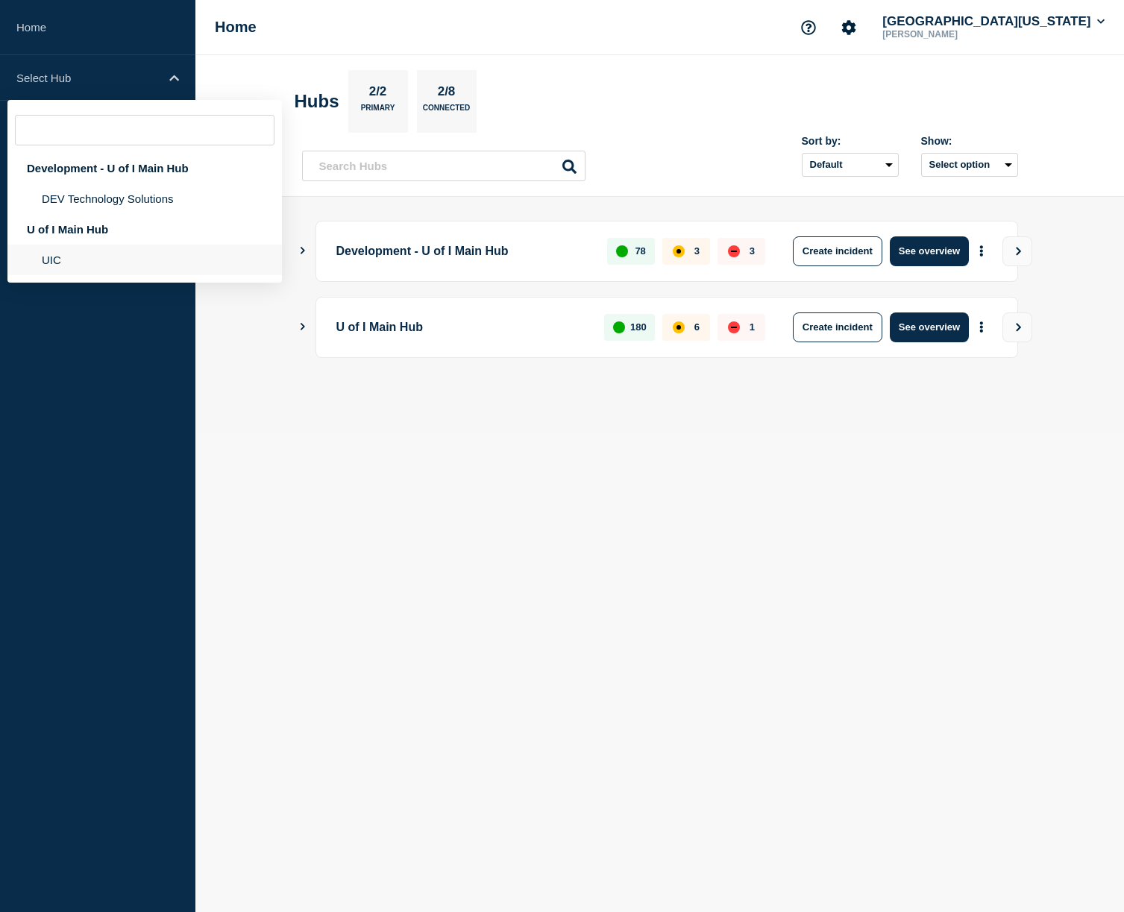
click at [66, 275] on li "UIC" at bounding box center [144, 260] width 274 height 31
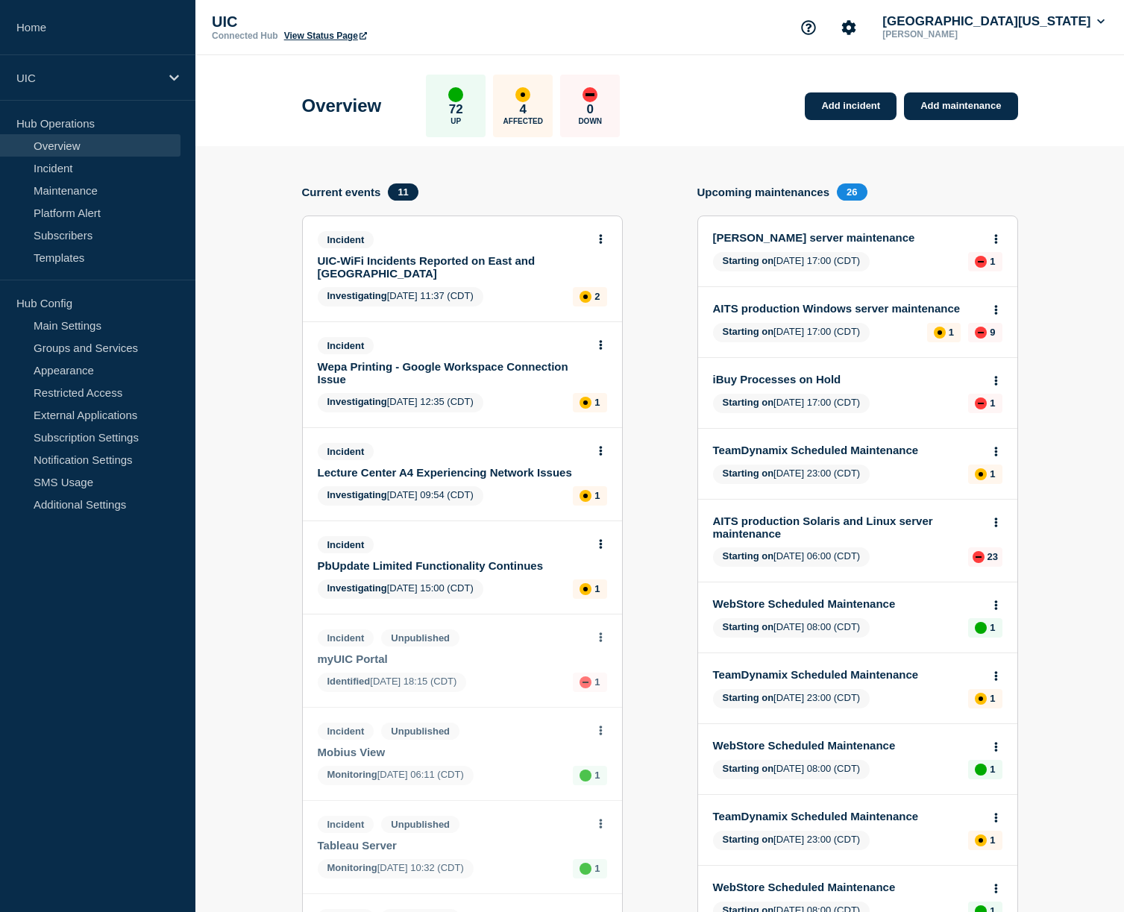
click at [430, 265] on link "UIC-WiFi Incidents Reported on East and [GEOGRAPHIC_DATA]" at bounding box center [452, 266] width 269 height 25
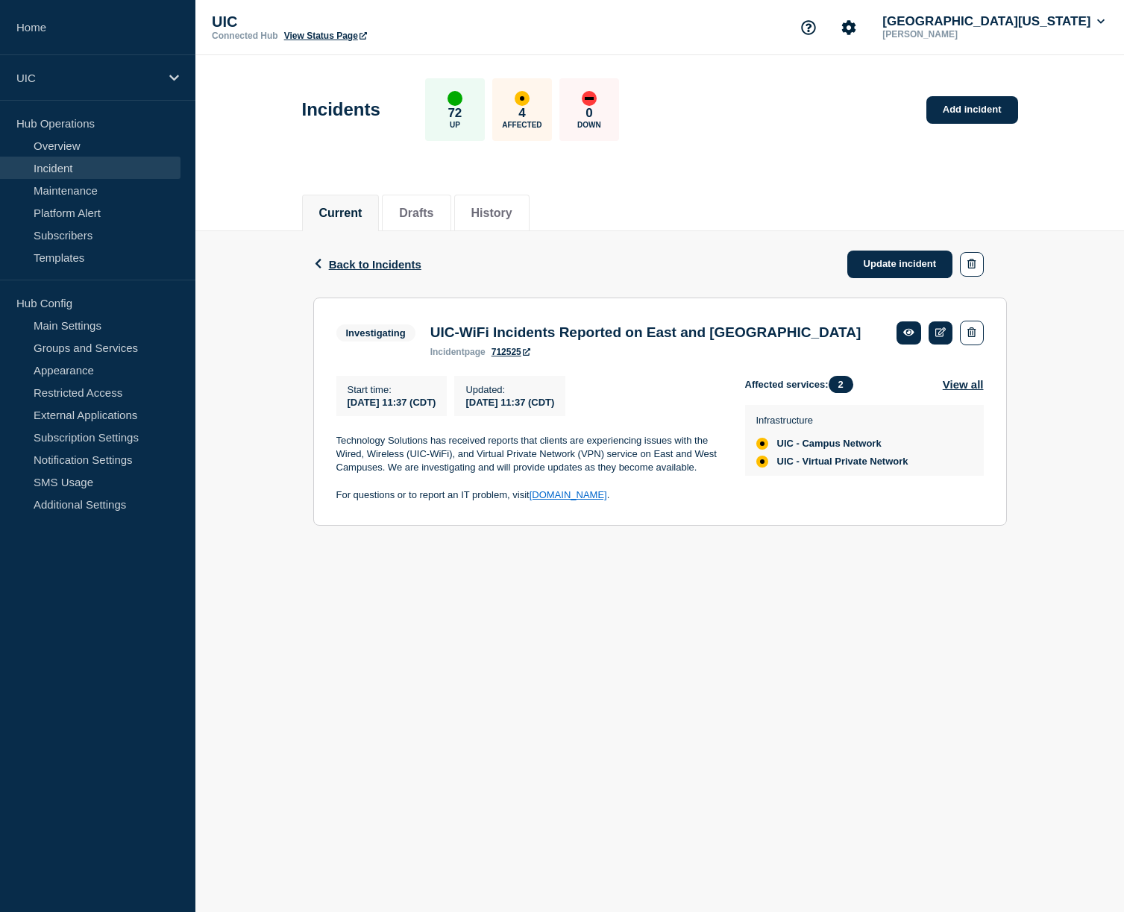
click at [518, 357] on link "712525" at bounding box center [510, 352] width 39 height 10
